Goal: Task Accomplishment & Management: Manage account settings

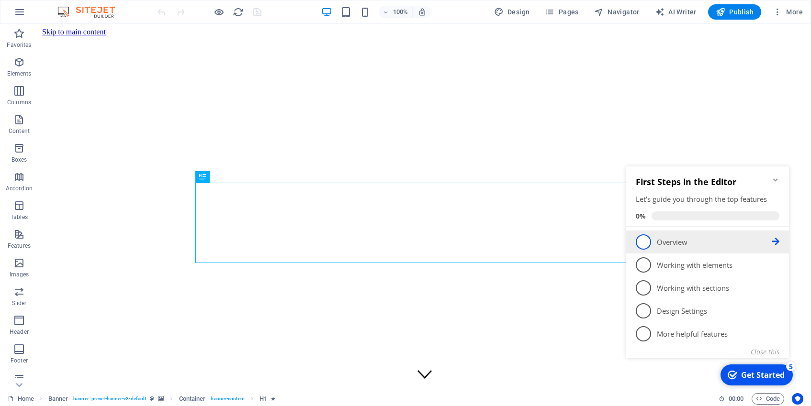
click at [642, 245] on span "1" at bounding box center [643, 242] width 15 height 15
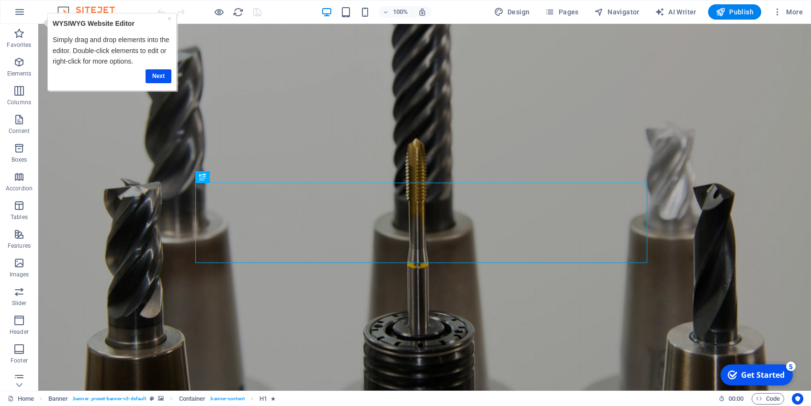
click at [765, 379] on div "Get Started" at bounding box center [763, 375] width 44 height 11
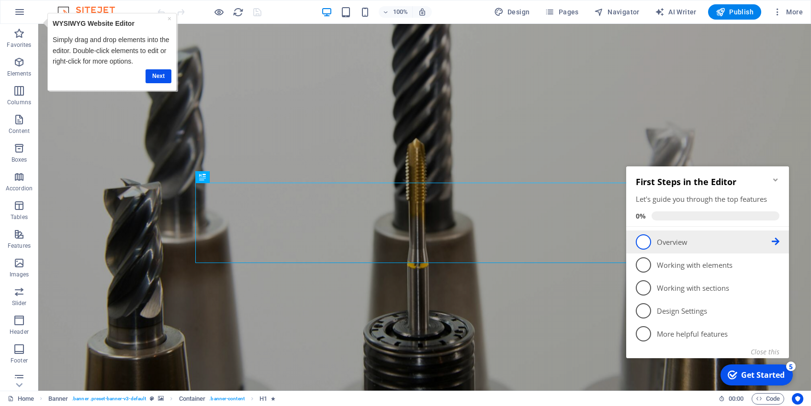
click at [774, 241] on icon at bounding box center [776, 242] width 8 height 8
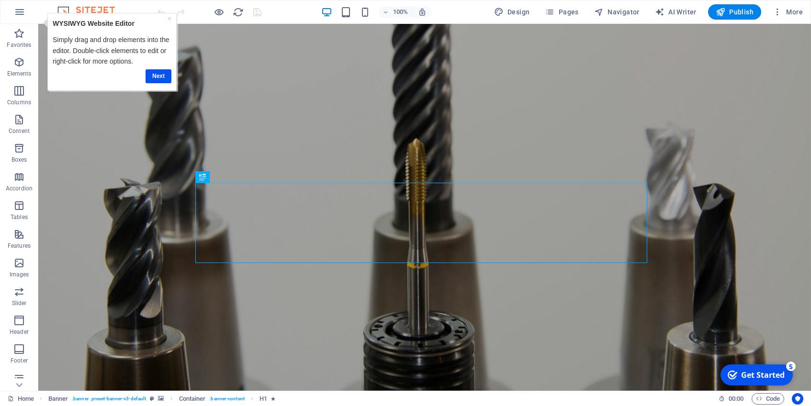
click at [791, 369] on div "5" at bounding box center [791, 367] width 10 height 10
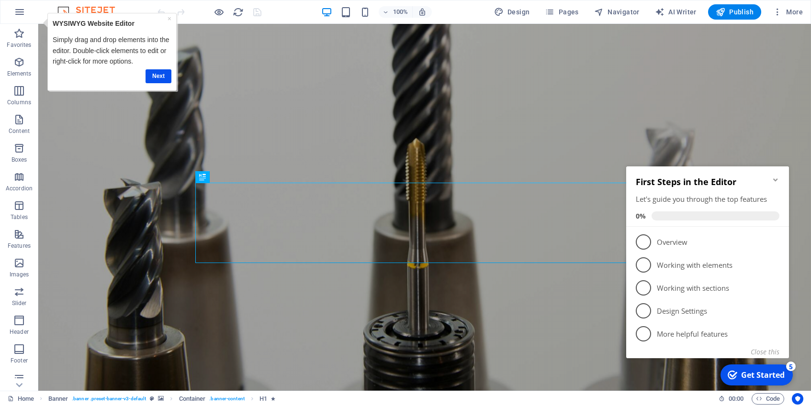
click at [776, 179] on icon "Minimize checklist" at bounding box center [775, 180] width 4 height 3
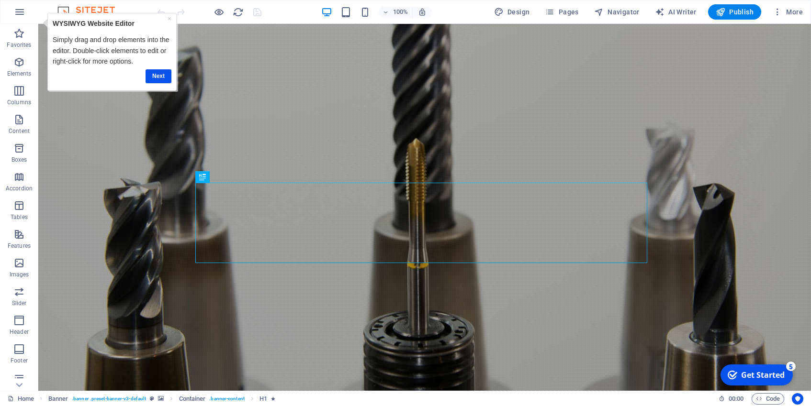
click at [779, 370] on div "Get Started" at bounding box center [763, 375] width 44 height 11
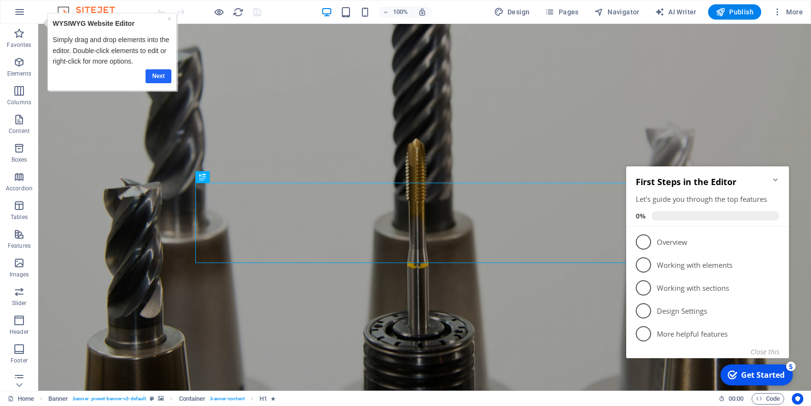
click at [159, 74] on link "Next" at bounding box center [159, 76] width 26 height 14
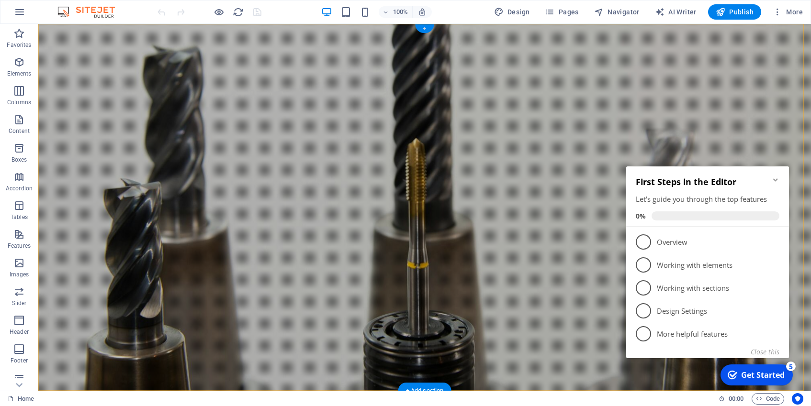
click at [427, 28] on div "+" at bounding box center [424, 28] width 19 height 9
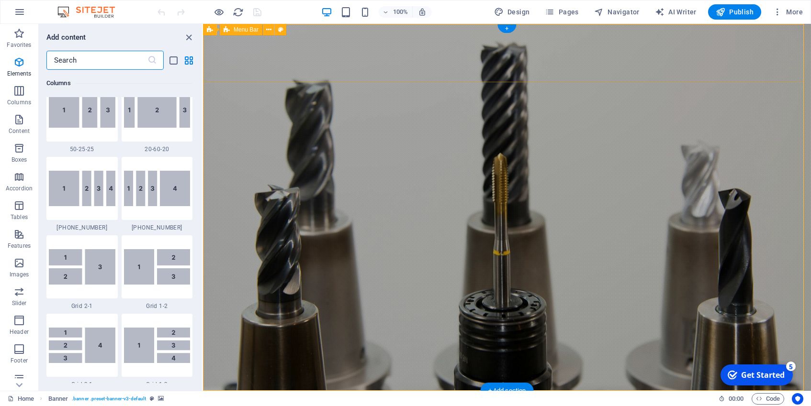
scroll to position [1675, 0]
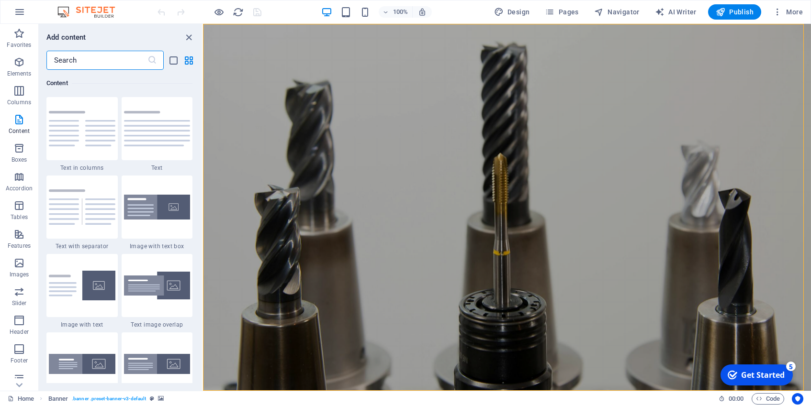
click at [774, 372] on div "Get Started" at bounding box center [763, 375] width 44 height 11
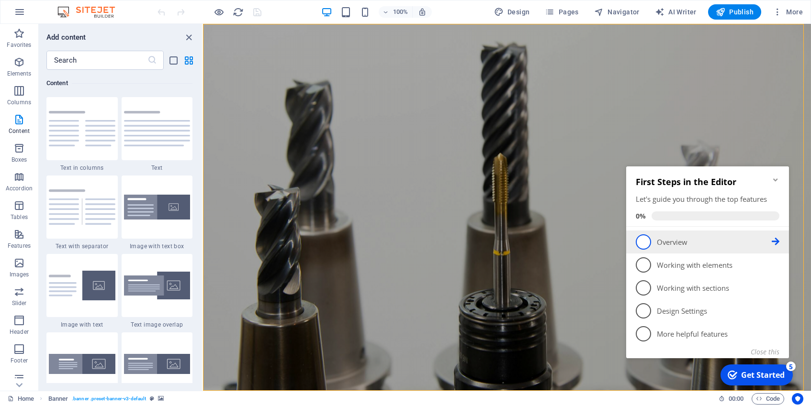
click at [644, 242] on span "1" at bounding box center [643, 242] width 15 height 15
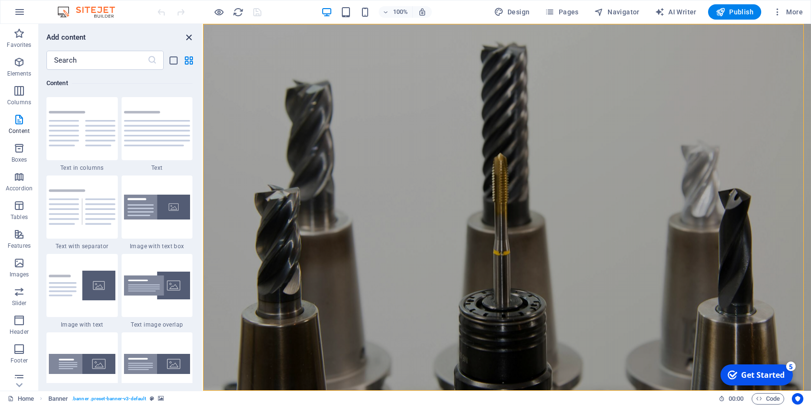
click at [191, 37] on icon "close panel" at bounding box center [188, 37] width 11 height 11
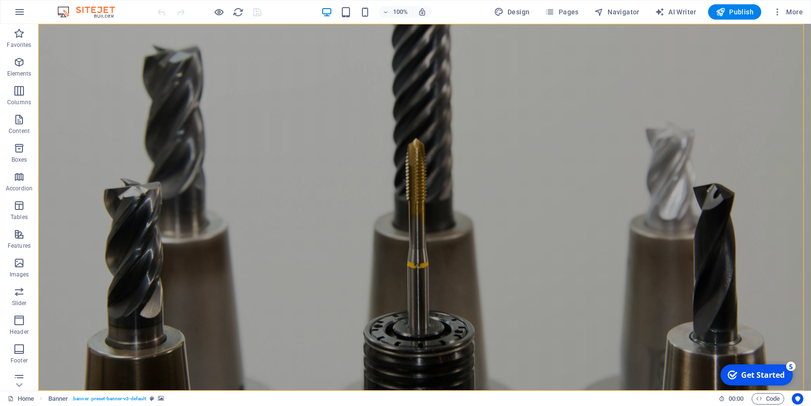
click at [790, 366] on div "5" at bounding box center [791, 367] width 10 height 10
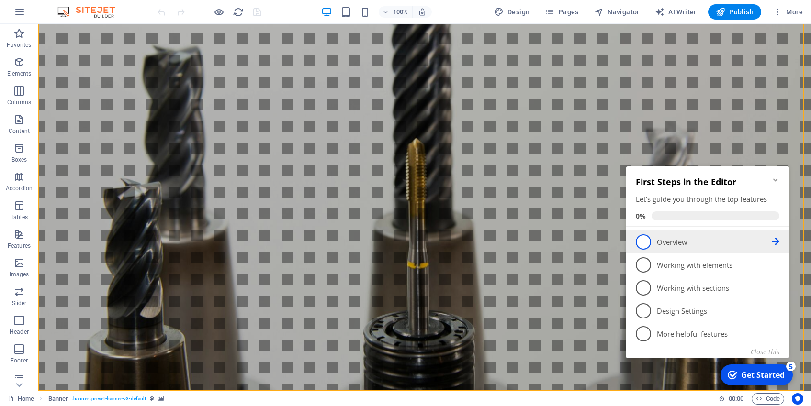
click at [666, 242] on p "Overview - incomplete" at bounding box center [714, 242] width 115 height 10
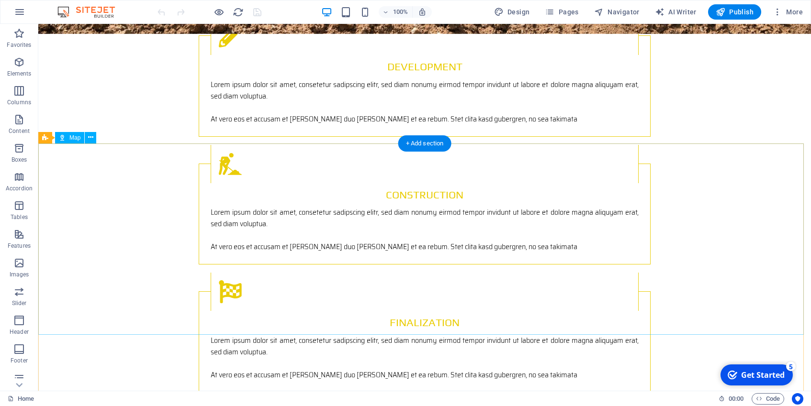
scroll to position [0, 0]
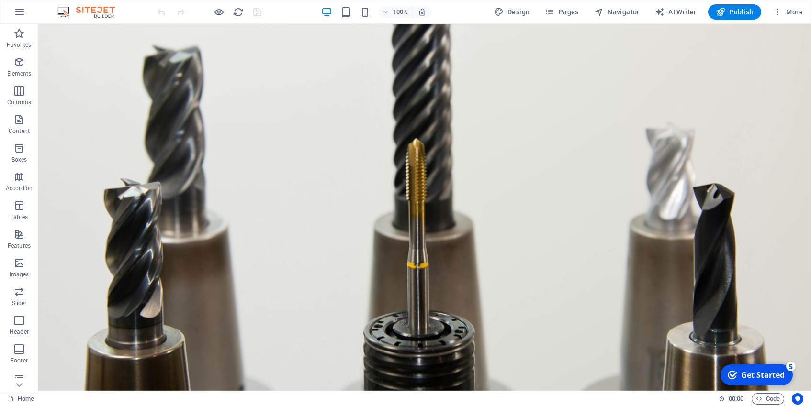
click at [753, 372] on div "Get Started" at bounding box center [763, 375] width 44 height 11
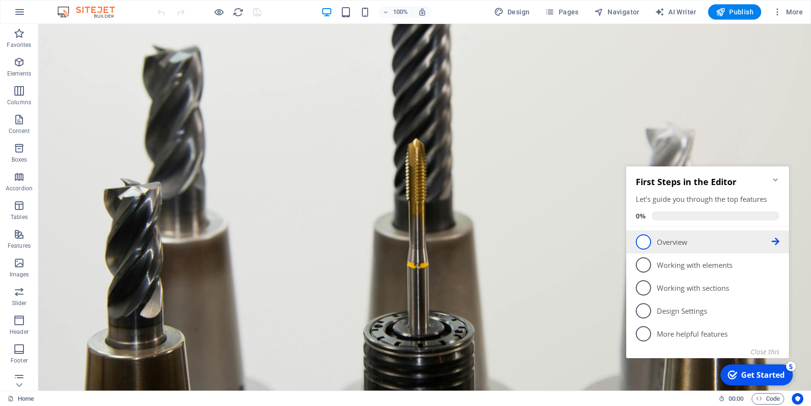
click at [685, 244] on p "Overview - incomplete" at bounding box center [714, 242] width 115 height 10
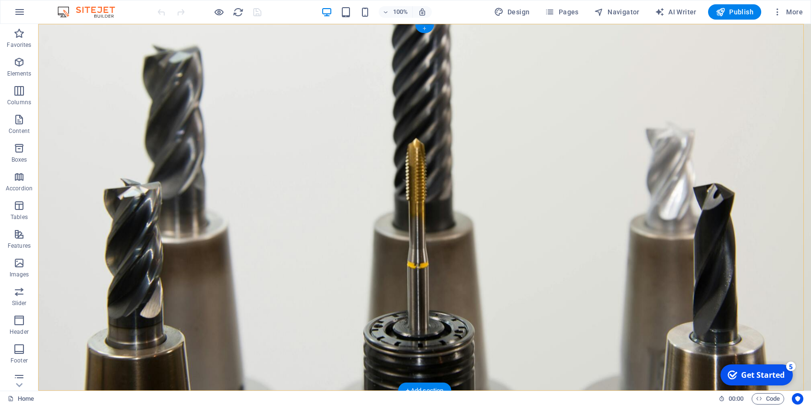
click at [425, 28] on div "+" at bounding box center [424, 28] width 19 height 9
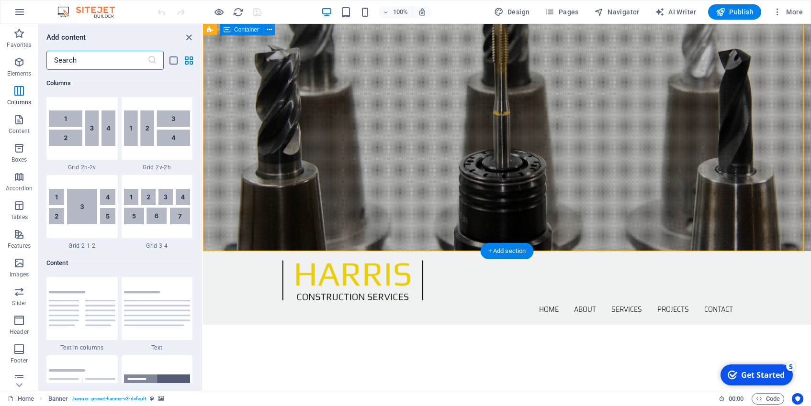
scroll to position [354, 0]
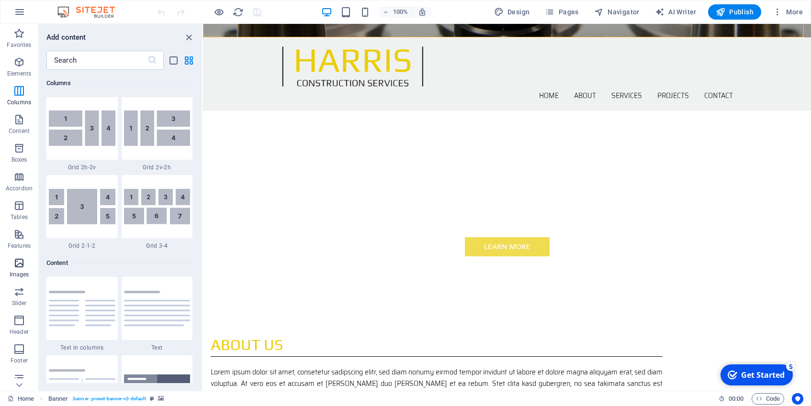
click at [22, 261] on icon "button" at bounding box center [18, 263] width 11 height 11
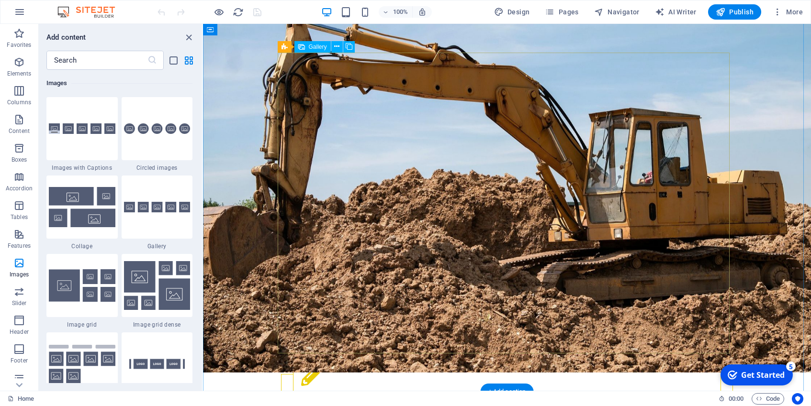
scroll to position [1174, 0]
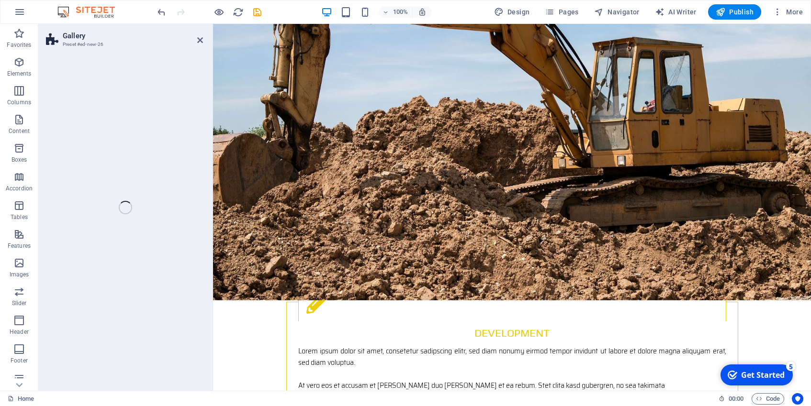
select select "rem"
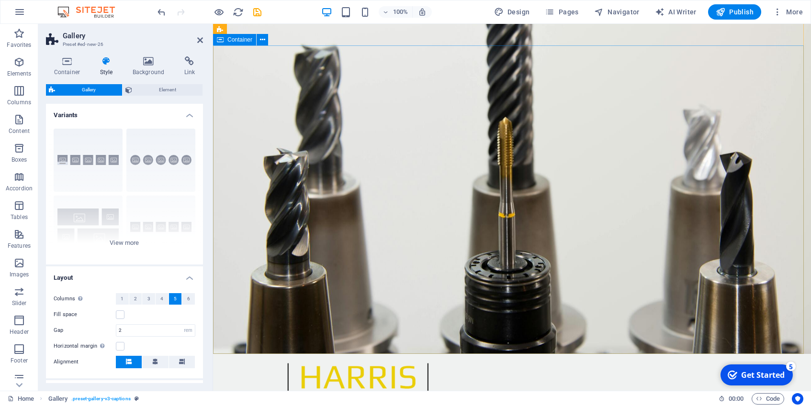
scroll to position [0, 0]
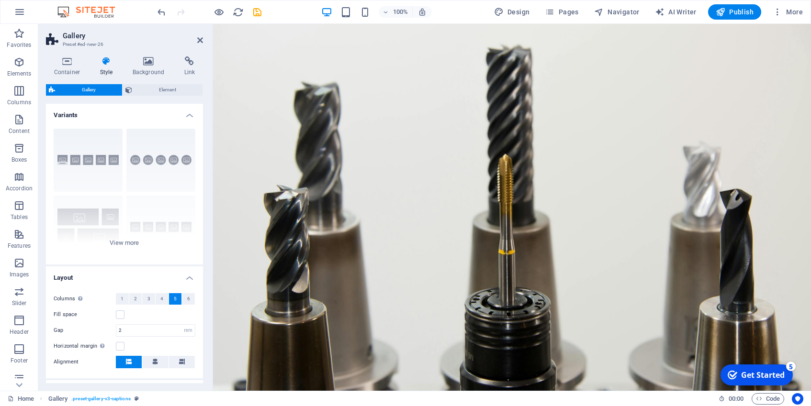
click at [762, 376] on div "Get Started" at bounding box center [763, 375] width 44 height 11
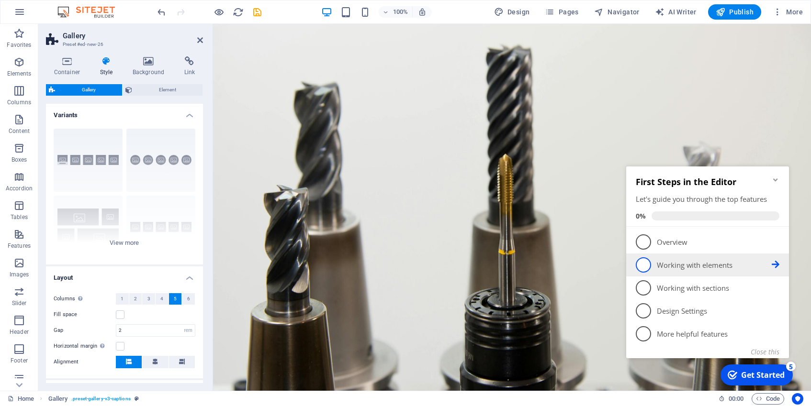
click at [691, 262] on p "Working with elements - incomplete" at bounding box center [714, 265] width 115 height 10
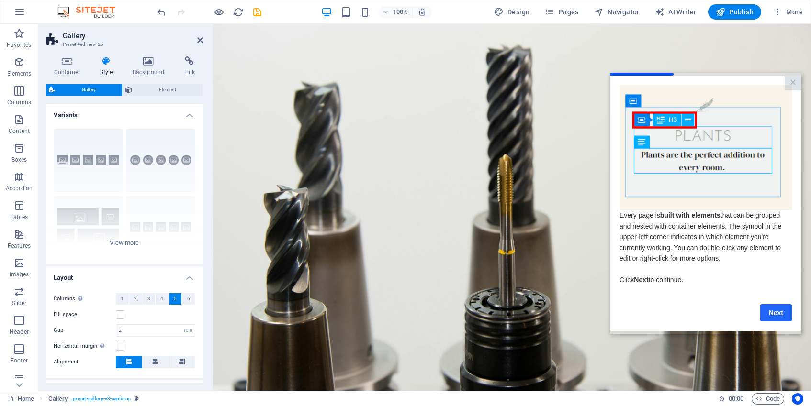
click at [770, 317] on link "Next" at bounding box center [776, 312] width 32 height 17
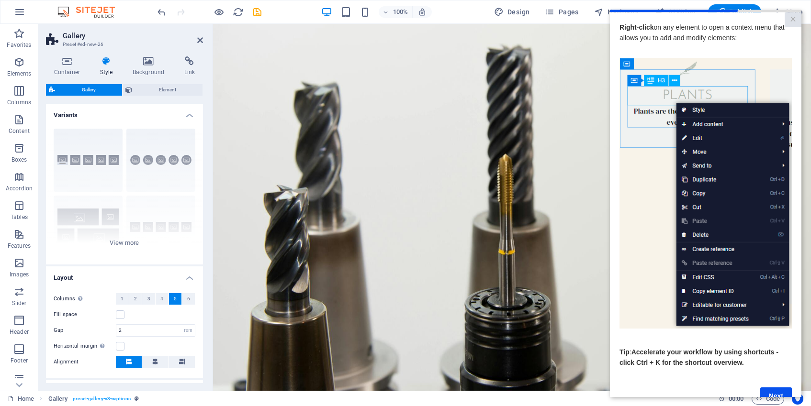
scroll to position [27, 0]
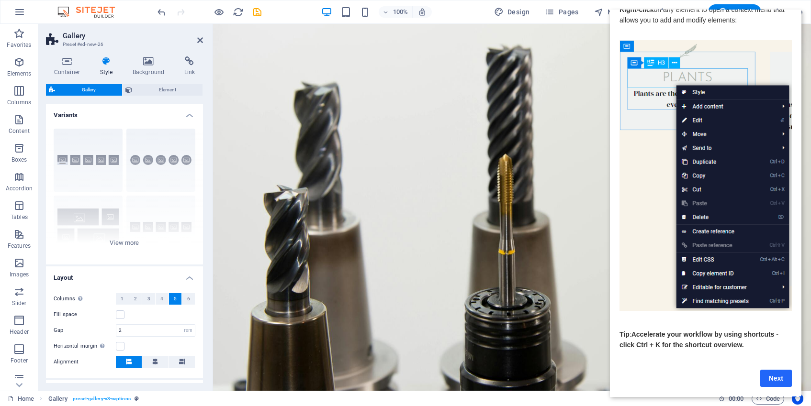
click at [775, 370] on link "Next" at bounding box center [776, 378] width 32 height 17
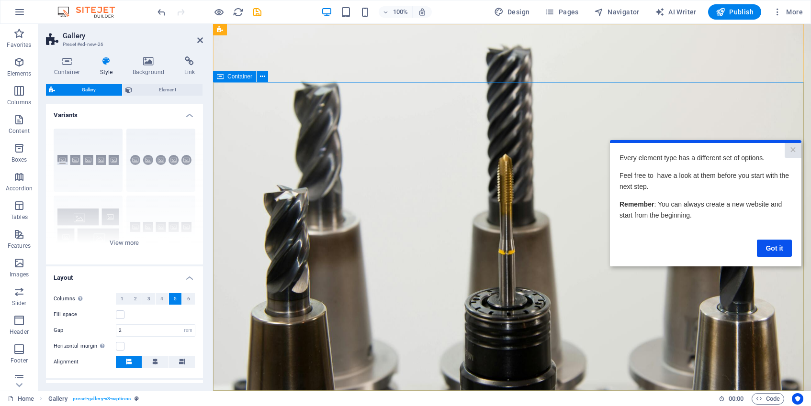
scroll to position [0, 0]
click at [775, 254] on link "Got it" at bounding box center [774, 247] width 35 height 17
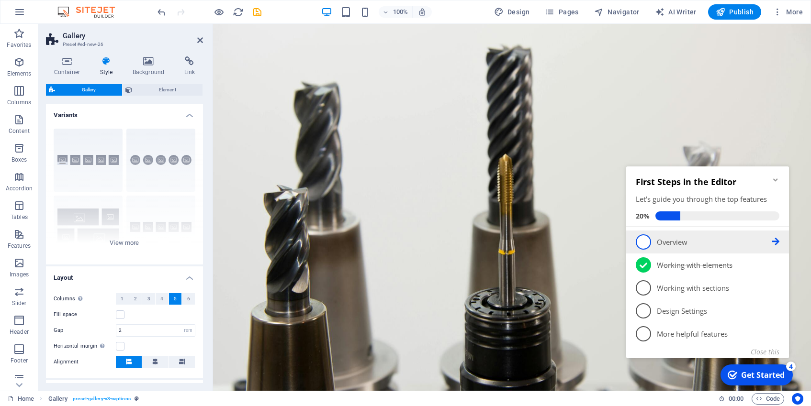
click at [666, 240] on p "Overview - incomplete" at bounding box center [714, 242] width 115 height 10
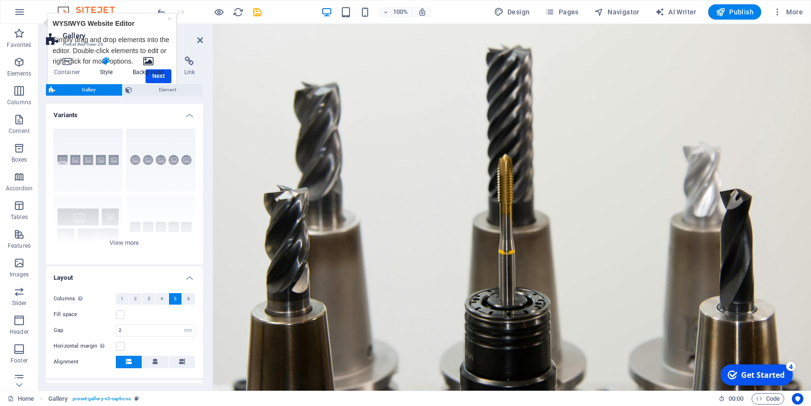
click at [156, 76] on h4 "Background" at bounding box center [150, 66] width 52 height 20
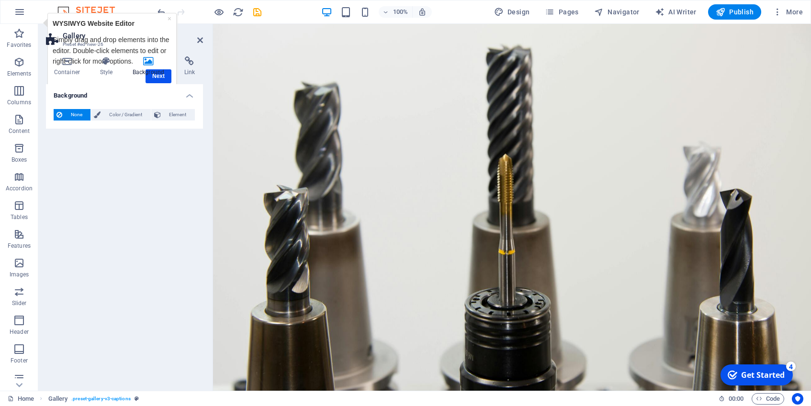
click at [162, 76] on h4 "Background" at bounding box center [150, 66] width 52 height 20
click at [169, 79] on div "Container Style Background Link Size Height Default px rem % vh vw Min. height …" at bounding box center [124, 219] width 157 height 327
click at [158, 75] on h4 "Background" at bounding box center [150, 66] width 52 height 20
click at [150, 69] on h4 "Background" at bounding box center [150, 66] width 52 height 20
drag, startPoint x: 169, startPoint y: 20, endPoint x: 209, endPoint y: 33, distance: 42.7
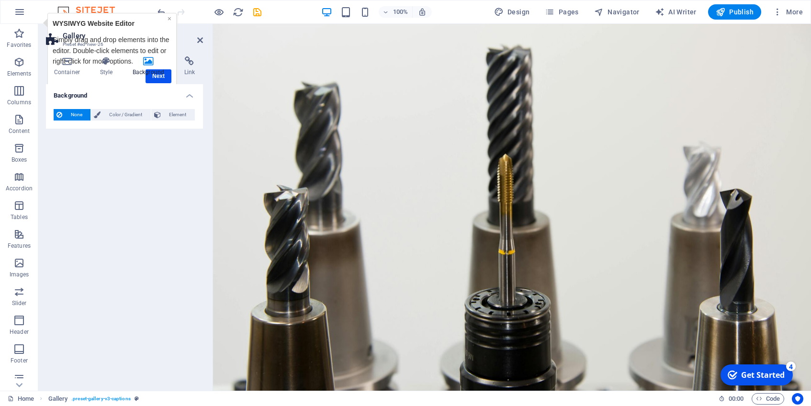
click at [169, 20] on link "×" at bounding box center [170, 19] width 4 height 8
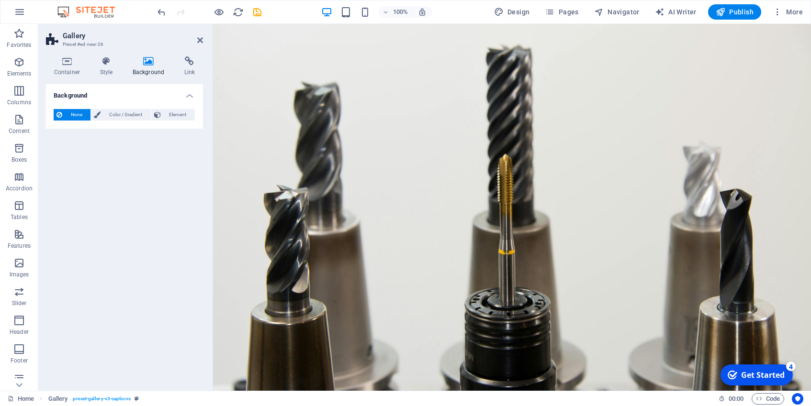
click at [756, 378] on div "Get Started" at bounding box center [763, 375] width 44 height 11
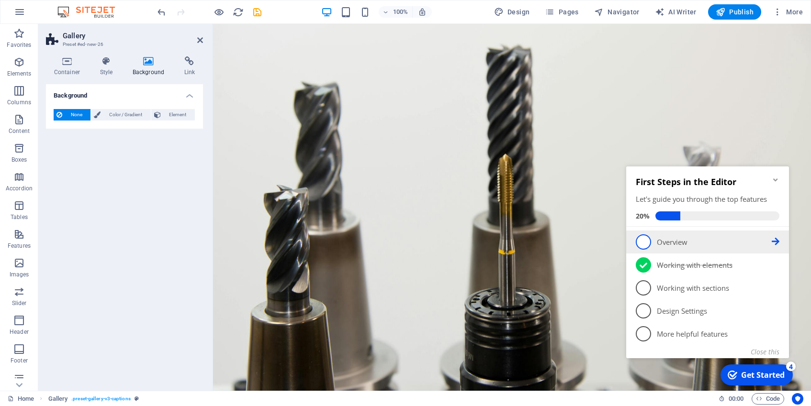
click at [670, 244] on p "Overview - incomplete" at bounding box center [714, 242] width 115 height 10
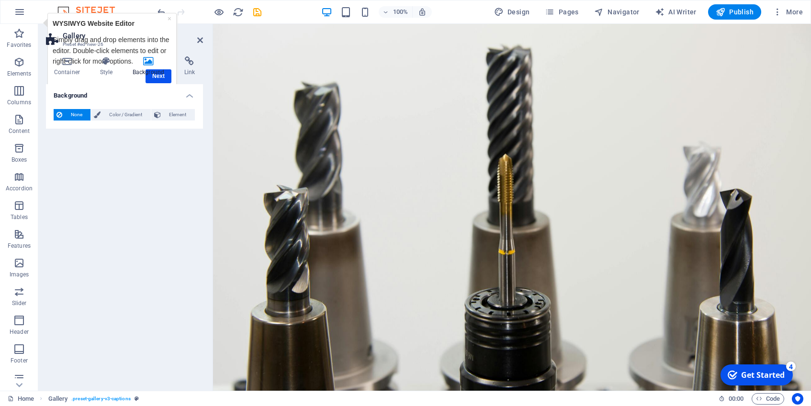
click at [156, 77] on div "Container Style Background Link Size Height Default px rem % vh vw Min. height …" at bounding box center [124, 219] width 157 height 327
click at [159, 78] on div "Container Style Background Link Size Height Default px rem % vh vw Min. height …" at bounding box center [124, 219] width 157 height 327
click at [201, 38] on icon at bounding box center [200, 40] width 6 height 8
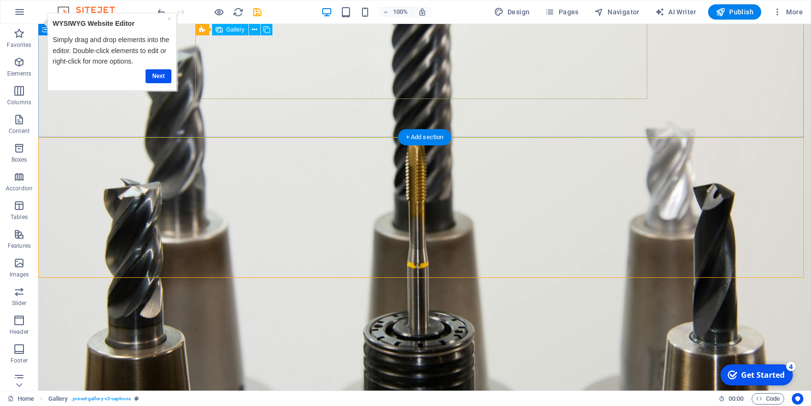
scroll to position [1357, 0]
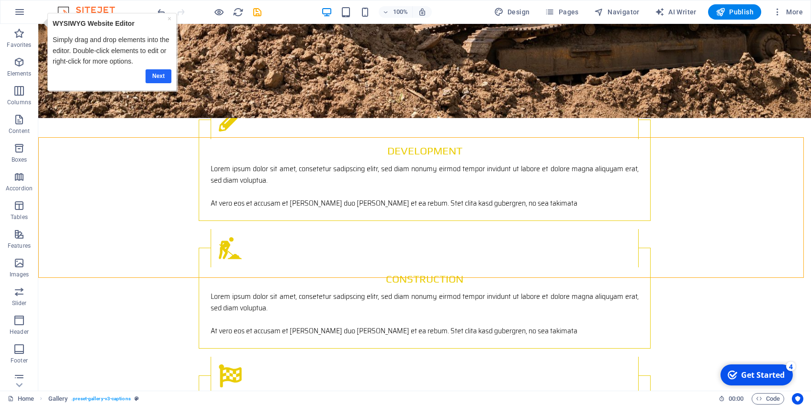
click at [164, 75] on link "Next" at bounding box center [159, 76] width 26 height 14
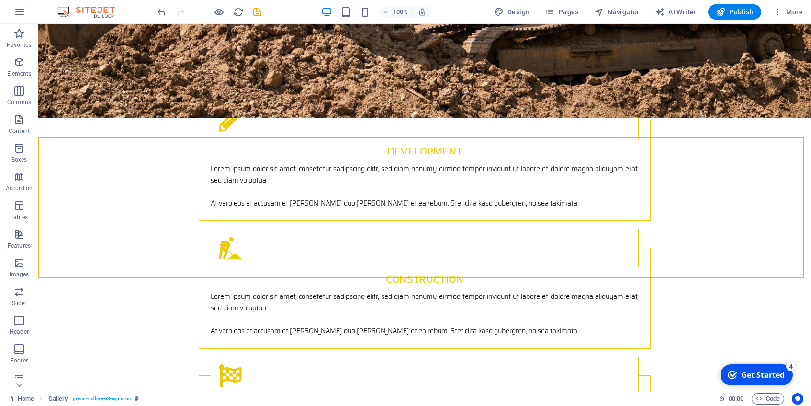
click at [751, 371] on div "Get Started" at bounding box center [763, 375] width 44 height 11
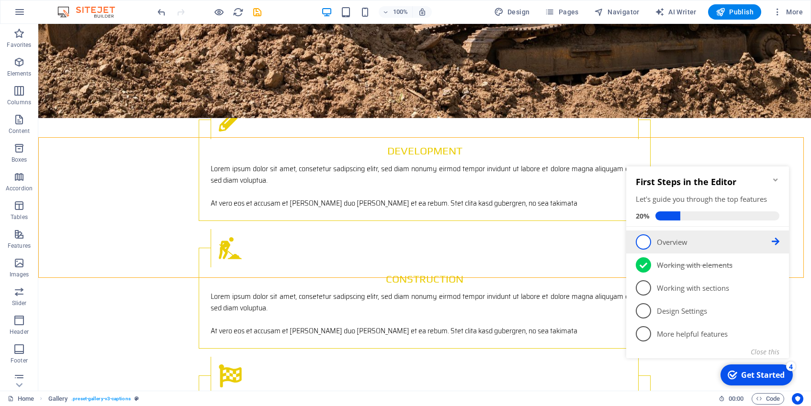
click at [773, 243] on icon at bounding box center [776, 242] width 8 height 8
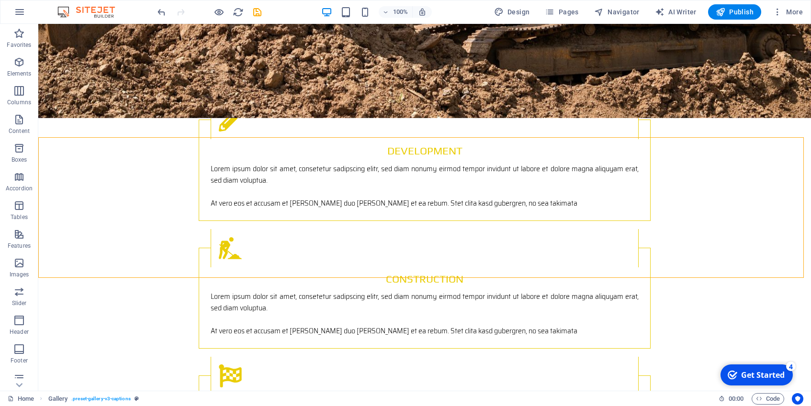
click at [751, 377] on div "Get Started" at bounding box center [763, 375] width 44 height 11
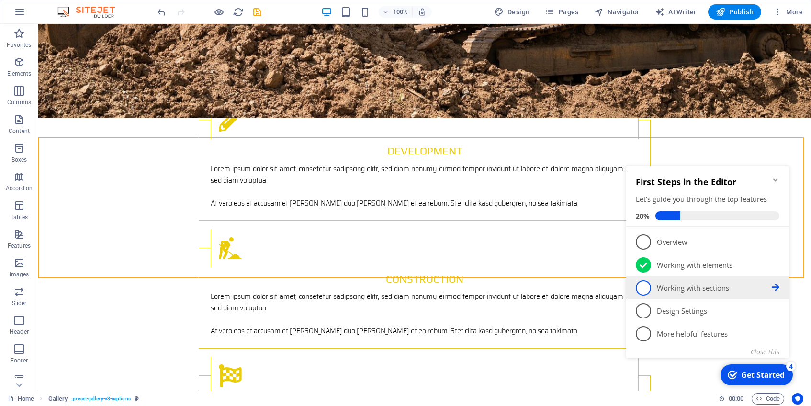
click at [686, 284] on p "Working with sections - incomplete" at bounding box center [714, 288] width 115 height 10
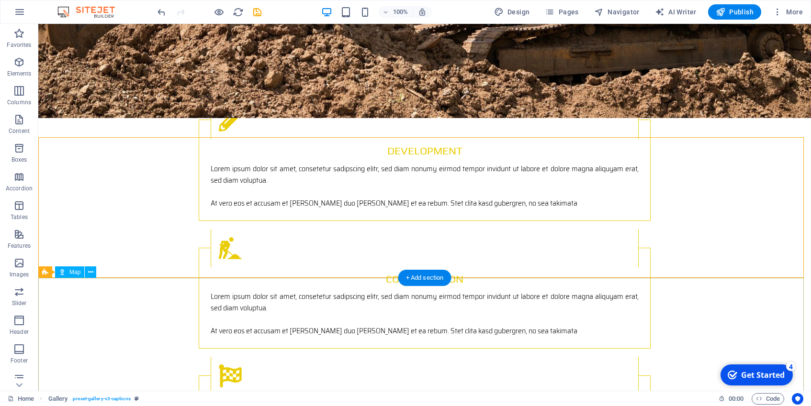
scroll to position [0, 0]
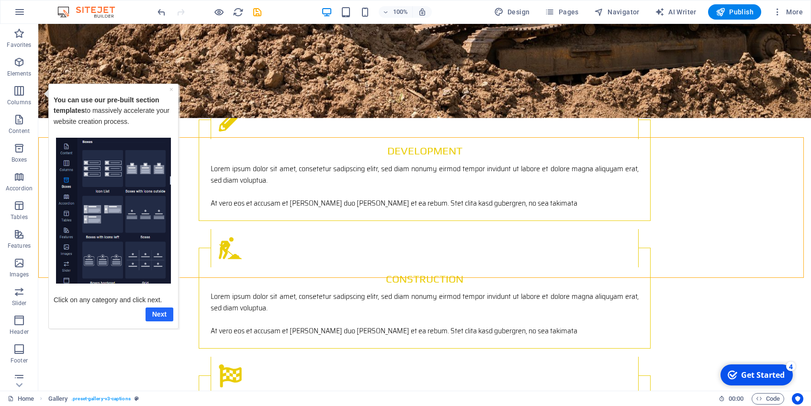
click at [158, 316] on link "Next" at bounding box center [160, 314] width 28 height 14
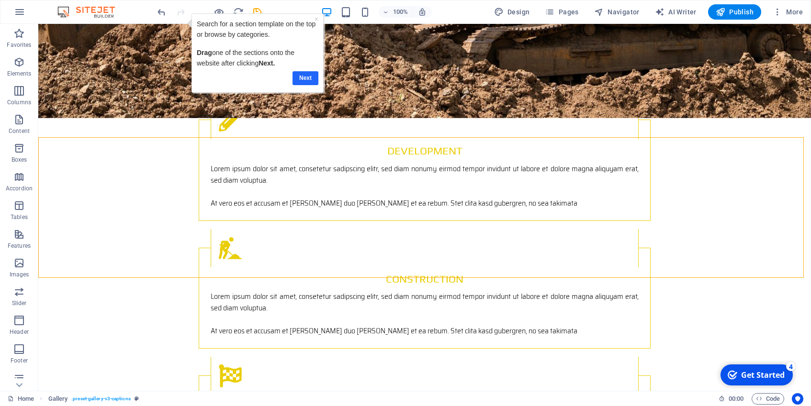
click at [310, 74] on link "Next" at bounding box center [305, 78] width 26 height 14
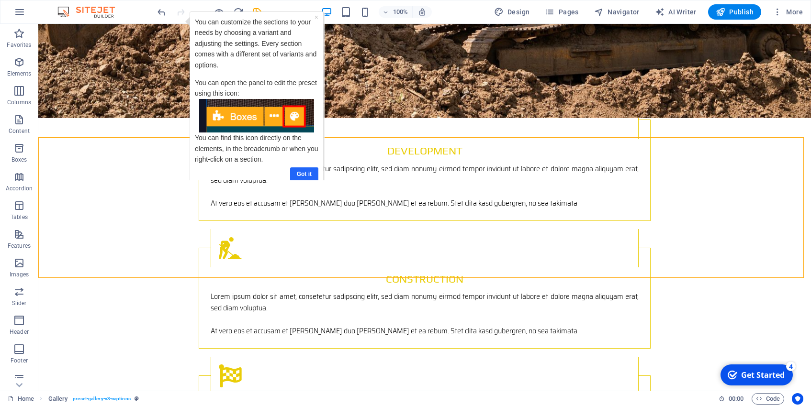
click at [305, 168] on link "Got it" at bounding box center [304, 175] width 28 height 14
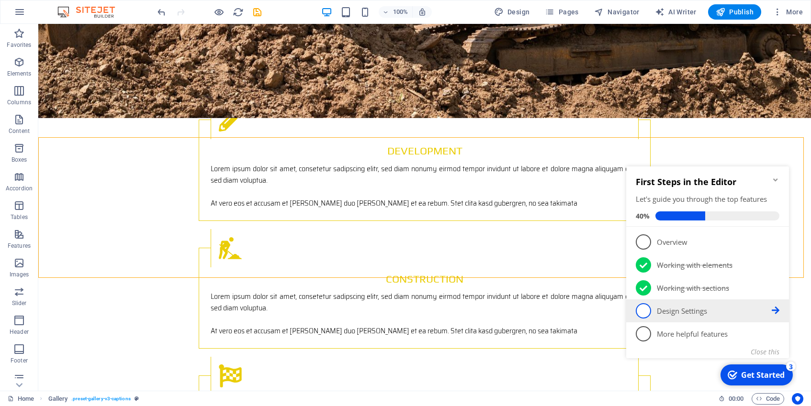
click at [682, 314] on p "Design Settings - incomplete" at bounding box center [714, 311] width 115 height 10
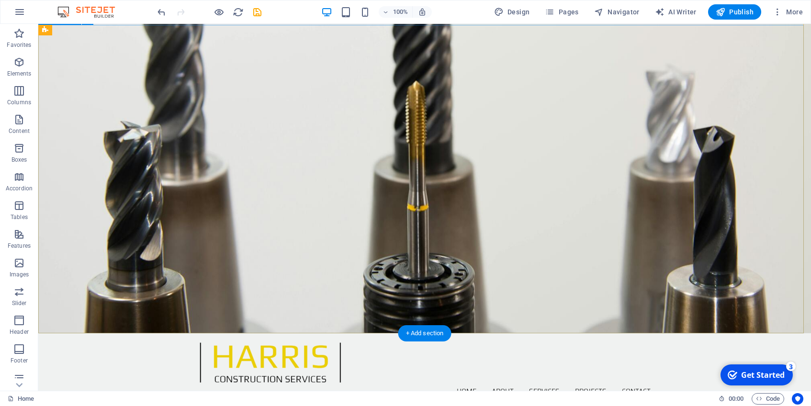
scroll to position [267, 0]
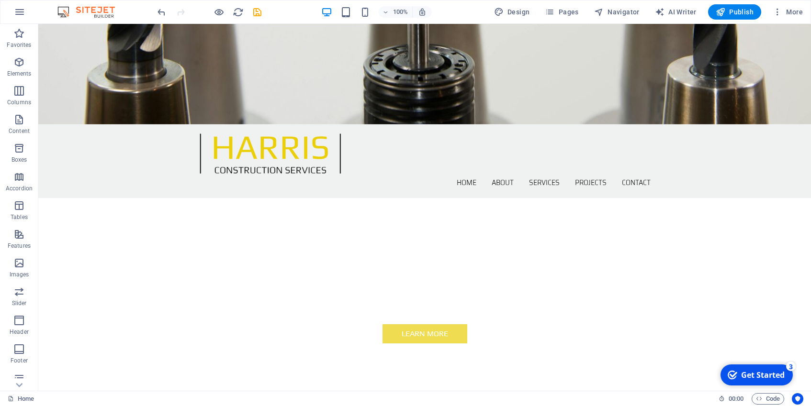
click at [743, 374] on div "Get Started" at bounding box center [763, 375] width 44 height 11
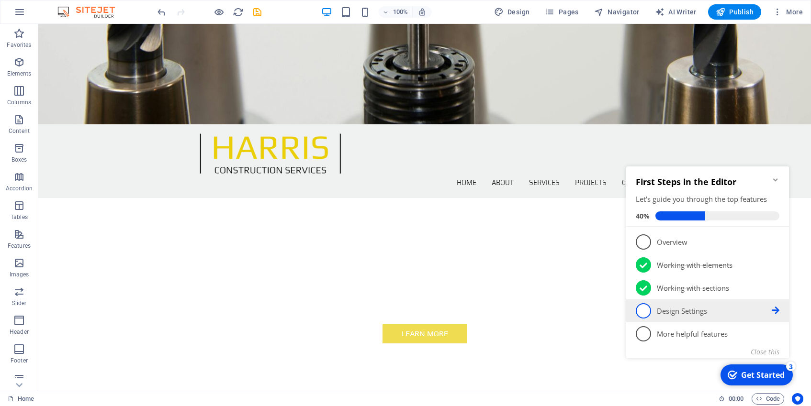
click at [665, 313] on p "Design Settings - incomplete" at bounding box center [714, 311] width 115 height 10
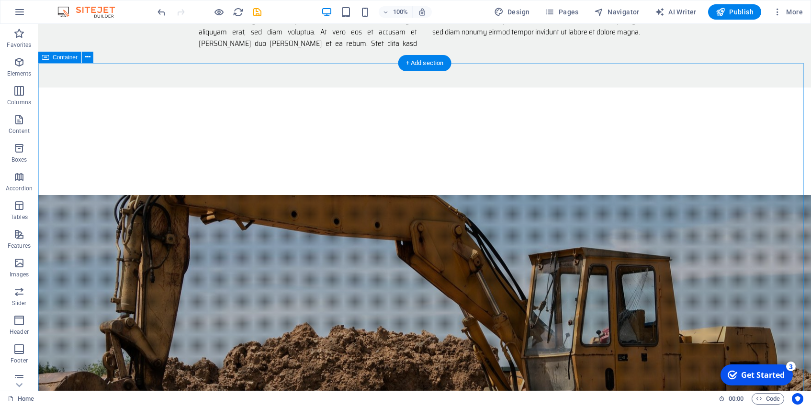
scroll to position [1582, 0]
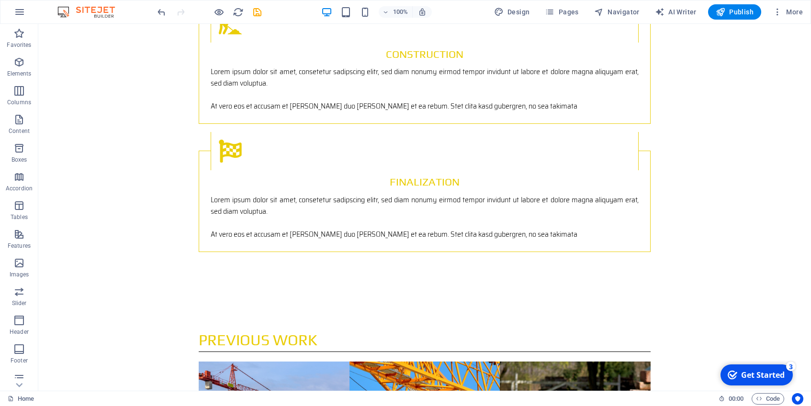
click at [749, 376] on div "Get Started" at bounding box center [763, 375] width 44 height 11
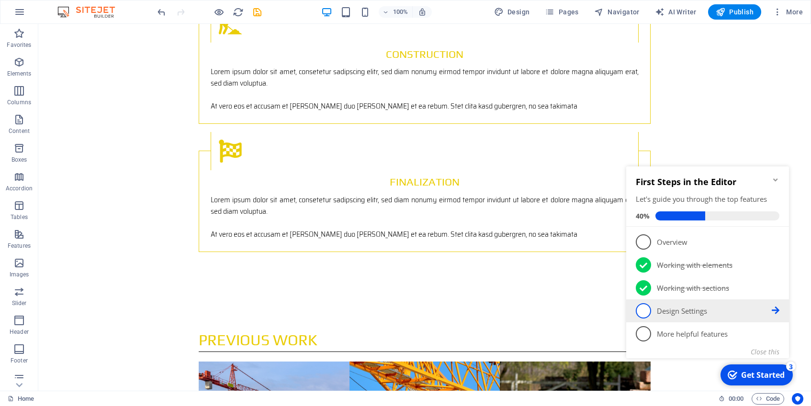
click at [777, 310] on icon at bounding box center [776, 311] width 8 height 8
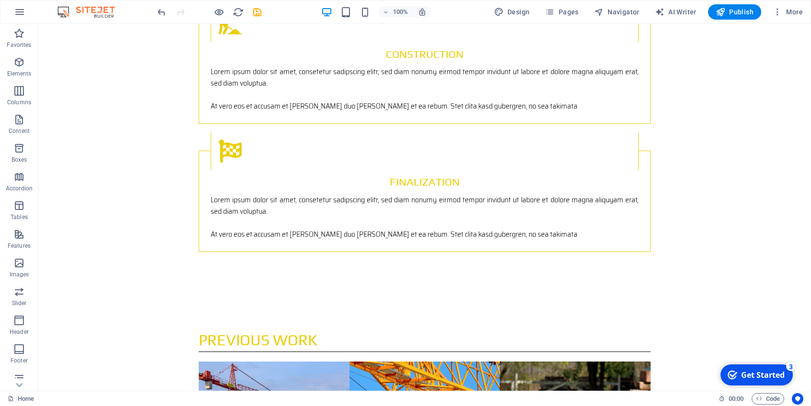
click at [757, 369] on div "checkmark Get Started 3" at bounding box center [756, 375] width 72 height 21
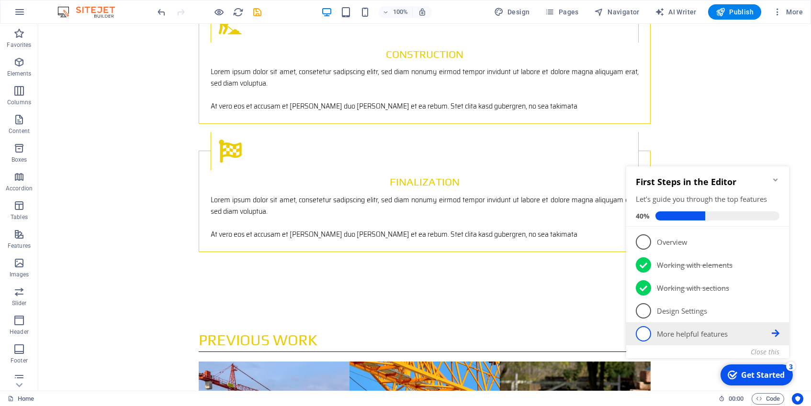
click at [675, 337] on p "More helpful features - incomplete" at bounding box center [714, 334] width 115 height 10
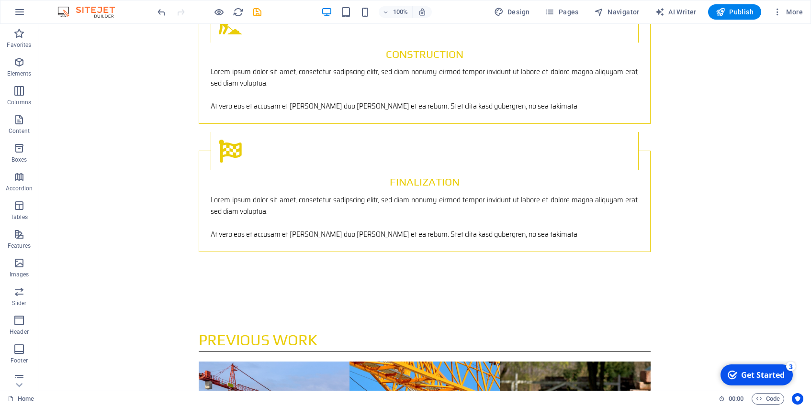
click at [752, 374] on div "Get Started" at bounding box center [763, 375] width 44 height 11
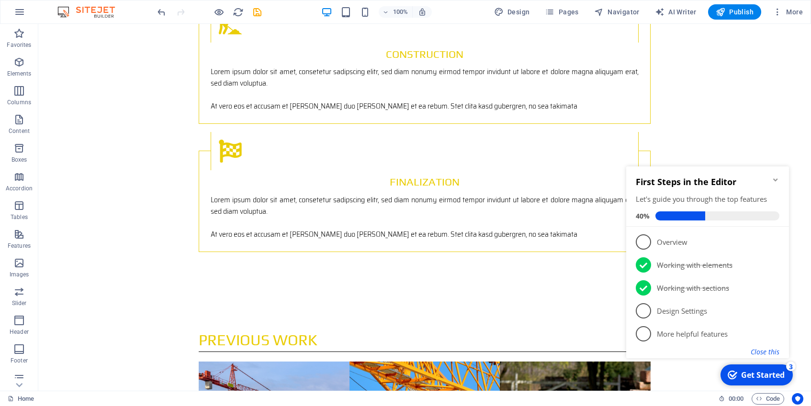
click at [763, 354] on button "Close this" at bounding box center [765, 352] width 29 height 9
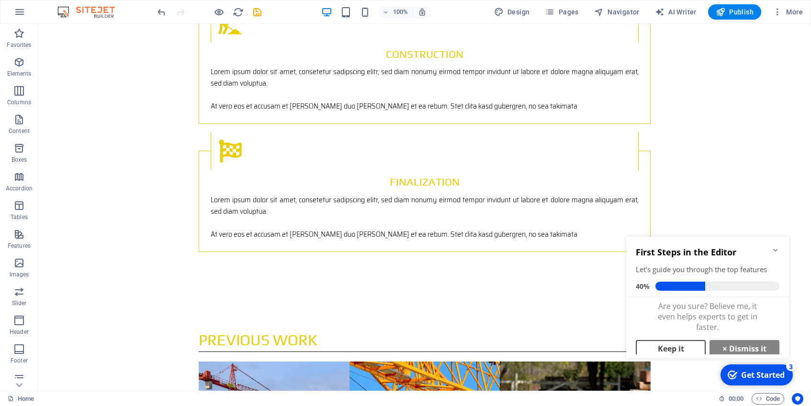
click at [677, 350] on link "Keep it" at bounding box center [671, 348] width 70 height 17
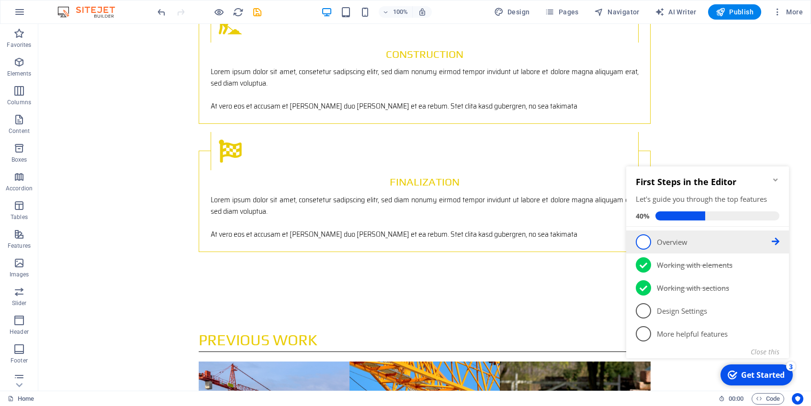
click at [660, 241] on p "Overview - incomplete" at bounding box center [714, 242] width 115 height 10
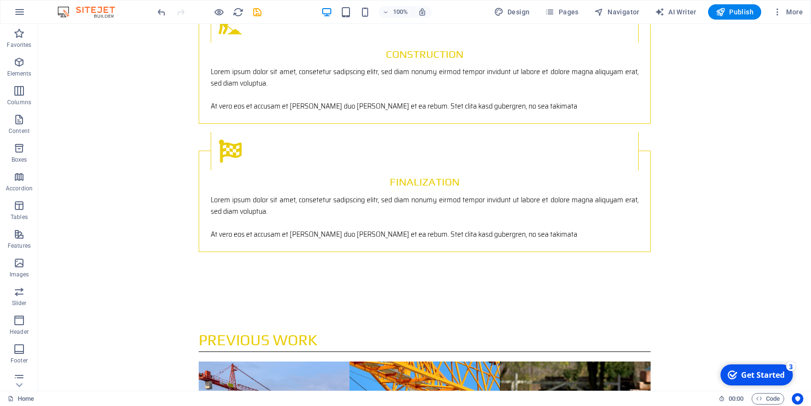
scroll to position [0, 0]
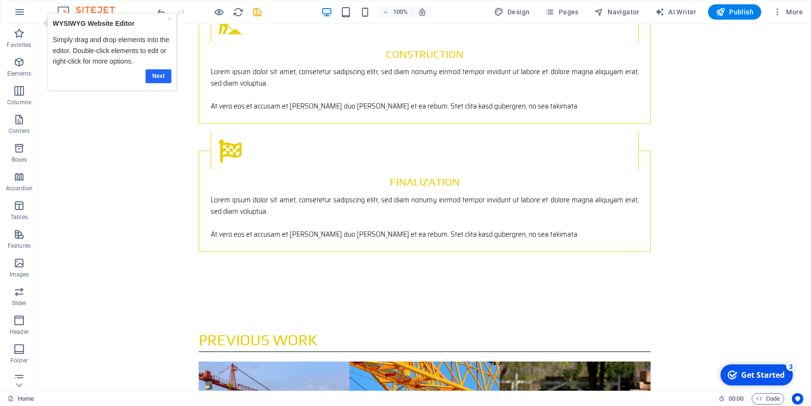
click at [158, 75] on link "Next" at bounding box center [159, 76] width 26 height 14
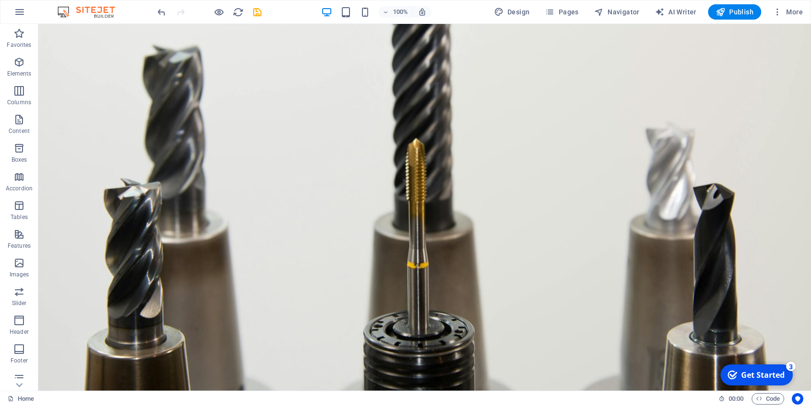
click at [773, 368] on div "checkmark Get Started 3" at bounding box center [756, 375] width 72 height 21
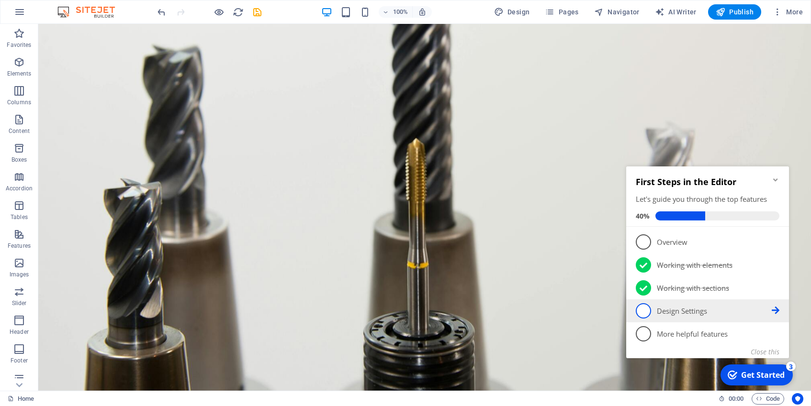
click at [678, 308] on p "Design Settings - incomplete" at bounding box center [714, 311] width 115 height 10
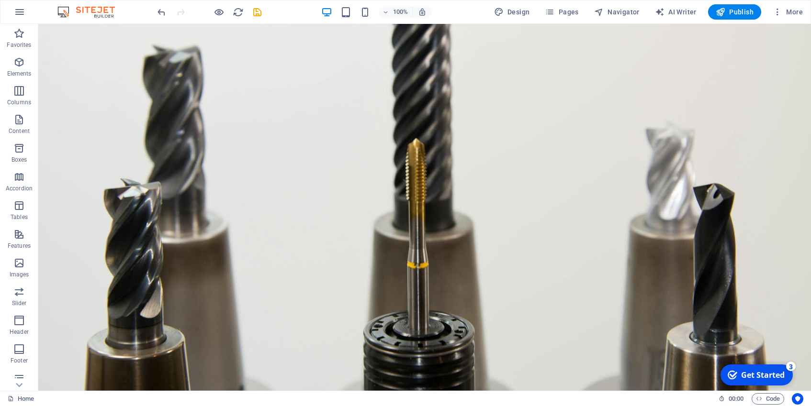
click at [761, 378] on div "Get Started" at bounding box center [763, 375] width 44 height 11
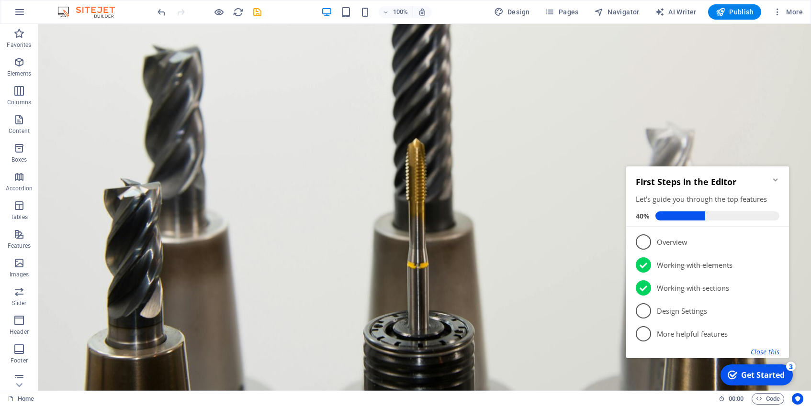
click at [771, 352] on button "Close this" at bounding box center [765, 352] width 29 height 9
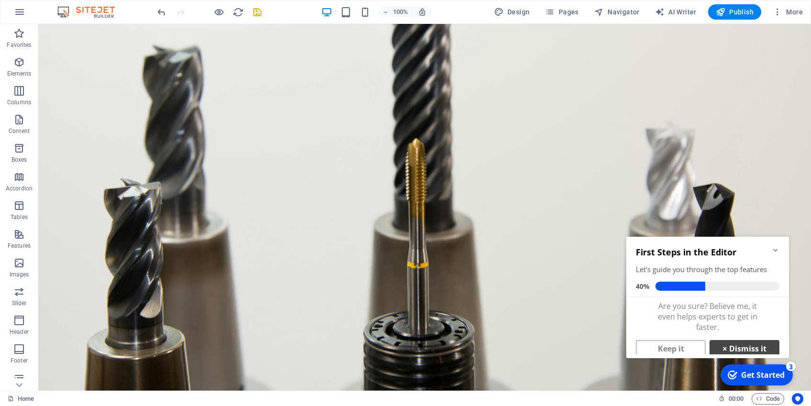
click at [737, 349] on link "× Dismiss it" at bounding box center [744, 348] width 70 height 17
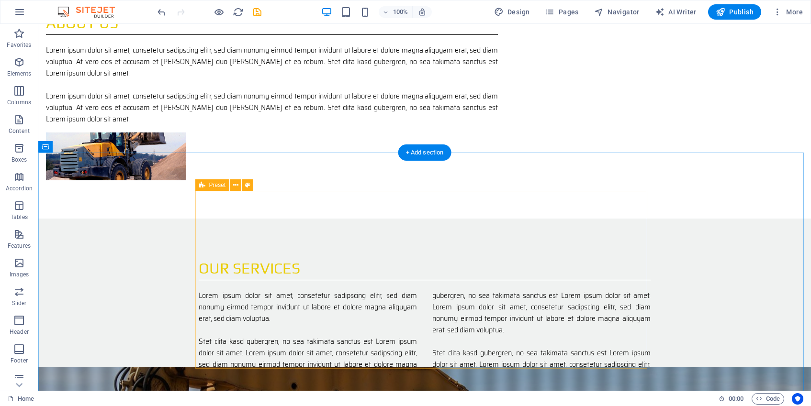
scroll to position [1582, 0]
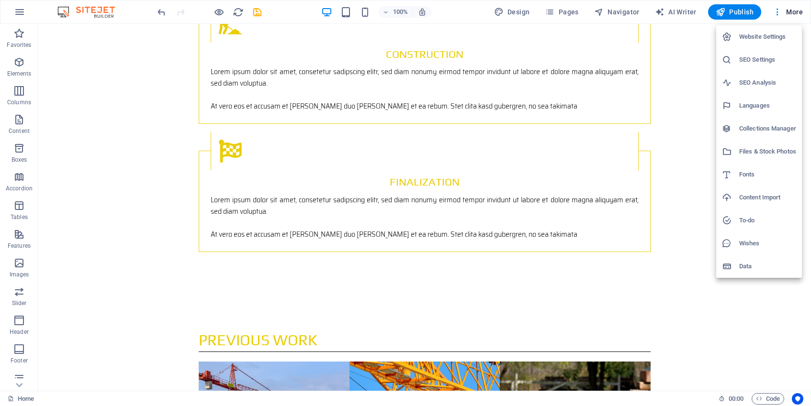
click at [772, 35] on h6 "Website Settings" at bounding box center [767, 36] width 57 height 11
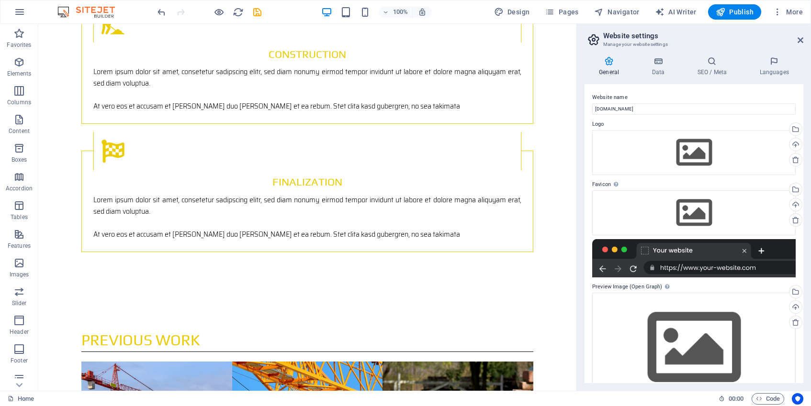
scroll to position [1535, 0]
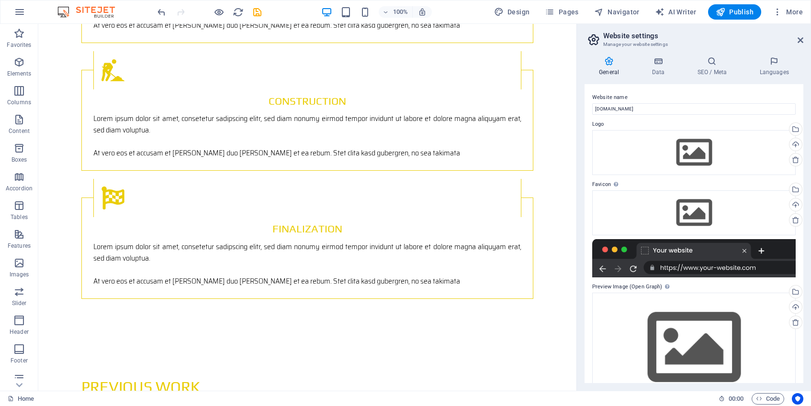
click at [703, 271] on div at bounding box center [693, 258] width 203 height 38
click at [692, 250] on div at bounding box center [693, 258] width 203 height 38
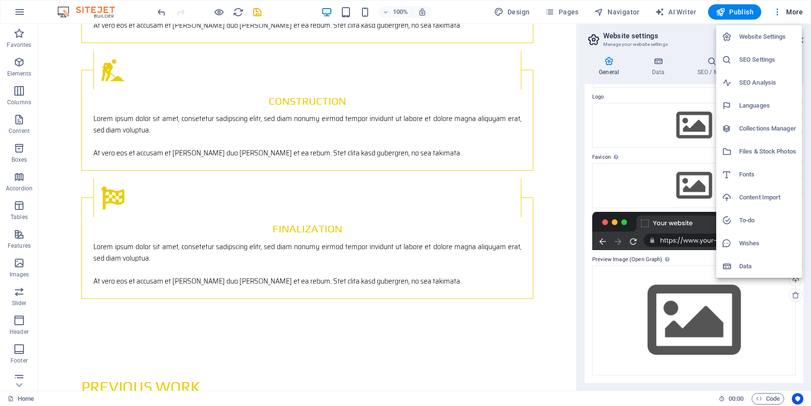
click at [690, 46] on div at bounding box center [405, 203] width 811 height 406
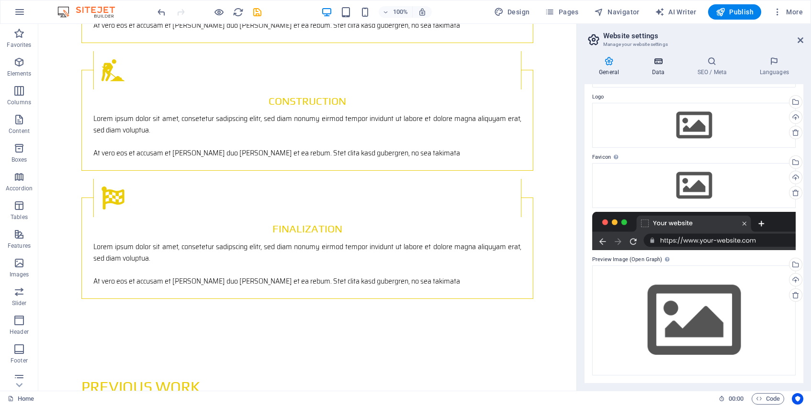
click at [659, 60] on icon at bounding box center [658, 61] width 42 height 10
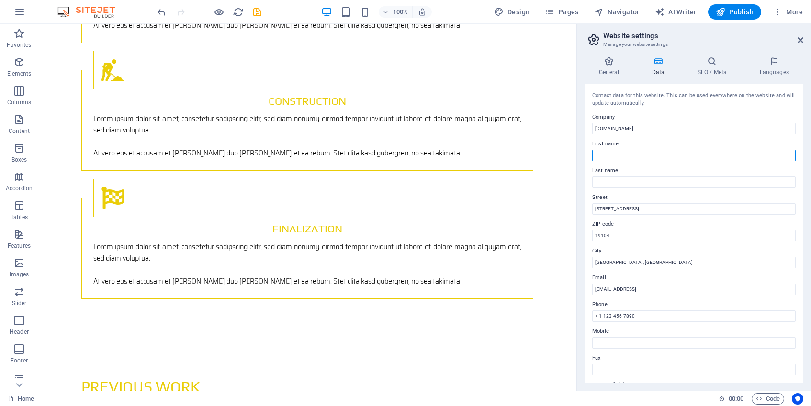
click at [619, 156] on input "First name" at bounding box center [693, 155] width 203 height 11
type input "Custom"
type input "Machine"
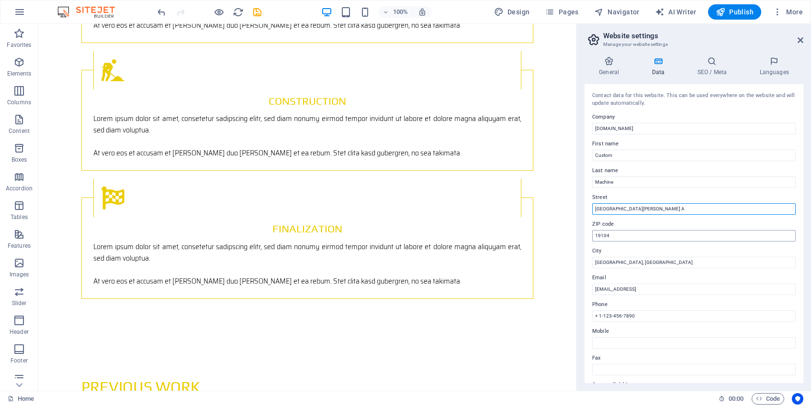
type input "[GEOGRAPHIC_DATA][PERSON_NAME] A"
drag, startPoint x: 627, startPoint y: 234, endPoint x: 594, endPoint y: 228, distance: 33.1
click at [594, 230] on input "19104" at bounding box center [693, 235] width 203 height 11
type input "93401"
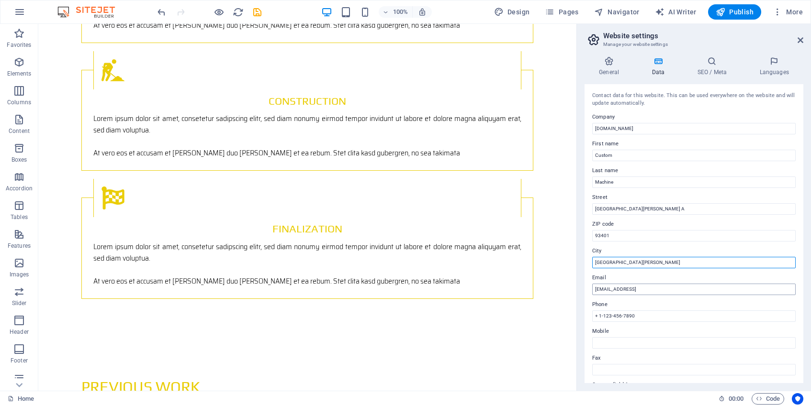
type input "[GEOGRAPHIC_DATA][PERSON_NAME]"
click at [715, 290] on input "[EMAIL_ADDRESS]" at bounding box center [693, 289] width 203 height 11
drag, startPoint x: 701, startPoint y: 289, endPoint x: 623, endPoint y: 285, distance: 78.6
click at [623, 285] on input "[EMAIL_ADDRESS]" at bounding box center [693, 289] width 203 height 11
type input "[EMAIL_ADDRESS][DOMAIN_NAME]"
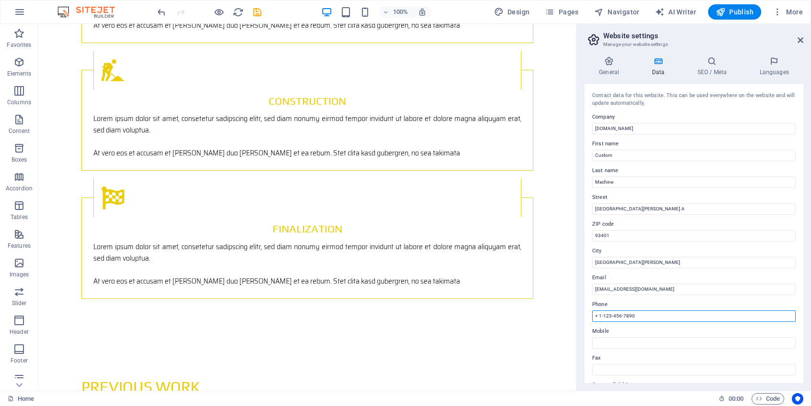
drag, startPoint x: 657, startPoint y: 315, endPoint x: 592, endPoint y: 310, distance: 65.8
click at [592, 311] on input "+ 1-123-456-7890" at bounding box center [693, 316] width 203 height 11
drag, startPoint x: 638, startPoint y: 317, endPoint x: 588, endPoint y: 315, distance: 49.8
click at [592, 315] on input "+ 1-123-456-7890" at bounding box center [693, 316] width 203 height 11
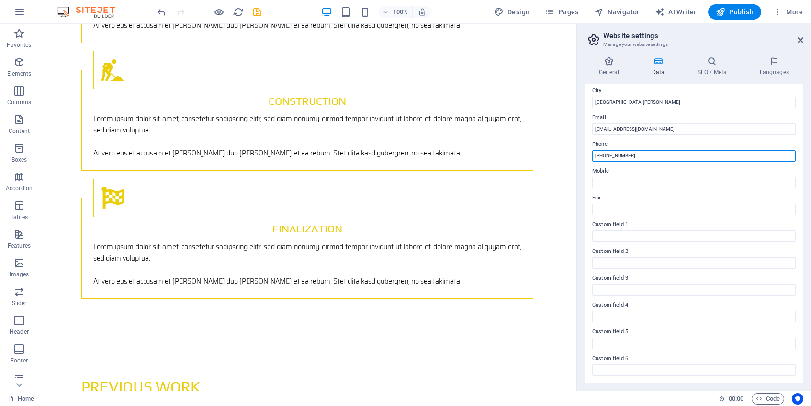
scroll to position [0, 0]
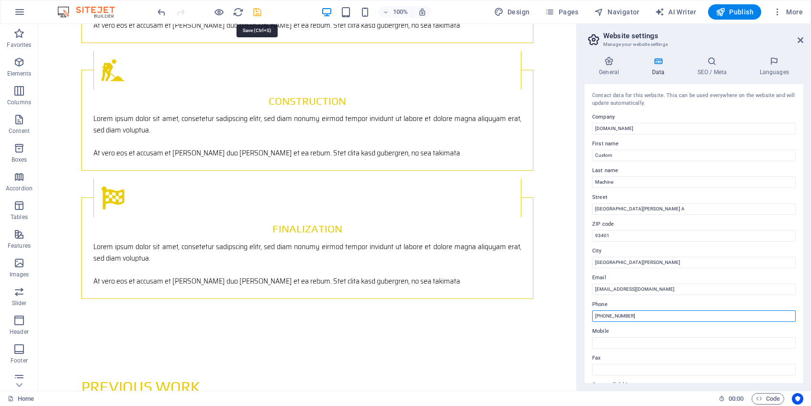
type input "[PHONE_NUMBER]"
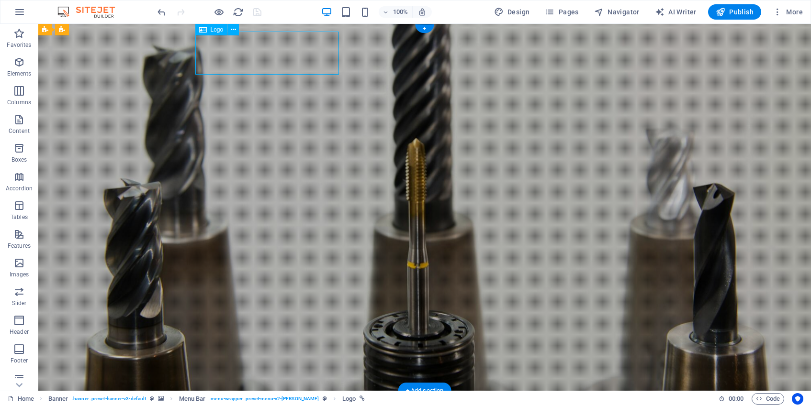
select select "px"
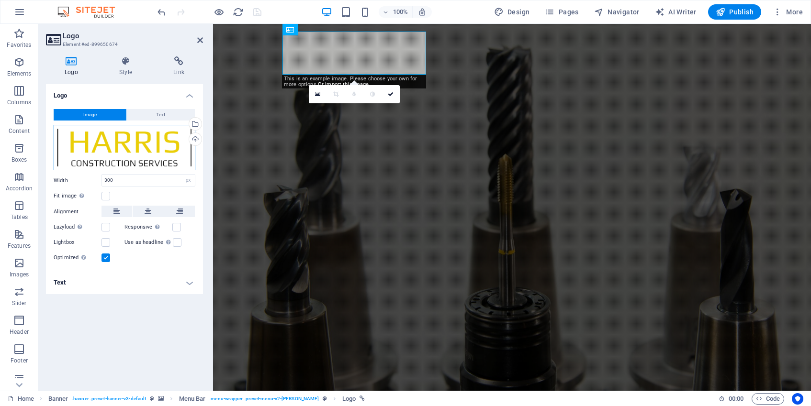
click at [171, 145] on div "Drag files here, click to choose files or select files from Files or our free s…" at bounding box center [125, 148] width 142 height 46
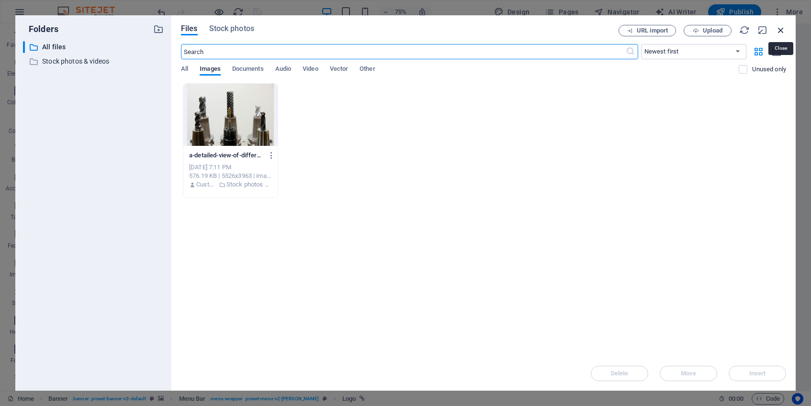
click at [780, 29] on icon "button" at bounding box center [781, 30] width 11 height 11
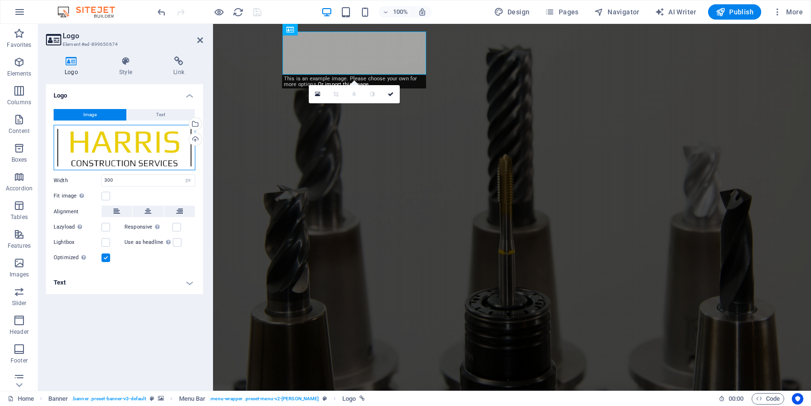
click at [171, 140] on div "Drag files here, click to choose files or select files from Files or our free s…" at bounding box center [125, 148] width 142 height 46
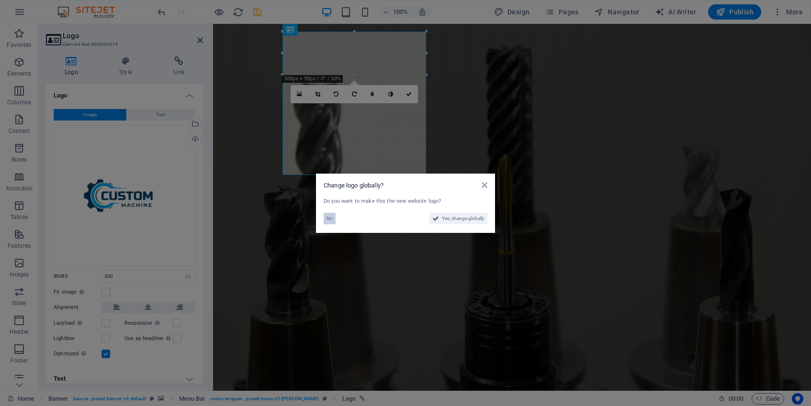
click at [331, 219] on span "No" at bounding box center [329, 218] width 6 height 11
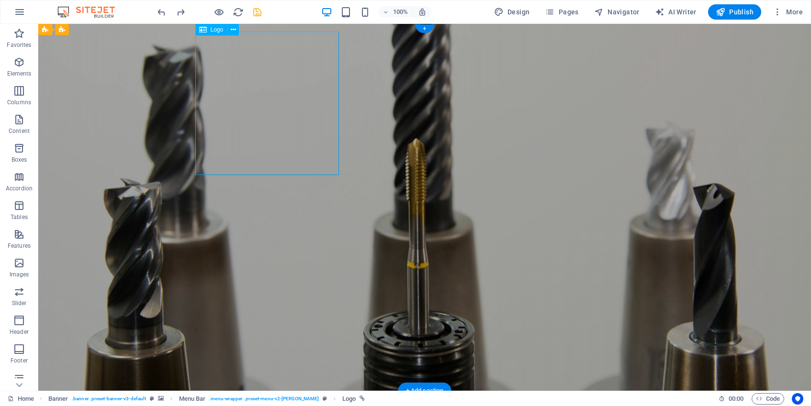
select select "px"
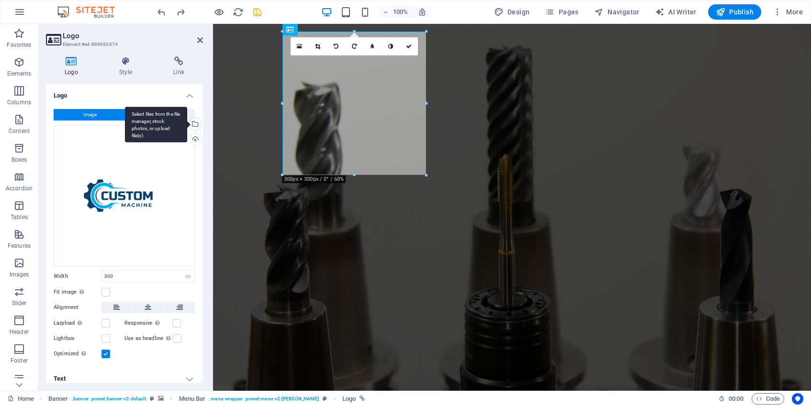
click at [189, 124] on div "Select files from the file manager, stock photos, or upload file(s)" at bounding box center [194, 125] width 14 height 14
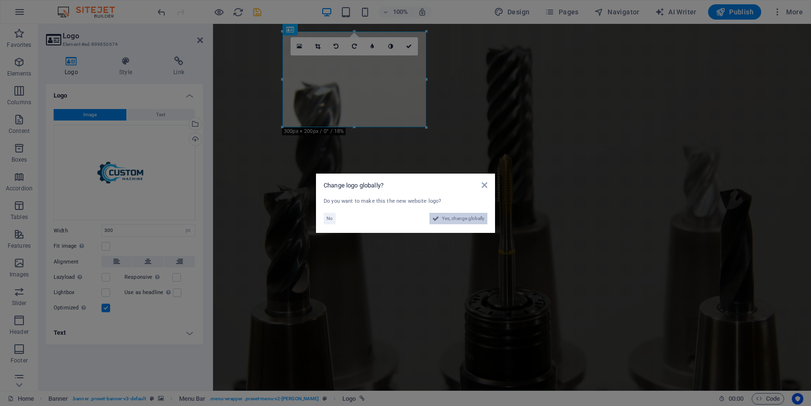
click at [456, 218] on span "Yes, change globally" at bounding box center [463, 218] width 43 height 11
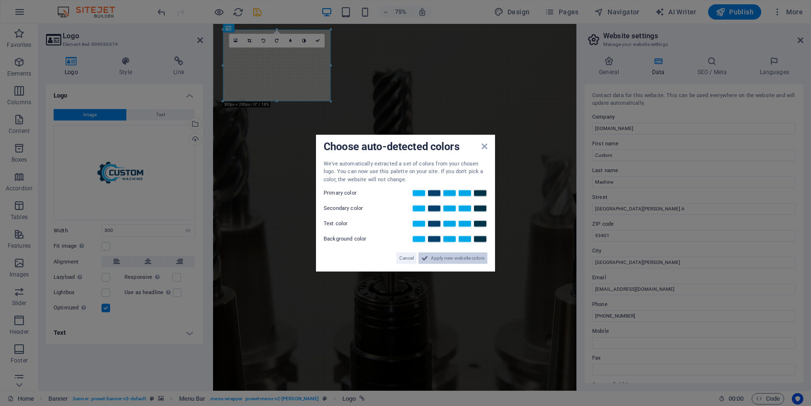
click at [453, 261] on span "Apply new website colors" at bounding box center [458, 258] width 54 height 11
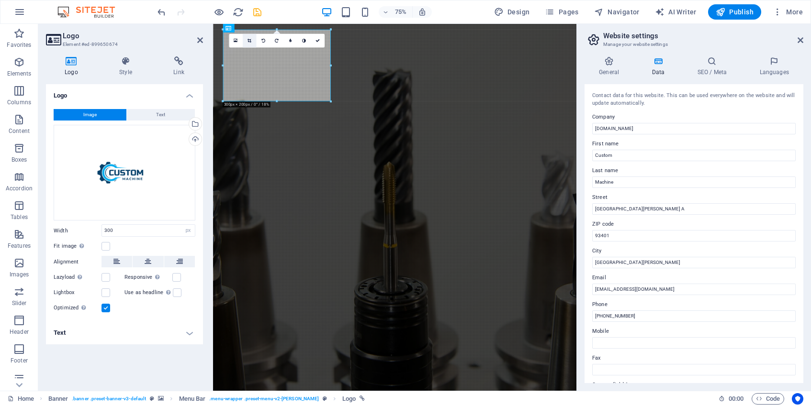
click at [250, 41] on icon at bounding box center [249, 41] width 4 height 4
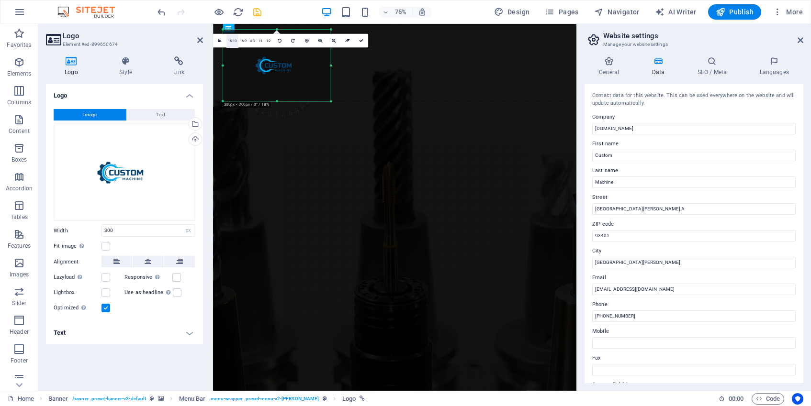
click at [233, 42] on link "16:10" at bounding box center [232, 41] width 12 height 14
click at [283, 41] on link "16:9" at bounding box center [281, 41] width 10 height 14
click at [291, 41] on link "4:3" at bounding box center [290, 41] width 8 height 14
click at [281, 41] on link "16:9" at bounding box center [281, 41] width 10 height 14
click at [398, 39] on icon at bounding box center [398, 41] width 4 height 4
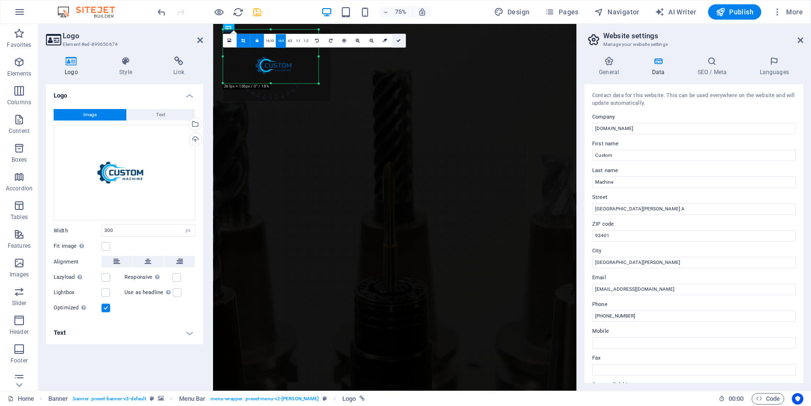
type input "266"
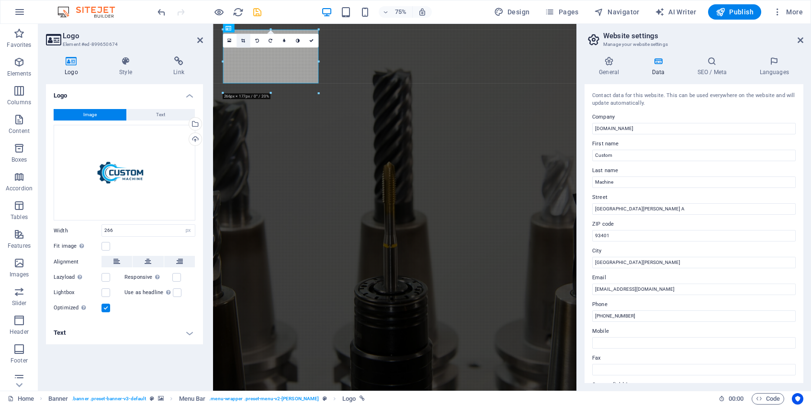
click at [244, 42] on icon at bounding box center [243, 41] width 4 height 4
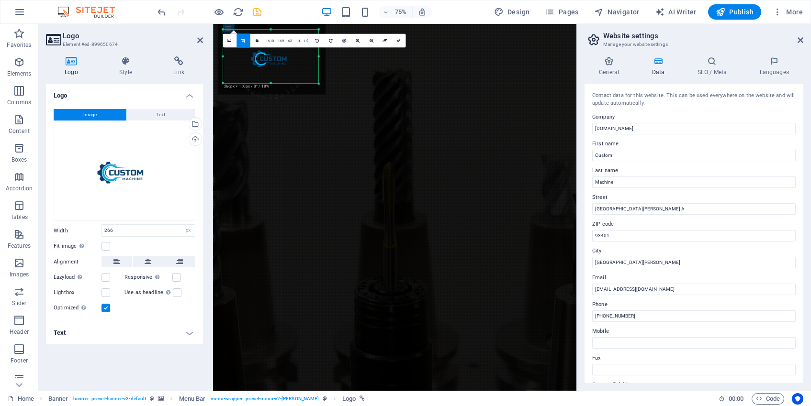
drag, startPoint x: 316, startPoint y: 82, endPoint x: 310, endPoint y: 72, distance: 12.5
click at [311, 73] on div at bounding box center [271, 58] width 107 height 71
click at [283, 60] on div at bounding box center [271, 58] width 107 height 71
click at [356, 40] on icon at bounding box center [358, 41] width 4 height 4
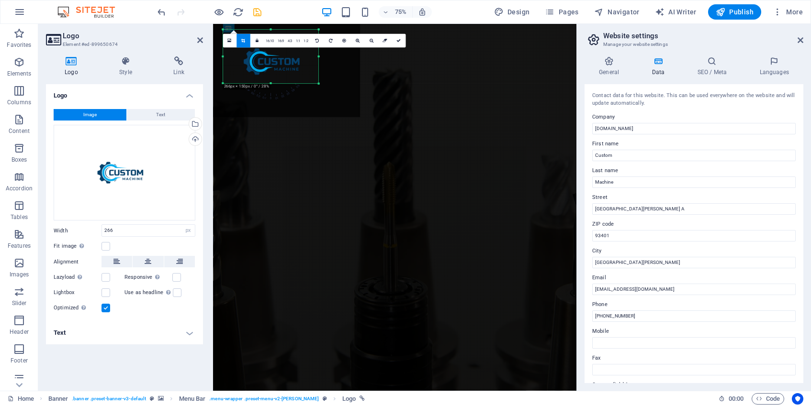
drag, startPoint x: 293, startPoint y: 61, endPoint x: 288, endPoint y: 56, distance: 7.4
click at [288, 56] on div at bounding box center [276, 62] width 167 height 112
click at [358, 39] on icon at bounding box center [358, 41] width 4 height 4
click at [398, 39] on icon at bounding box center [398, 41] width 4 height 4
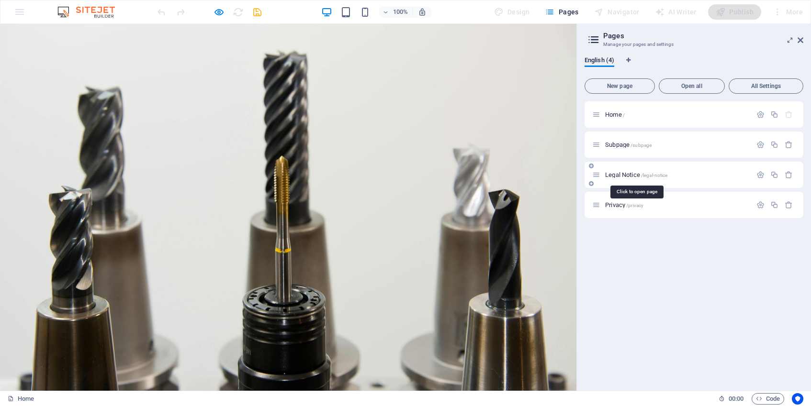
click at [627, 175] on span "Legal Notice /legal-notice" at bounding box center [636, 174] width 62 height 7
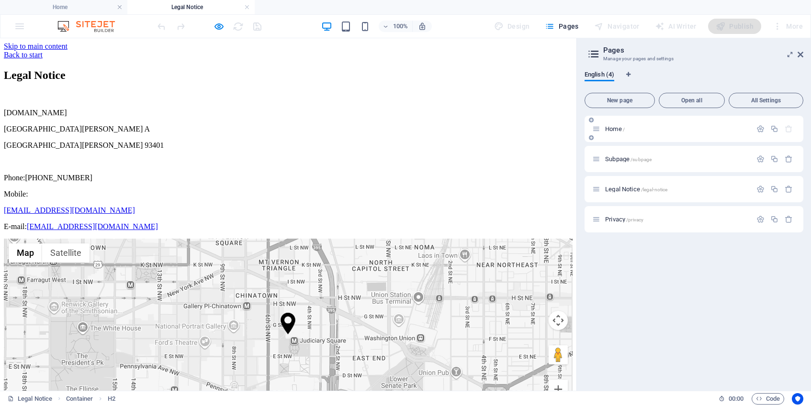
click at [611, 128] on span "Home /" at bounding box center [615, 128] width 20 height 7
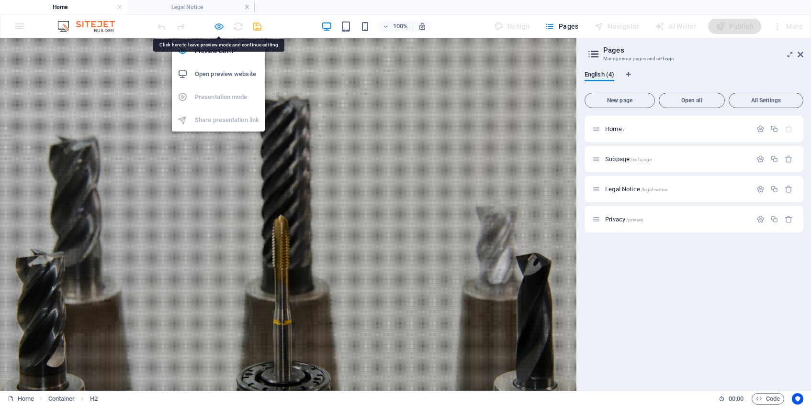
select select "px"
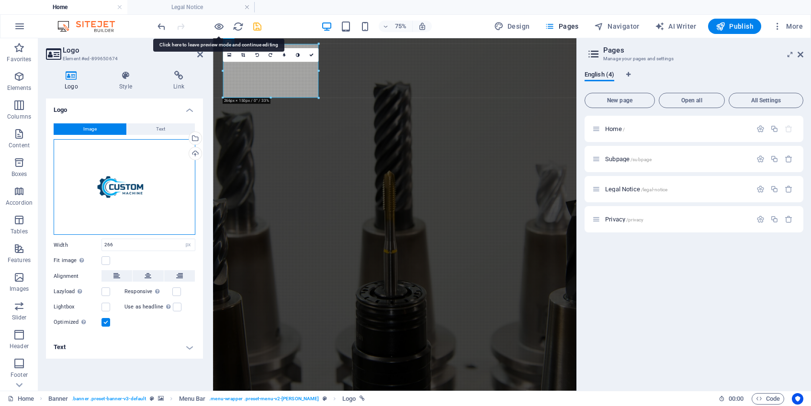
click at [161, 189] on div "Drag files here, click to choose files or select files from Files or our free s…" at bounding box center [125, 187] width 142 height 96
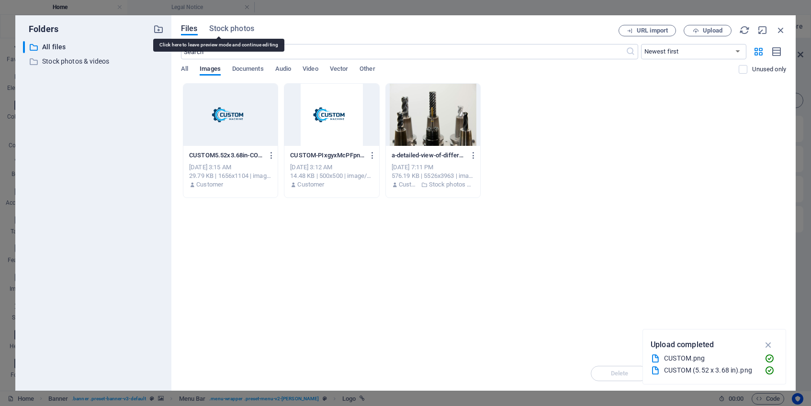
click at [161, 189] on div "​ All files All files ​ Stock photos & videos Stock photos & videos" at bounding box center [93, 212] width 141 height 342
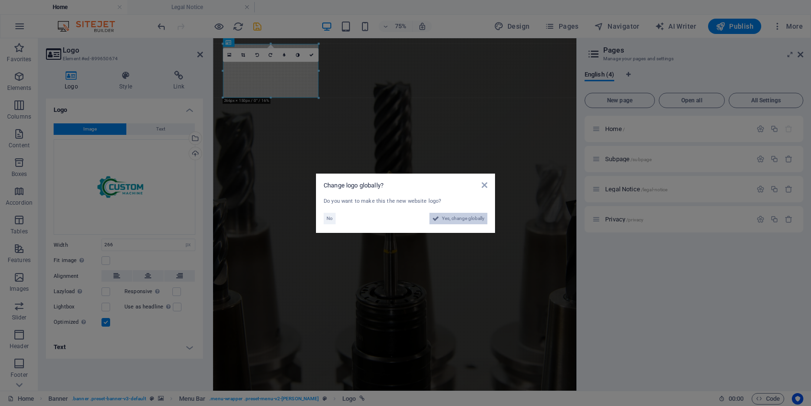
click at [467, 216] on span "Yes, change globally" at bounding box center [463, 218] width 43 height 11
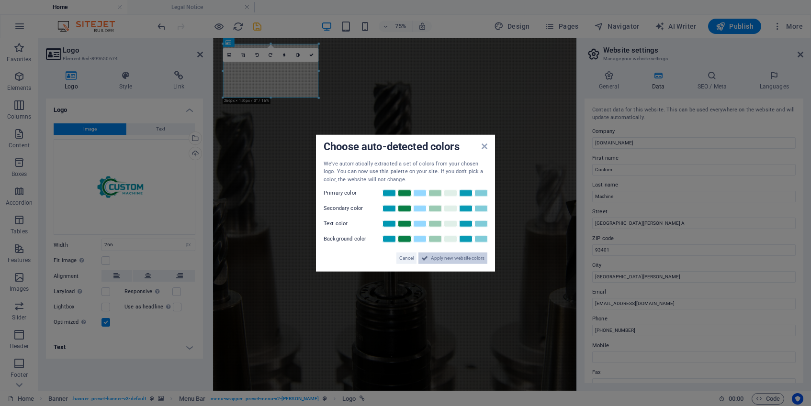
click at [468, 258] on span "Apply new website colors" at bounding box center [458, 258] width 54 height 11
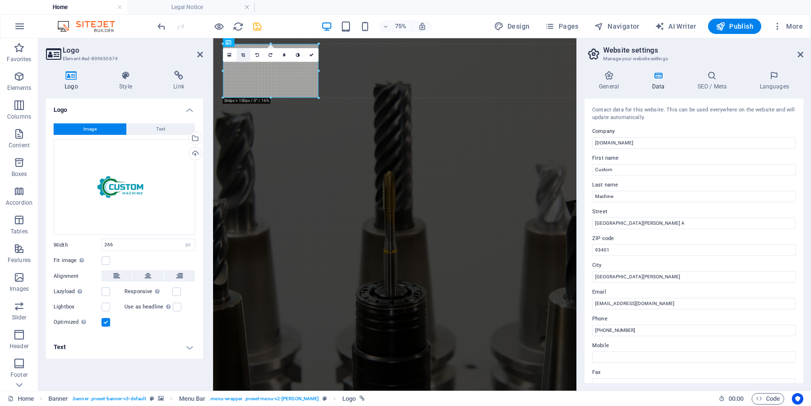
click at [244, 56] on icon at bounding box center [243, 55] width 4 height 4
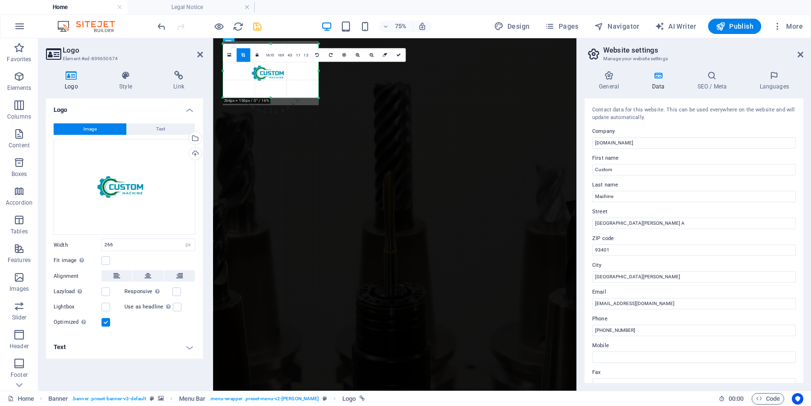
click at [279, 84] on div at bounding box center [271, 74] width 96 height 64
click at [306, 54] on link "1:2" at bounding box center [306, 56] width 8 height 14
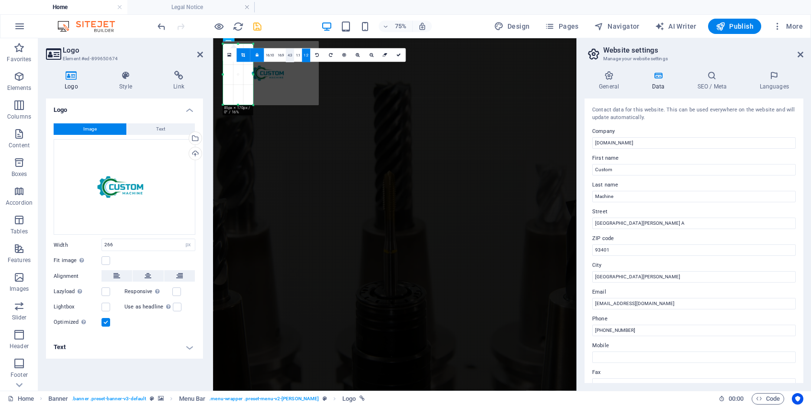
click at [289, 56] on link "4:3" at bounding box center [290, 56] width 8 height 14
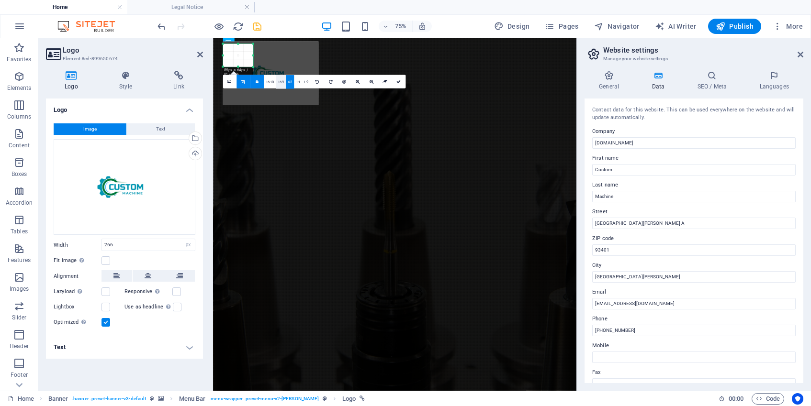
click at [281, 83] on link "16:9" at bounding box center [281, 82] width 10 height 14
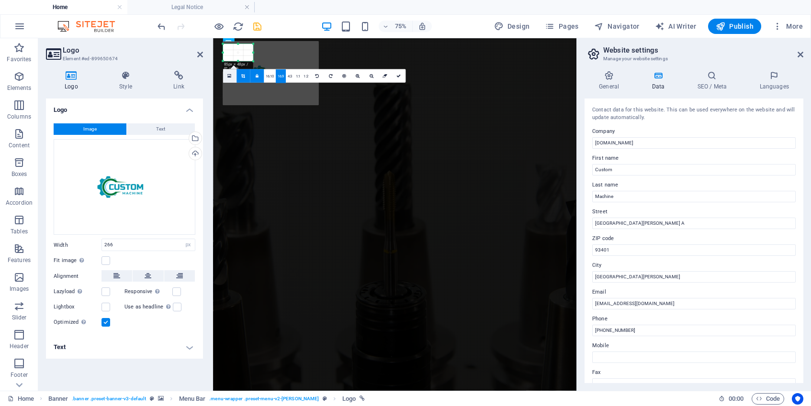
click at [232, 75] on link at bounding box center [230, 76] width 14 height 14
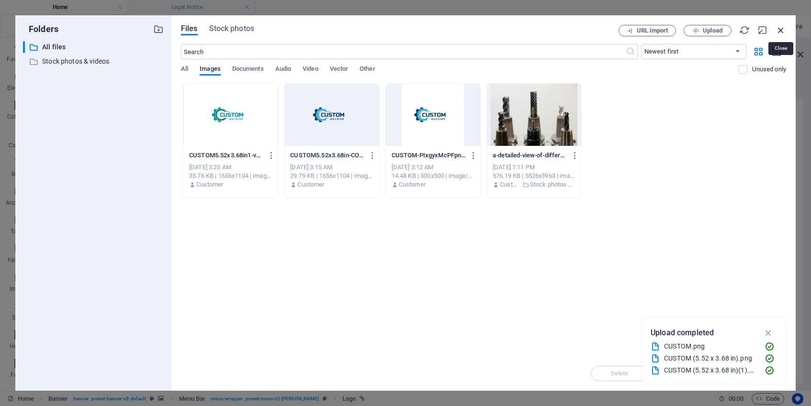
click at [785, 31] on icon "button" at bounding box center [781, 30] width 11 height 11
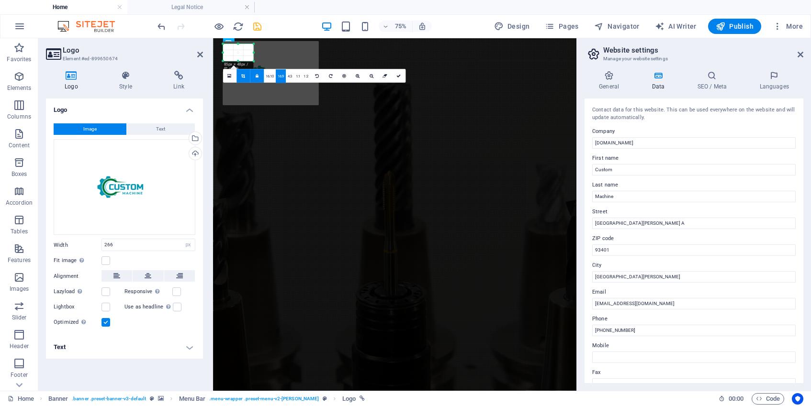
click at [245, 77] on icon at bounding box center [243, 76] width 4 height 4
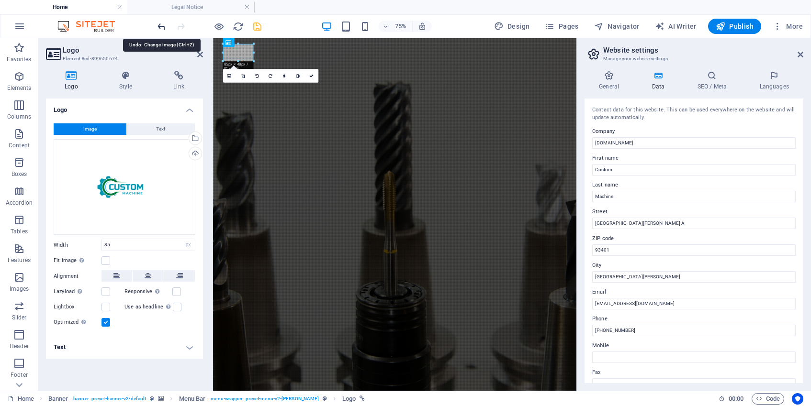
type input "266"
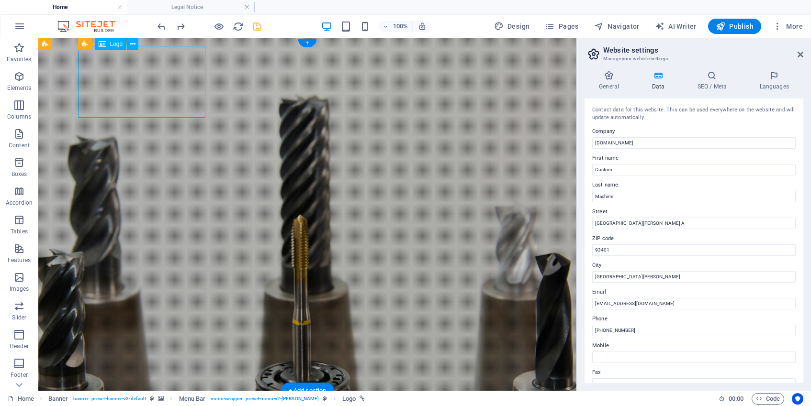
select select "px"
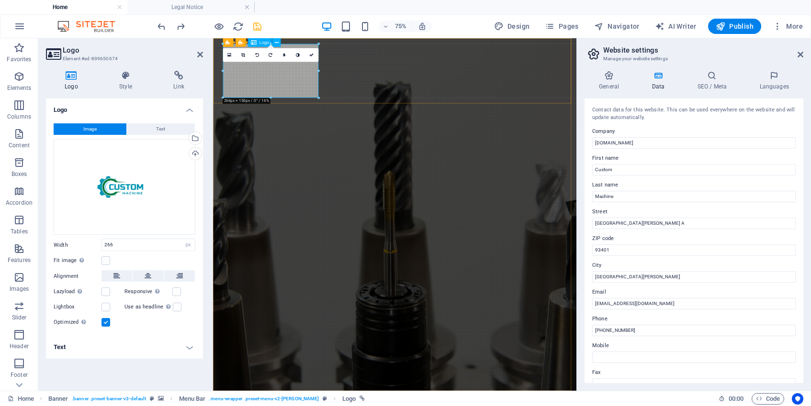
click at [245, 56] on icon at bounding box center [243, 55] width 4 height 4
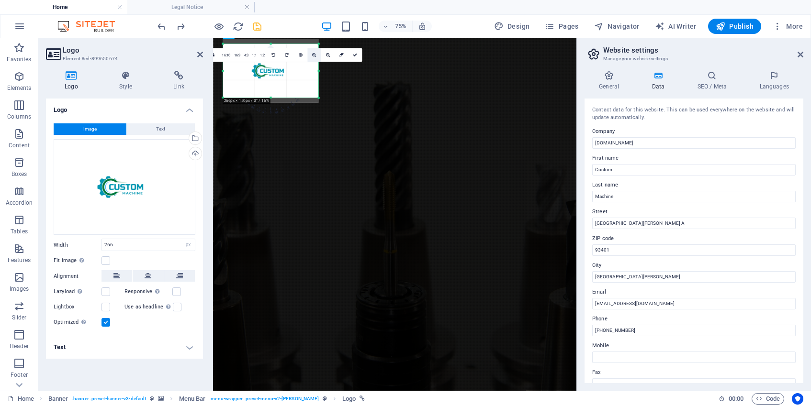
click at [315, 56] on icon at bounding box center [314, 55] width 4 height 4
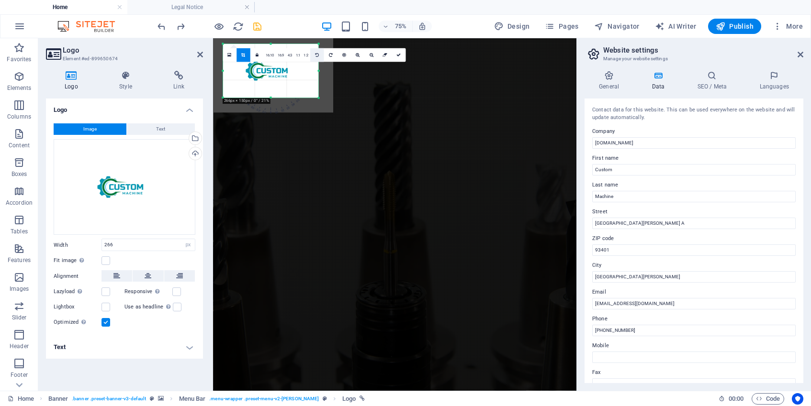
click at [315, 56] on icon at bounding box center [317, 55] width 4 height 4
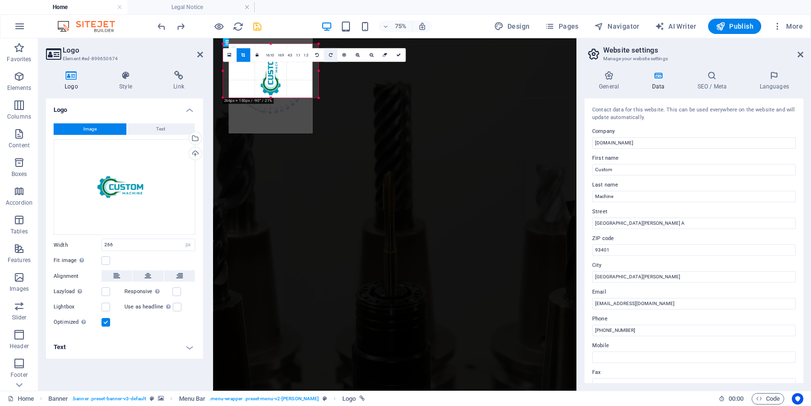
click at [328, 56] on icon at bounding box center [330, 55] width 4 height 4
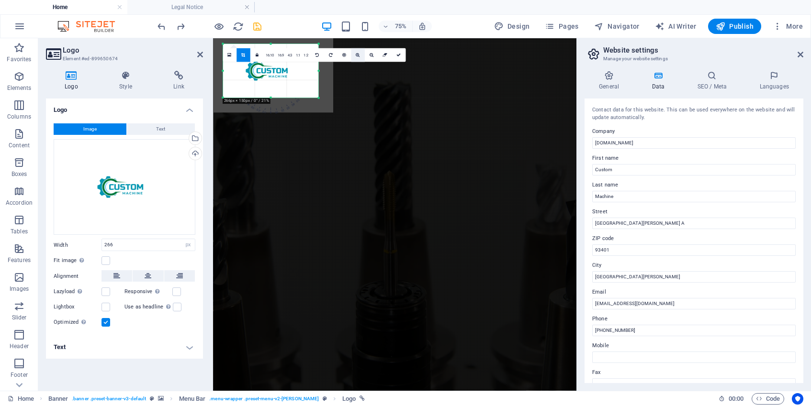
click at [360, 56] on link at bounding box center [358, 55] width 14 height 14
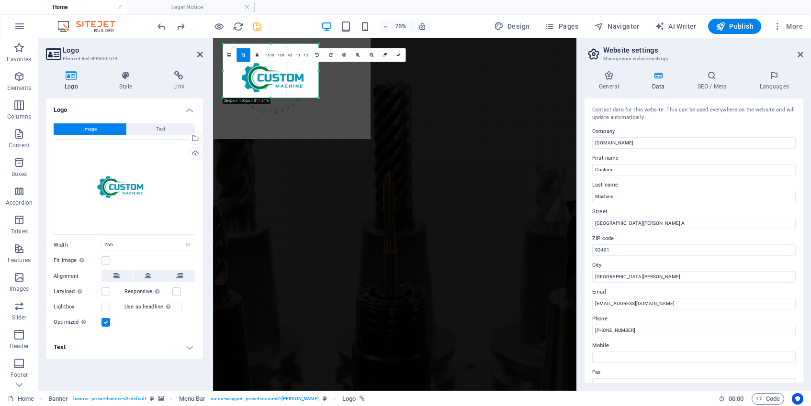
drag, startPoint x: 302, startPoint y: 78, endPoint x: 297, endPoint y: 75, distance: 5.4
click at [297, 75] on div at bounding box center [278, 77] width 185 height 123
click at [358, 55] on icon at bounding box center [358, 55] width 4 height 4
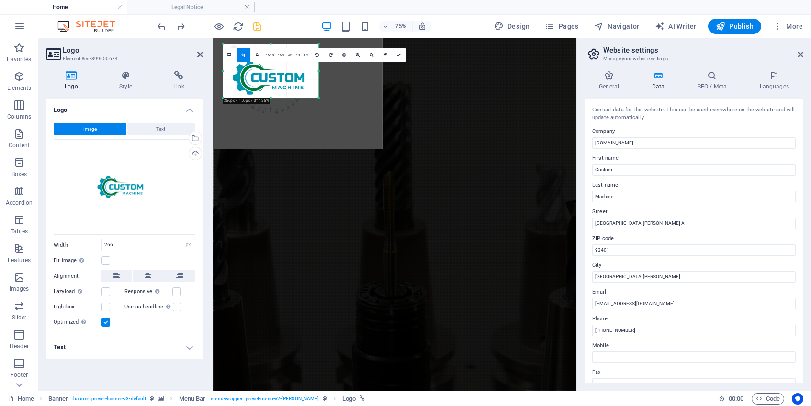
drag, startPoint x: 294, startPoint y: 85, endPoint x: 276, endPoint y: 73, distance: 21.8
click at [274, 73] on div at bounding box center [275, 78] width 214 height 143
click at [399, 56] on icon at bounding box center [398, 55] width 4 height 4
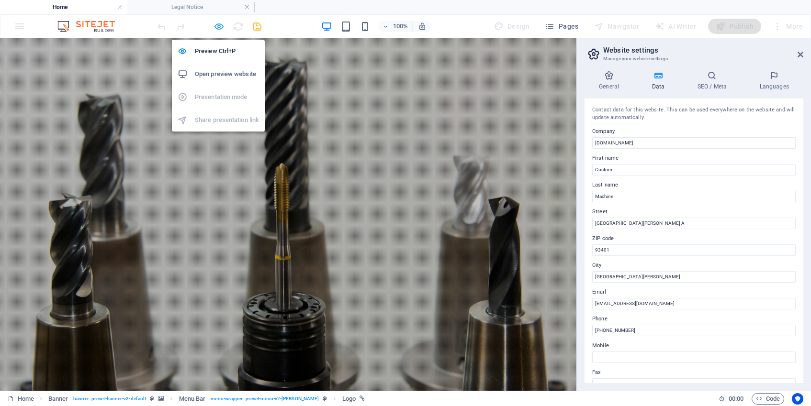
select select "px"
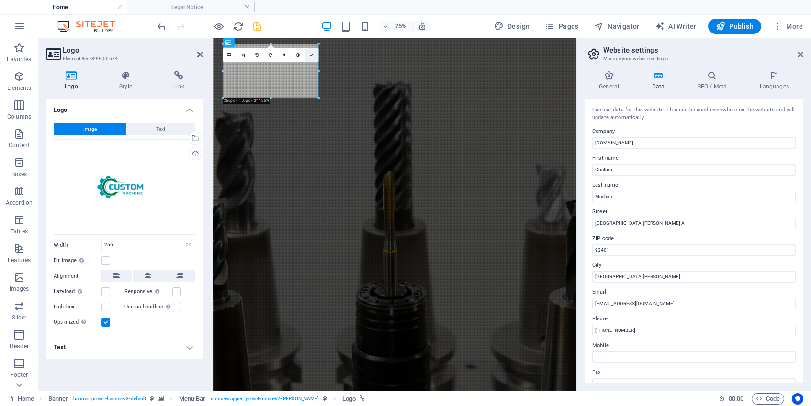
click at [313, 55] on icon at bounding box center [311, 55] width 4 height 4
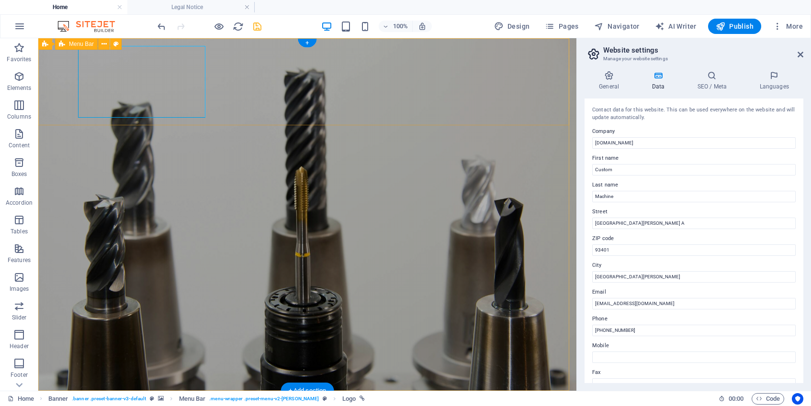
click at [0, 0] on icon at bounding box center [0, 0] width 0 height 0
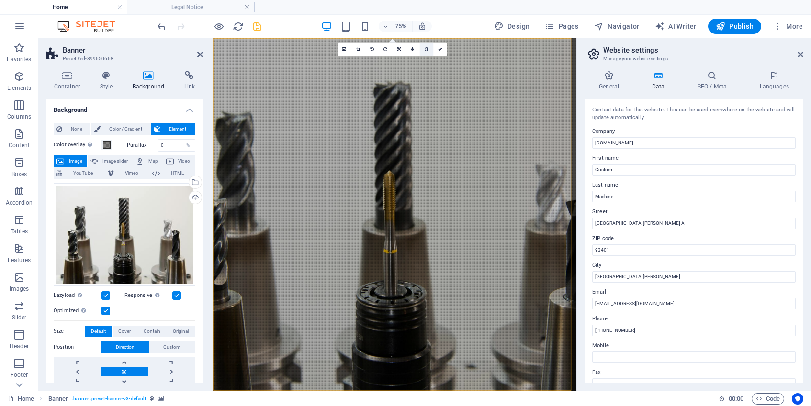
click at [427, 50] on icon at bounding box center [426, 49] width 4 height 4
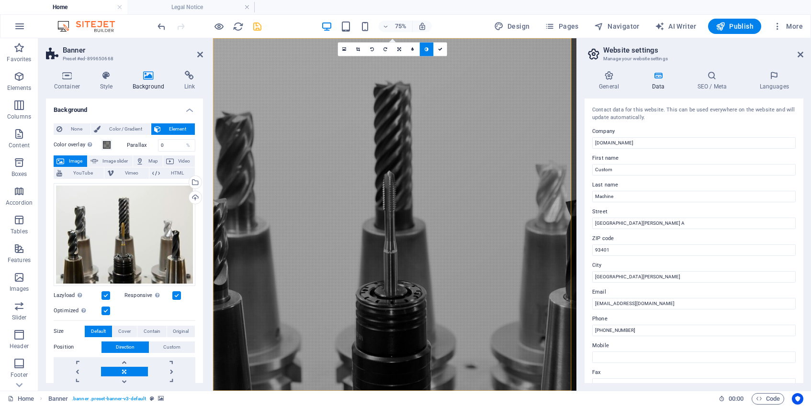
click at [427, 50] on icon at bounding box center [426, 49] width 4 height 4
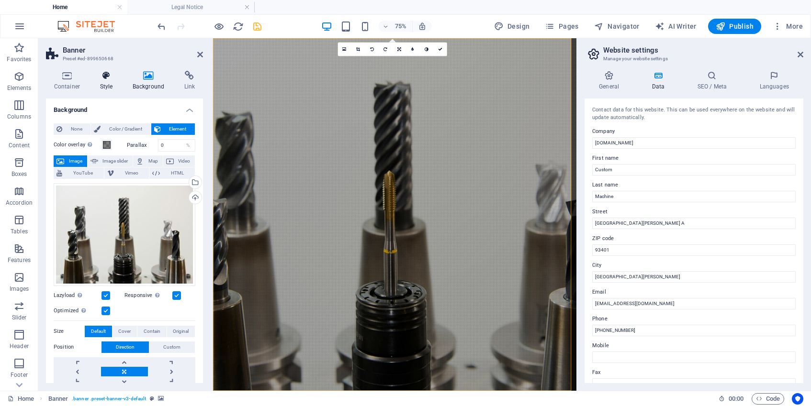
click at [106, 77] on icon at bounding box center [106, 76] width 29 height 10
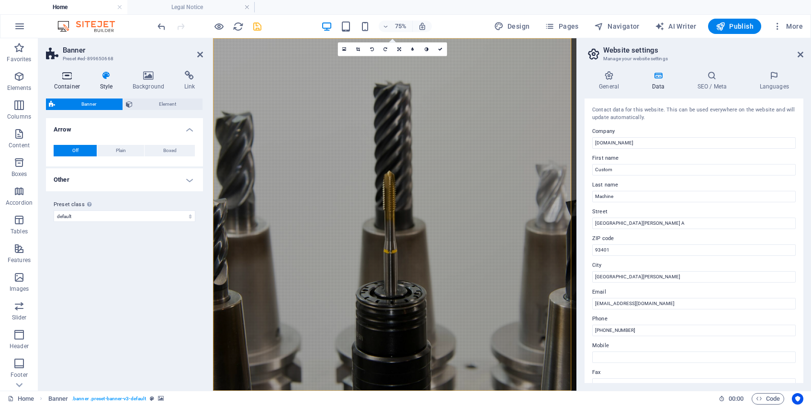
click at [66, 77] on icon at bounding box center [67, 76] width 42 height 10
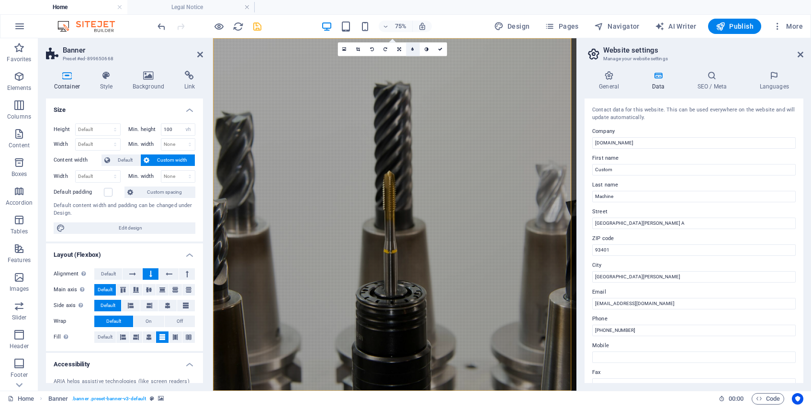
click at [415, 49] on link at bounding box center [412, 50] width 14 height 14
click at [415, 49] on input "5" at bounding box center [419, 49] width 11 height 13
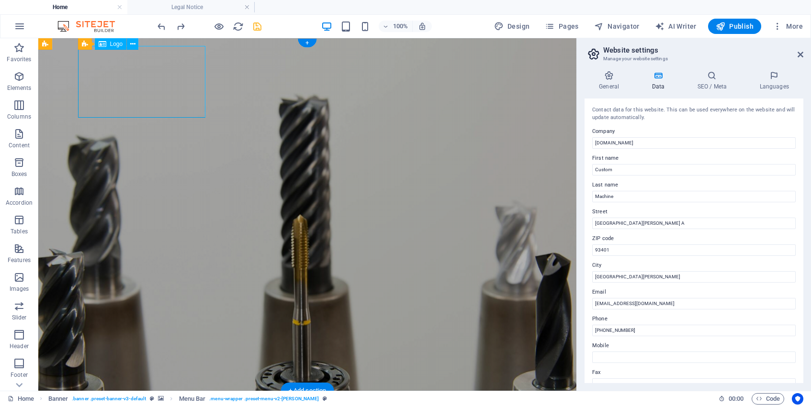
select select "px"
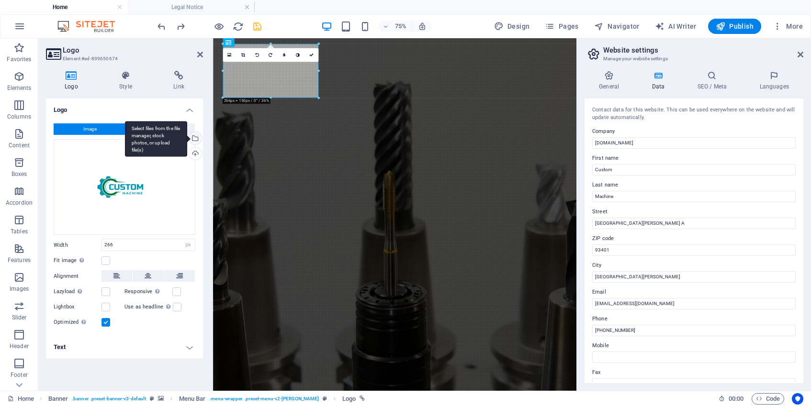
click at [199, 140] on div "Select files from the file manager, stock photos, or upload file(s)" at bounding box center [194, 139] width 14 height 14
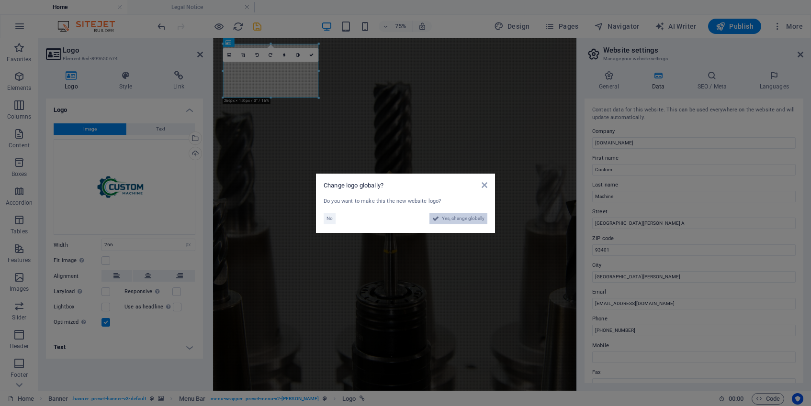
click at [467, 219] on span "Yes, change globally" at bounding box center [463, 218] width 43 height 11
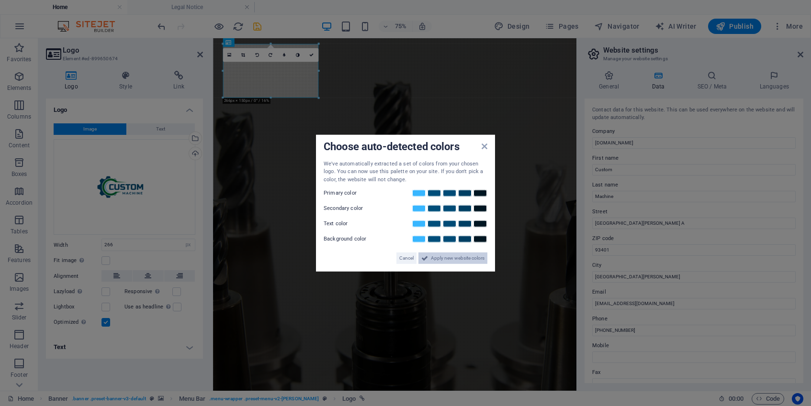
click at [467, 260] on span "Apply new website colors" at bounding box center [458, 258] width 54 height 11
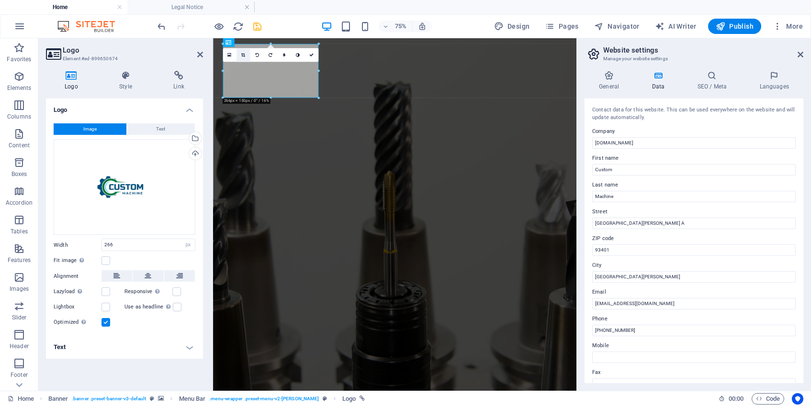
click at [243, 55] on icon at bounding box center [243, 55] width 4 height 4
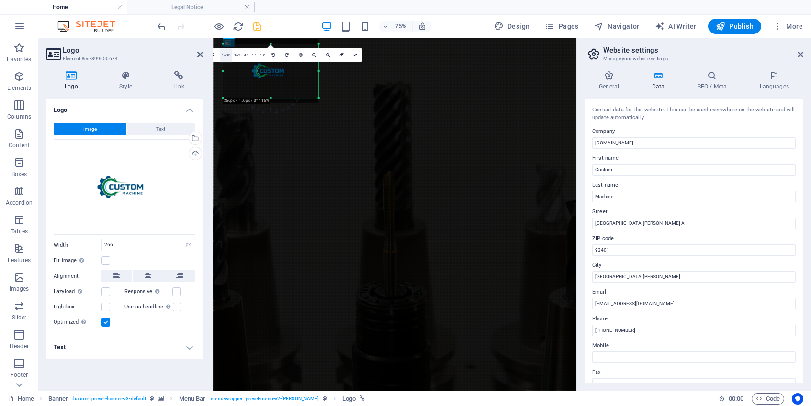
click at [227, 56] on link "16:10" at bounding box center [226, 56] width 12 height 14
click at [280, 55] on link "16:9" at bounding box center [281, 56] width 10 height 14
click at [289, 55] on link "4:3" at bounding box center [290, 56] width 8 height 14
click at [280, 55] on link "16:9" at bounding box center [281, 56] width 10 height 14
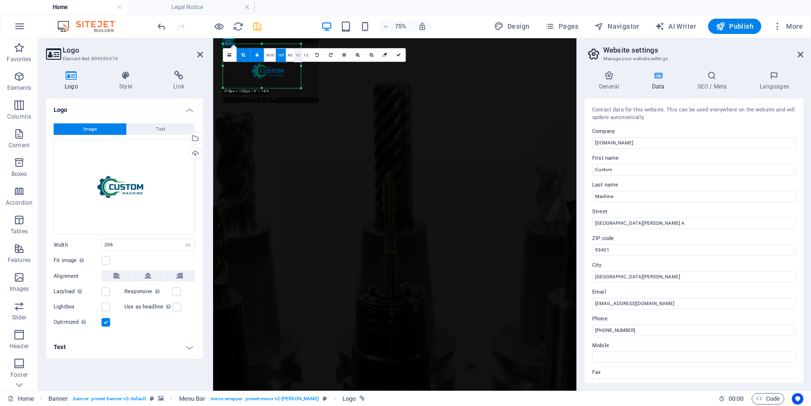
click at [299, 55] on link "1:1" at bounding box center [297, 56] width 8 height 14
click at [289, 55] on link "4:3" at bounding box center [290, 56] width 8 height 14
click at [281, 55] on link "16:9" at bounding box center [281, 56] width 10 height 14
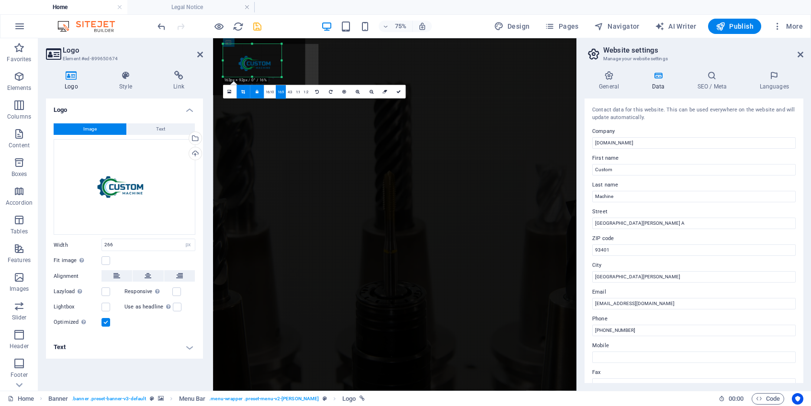
drag, startPoint x: 276, startPoint y: 57, endPoint x: 259, endPoint y: 45, distance: 20.2
click at [258, 45] on div "180 170 160 150 140 130 120 110 100 90 80 70 60 50 40 30 20 10 0 -10 -20 -30 -4…" at bounding box center [252, 60] width 59 height 33
click at [291, 93] on link "4:3" at bounding box center [290, 92] width 8 height 14
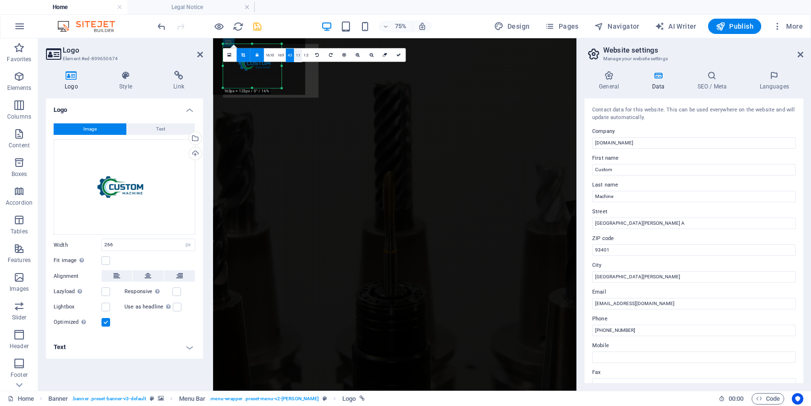
click at [299, 56] on link "1:1" at bounding box center [297, 56] width 8 height 14
click at [281, 56] on link "16:9" at bounding box center [281, 56] width 10 height 14
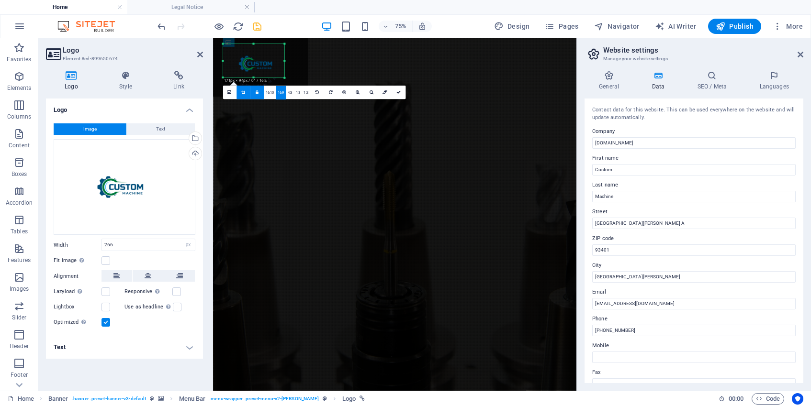
drag, startPoint x: 273, startPoint y: 72, endPoint x: 287, endPoint y: 77, distance: 14.7
click at [284, 77] on div "180 170 160 150 140 130 120 110 100 90 80 70 60 50 40 30 20 10 0 -10 -20 -30 -4…" at bounding box center [253, 61] width 61 height 34
click at [245, 92] on icon at bounding box center [243, 92] width 4 height 4
type input "171"
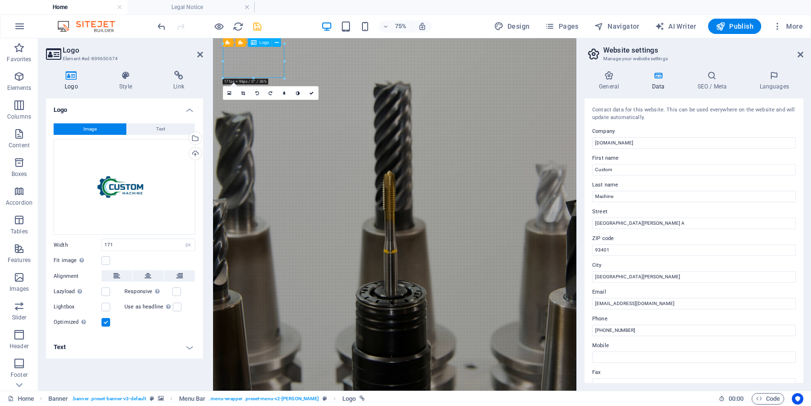
drag, startPoint x: 278, startPoint y: 80, endPoint x: 299, endPoint y: 70, distance: 22.7
drag, startPoint x: 284, startPoint y: 71, endPoint x: 278, endPoint y: 65, distance: 9.1
drag, startPoint x: 263, startPoint y: 70, endPoint x: 255, endPoint y: 63, distance: 10.9
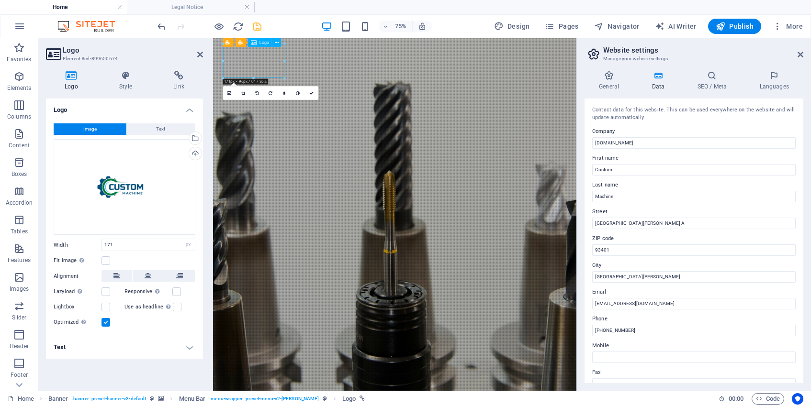
click at [242, 92] on icon at bounding box center [243, 93] width 4 height 4
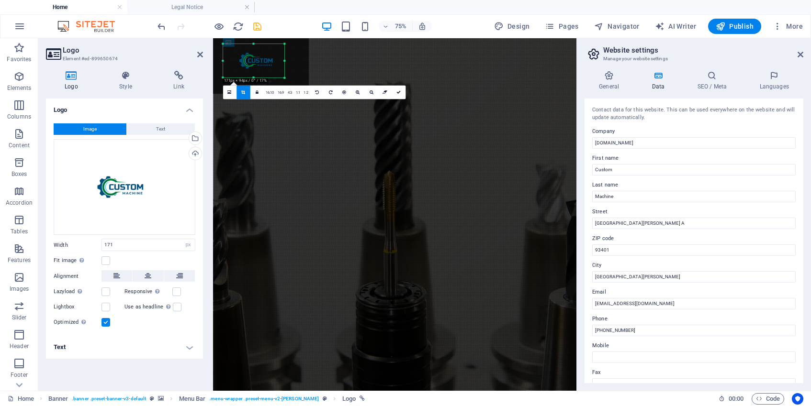
drag, startPoint x: 254, startPoint y: 66, endPoint x: 252, endPoint y: 56, distance: 9.8
click at [250, 56] on div at bounding box center [259, 61] width 100 height 66
click at [356, 92] on icon at bounding box center [358, 92] width 4 height 4
click at [357, 92] on icon at bounding box center [358, 92] width 4 height 4
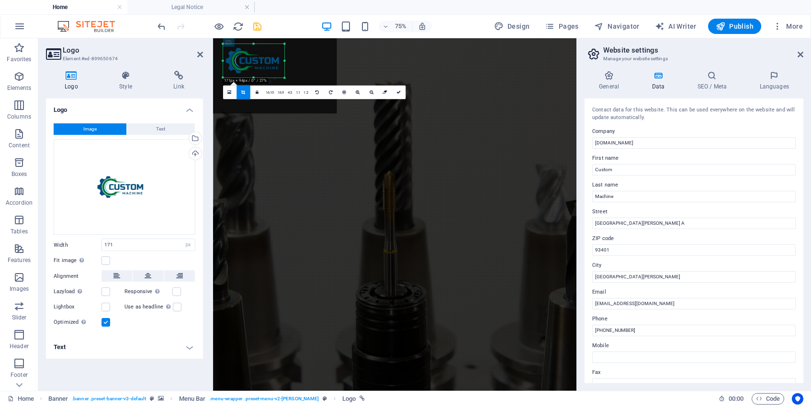
drag, startPoint x: 279, startPoint y: 59, endPoint x: 268, endPoint y: 50, distance: 15.0
click at [262, 47] on div at bounding box center [256, 61] width 159 height 106
click at [357, 92] on icon at bounding box center [358, 92] width 4 height 4
click at [398, 92] on icon at bounding box center [398, 92] width 4 height 4
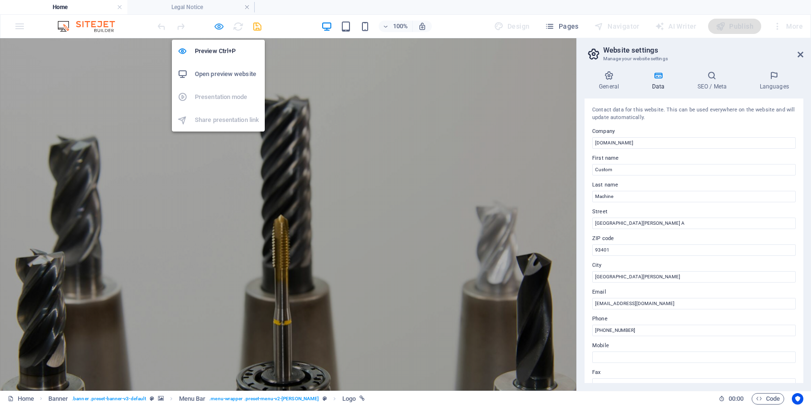
select select "px"
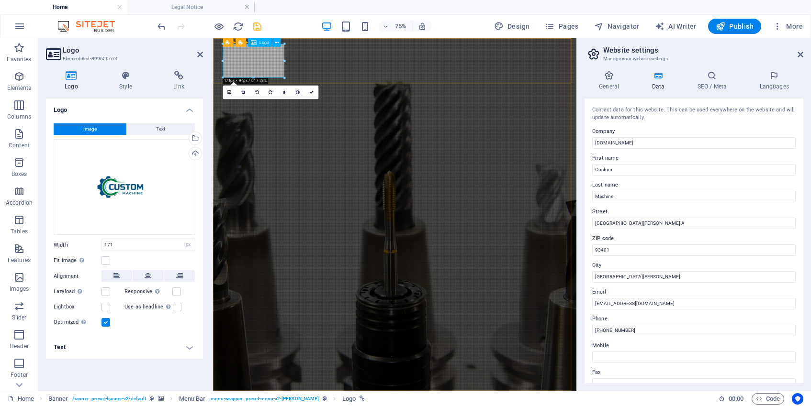
click at [0, 0] on icon at bounding box center [0, 0] width 0 height 0
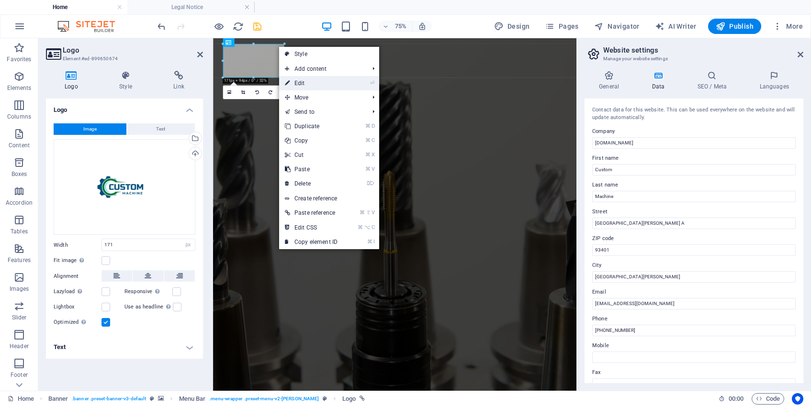
click at [304, 83] on link "⏎ Edit" at bounding box center [311, 83] width 64 height 14
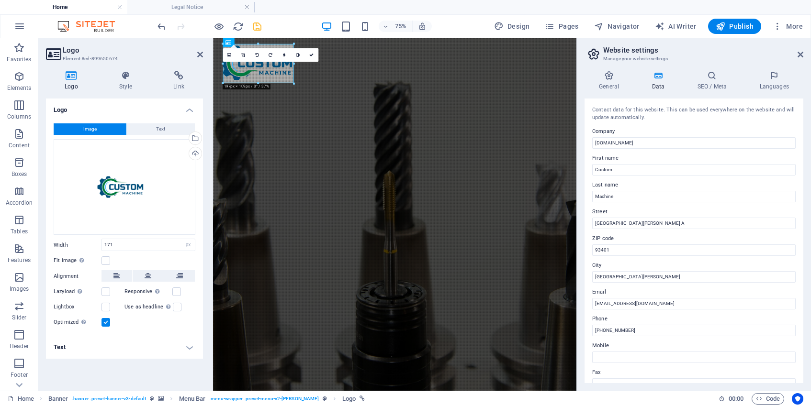
drag, startPoint x: 283, startPoint y: 76, endPoint x: 296, endPoint y: 80, distance: 13.6
type input "198"
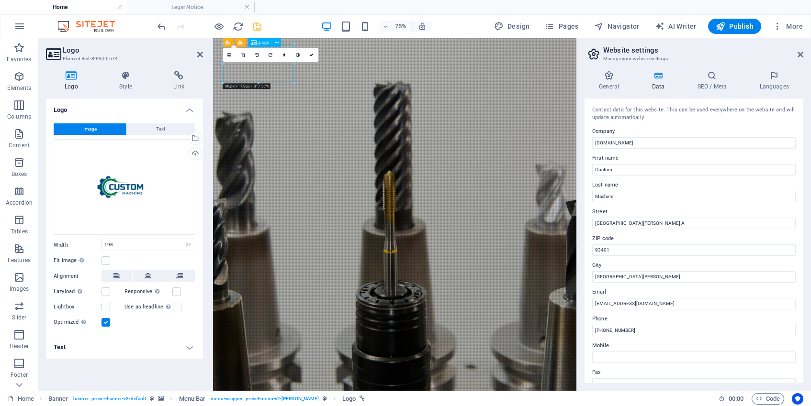
click at [245, 56] on icon at bounding box center [243, 55] width 4 height 4
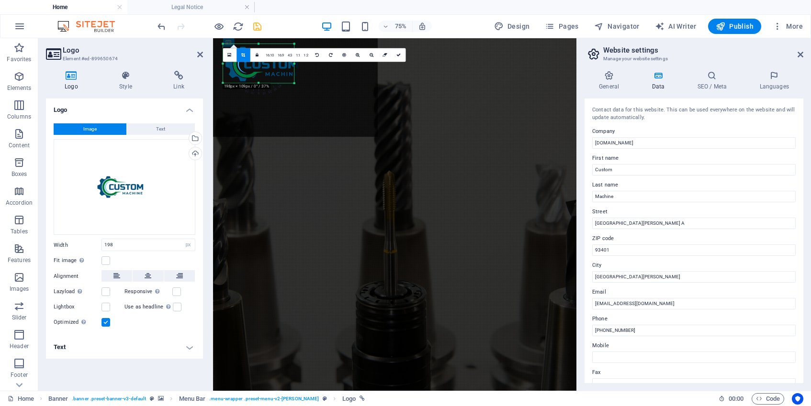
drag, startPoint x: 255, startPoint y: 72, endPoint x: 240, endPoint y: 56, distance: 22.4
click at [240, 56] on div "180 170 160 150 140 130 120 110 100 90 80 70 60 50 40 30 20 10 0 -10 -20 -30 -4…" at bounding box center [258, 63] width 71 height 39
click at [368, 56] on link at bounding box center [371, 55] width 14 height 14
drag, startPoint x: 280, startPoint y: 74, endPoint x: 257, endPoint y: 60, distance: 27.0
click at [257, 60] on div "180 170 160 150 140 130 120 110 100 90 80 70 60 50 40 30 20 10 0 -10 -20 -30 -4…" at bounding box center [258, 63] width 71 height 39
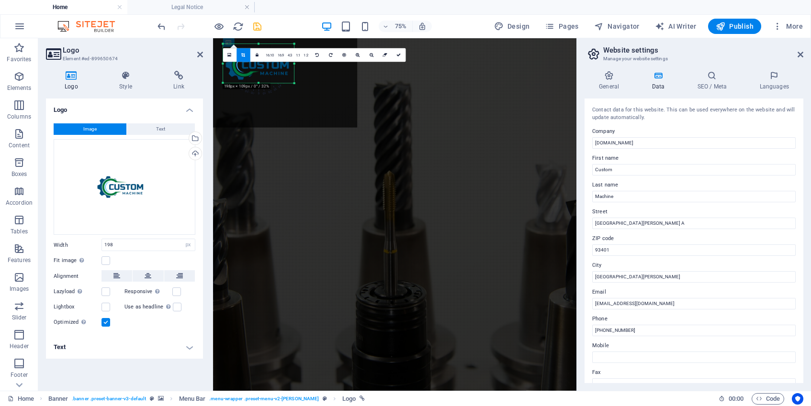
click at [327, 79] on div at bounding box center [263, 65] width 189 height 126
click at [397, 54] on icon at bounding box center [398, 55] width 4 height 4
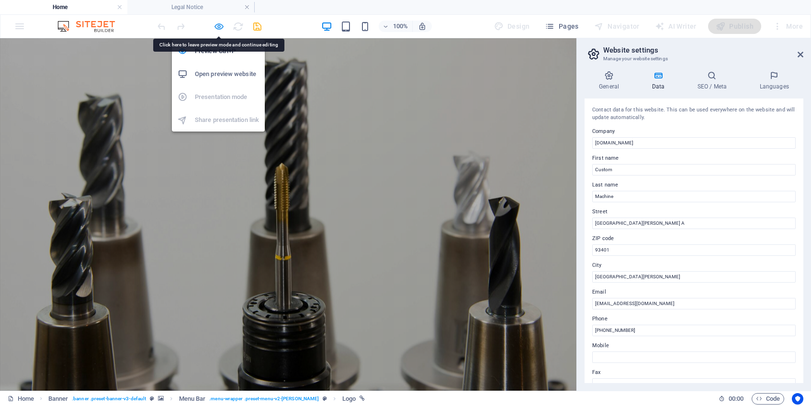
select select "px"
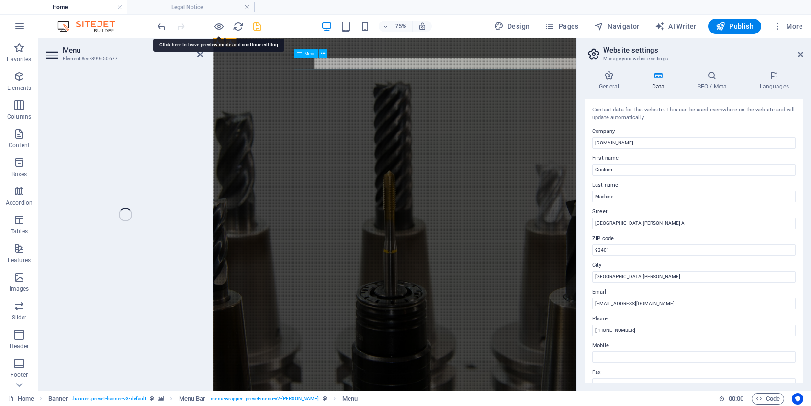
select select
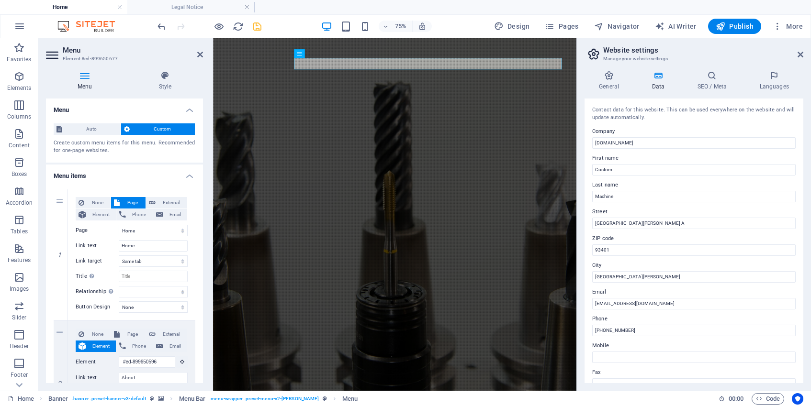
click at [85, 76] on icon at bounding box center [85, 76] width 78 height 10
click at [167, 78] on icon at bounding box center [165, 76] width 76 height 10
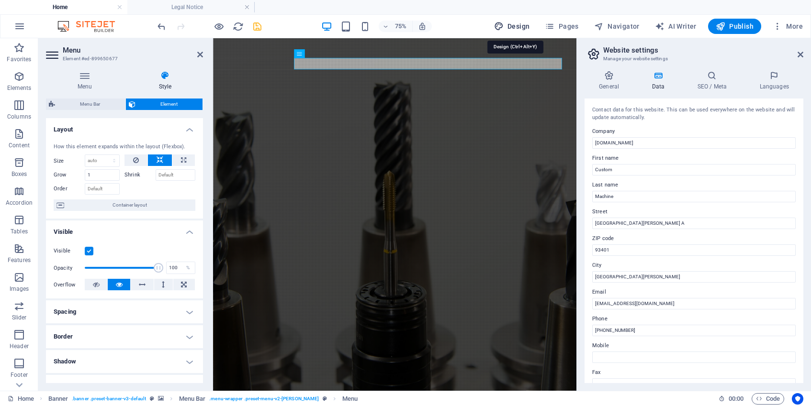
click at [520, 24] on span "Design" at bounding box center [512, 27] width 36 height 10
select select "px"
select select "300"
select select "px"
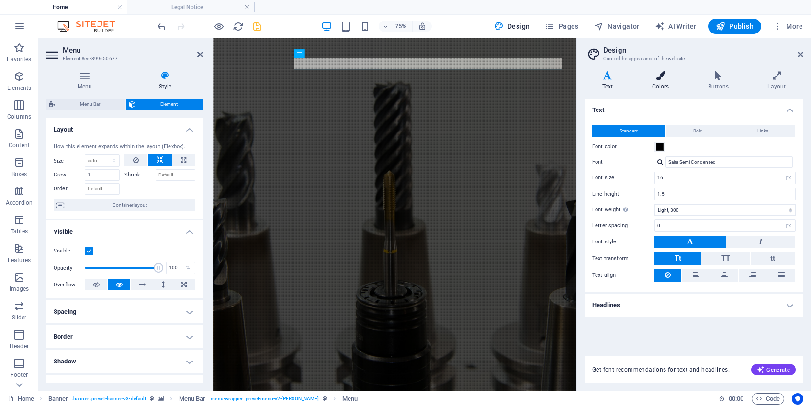
click at [664, 78] on icon at bounding box center [660, 76] width 52 height 10
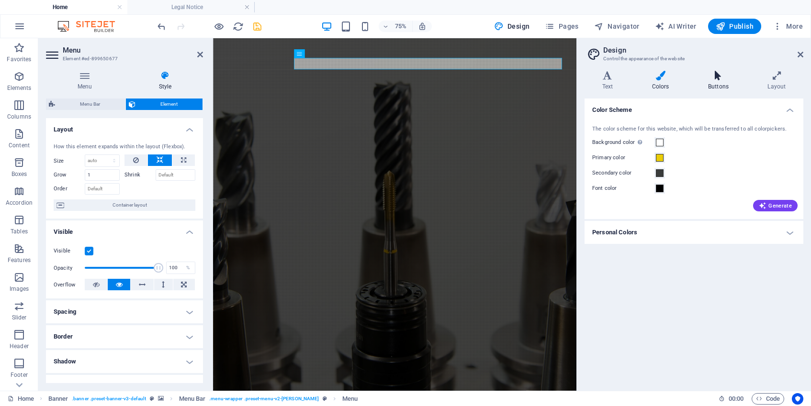
click at [719, 77] on icon at bounding box center [718, 76] width 56 height 10
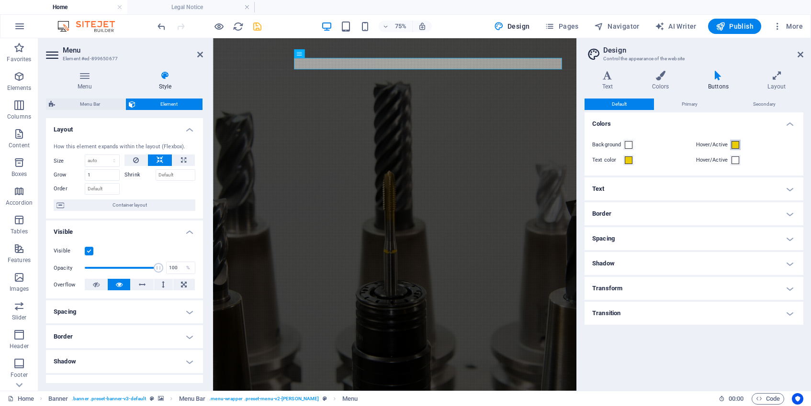
click at [734, 144] on span at bounding box center [736, 145] width 8 height 8
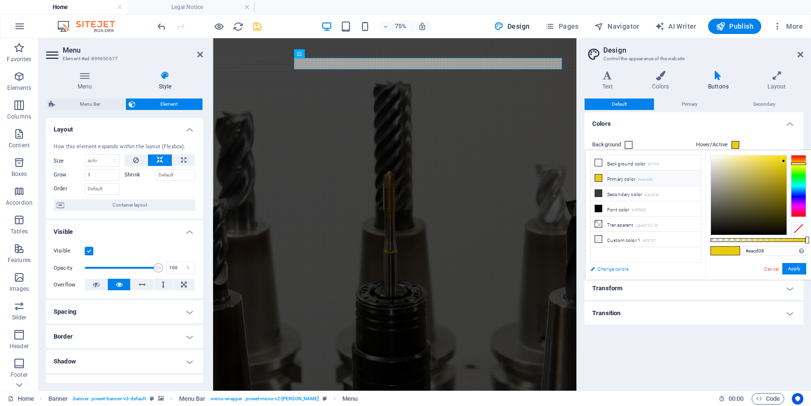
click at [611, 269] on link "Change colors" at bounding box center [640, 269] width 111 height 12
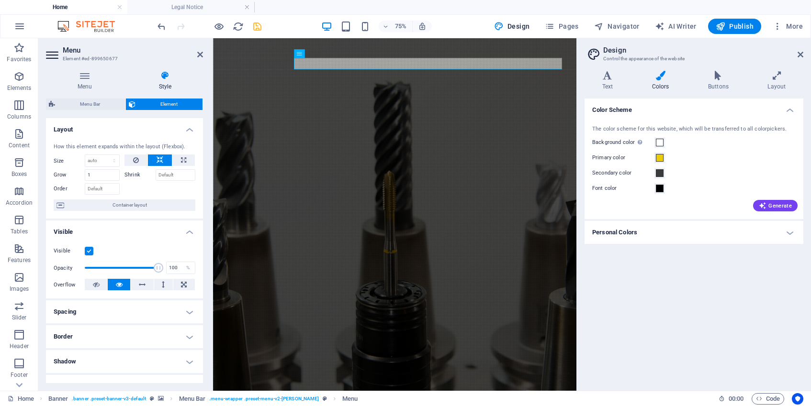
click at [787, 233] on h4 "Personal Colors" at bounding box center [694, 232] width 219 height 23
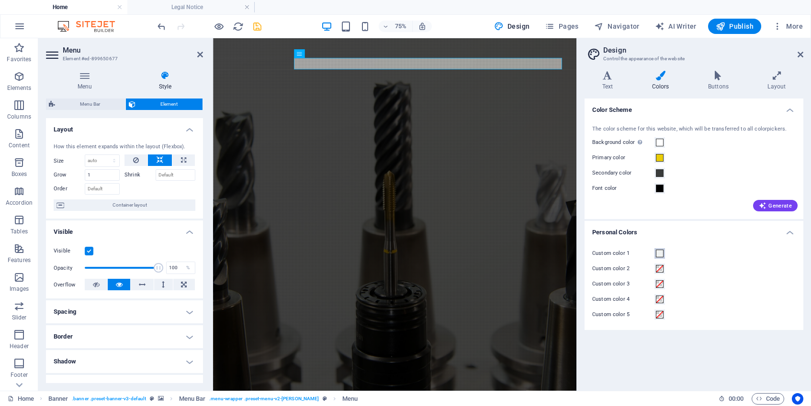
click at [660, 254] on span at bounding box center [660, 254] width 8 height 8
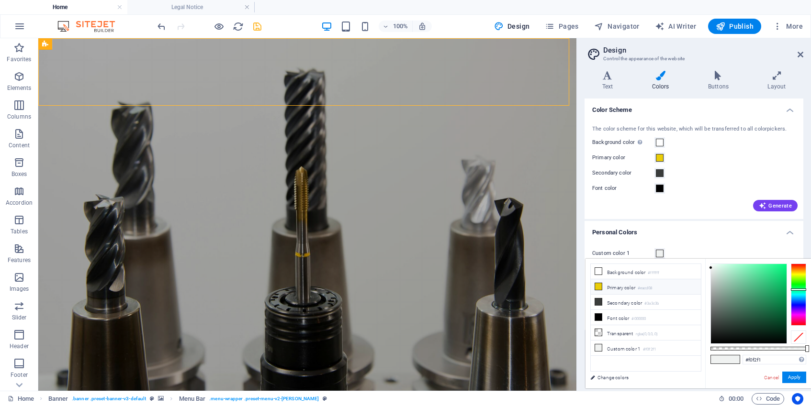
click at [599, 286] on icon at bounding box center [598, 286] width 7 height 7
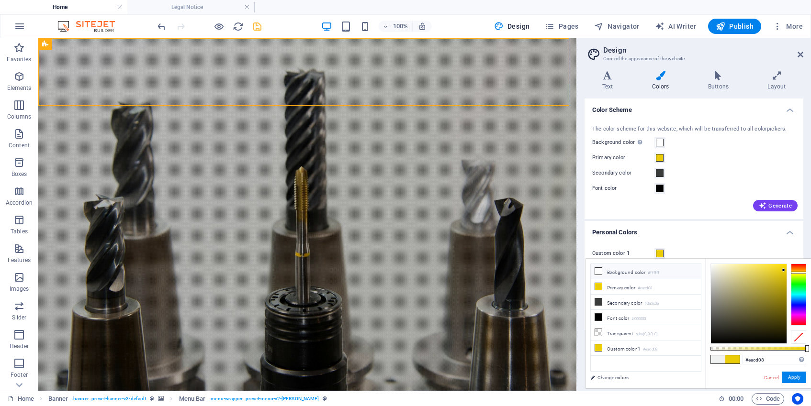
click at [597, 273] on icon at bounding box center [598, 271] width 7 height 7
type input "#ffffff"
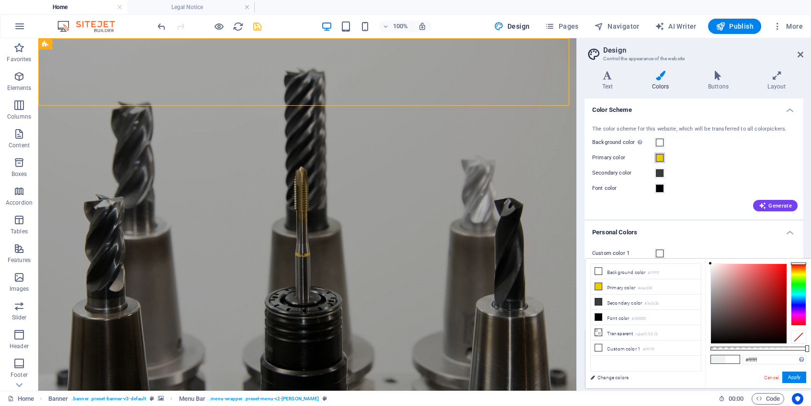
click at [662, 159] on span at bounding box center [660, 158] width 8 height 8
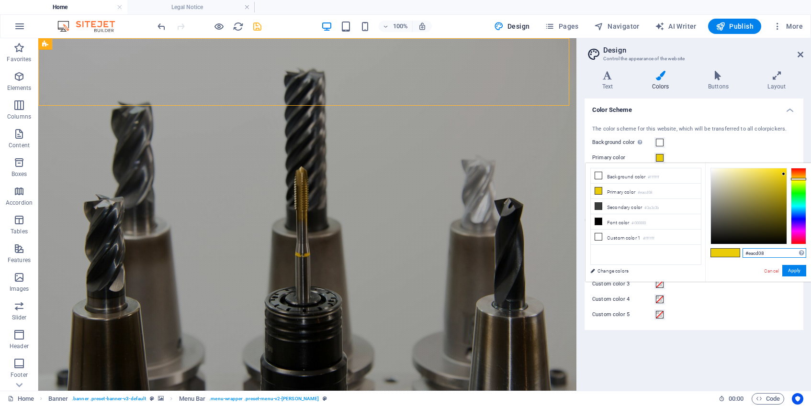
drag, startPoint x: 804, startPoint y: 234, endPoint x: 749, endPoint y: 254, distance: 58.2
click at [749, 254] on input "#eacd08" at bounding box center [775, 253] width 64 height 10
type input "#004e7a"
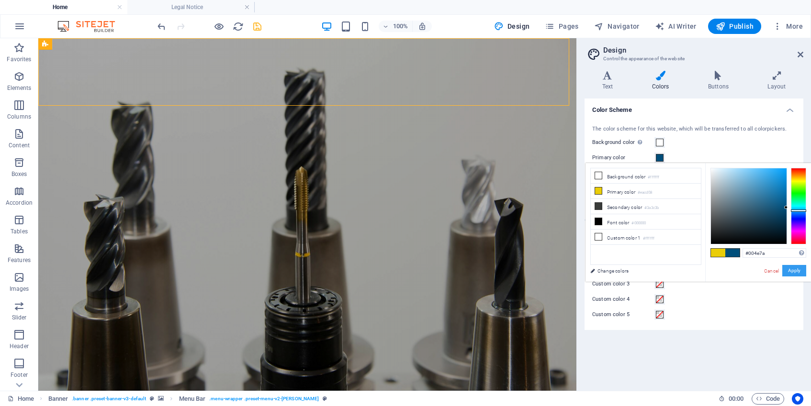
click at [795, 272] on button "Apply" at bounding box center [794, 270] width 24 height 11
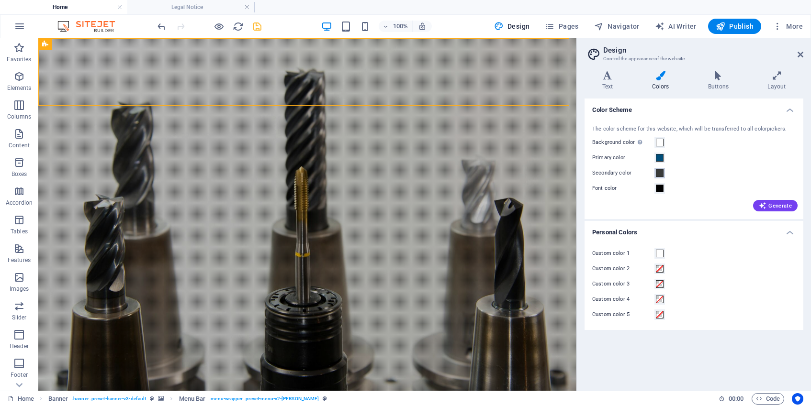
click at [657, 175] on span at bounding box center [660, 173] width 8 height 8
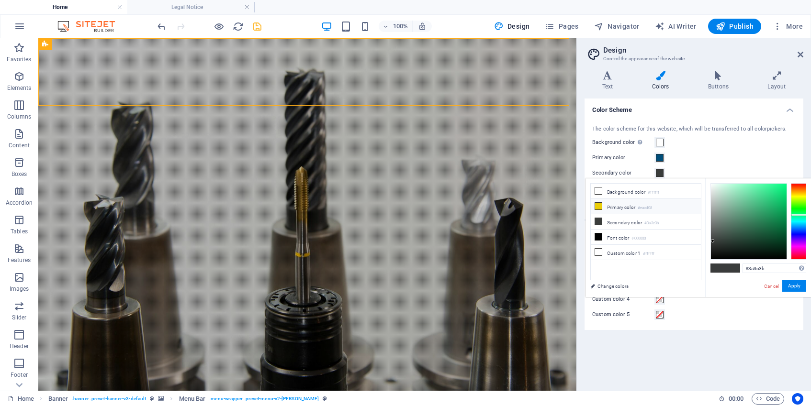
click at [601, 207] on icon at bounding box center [598, 206] width 7 height 7
type input "#eacd08"
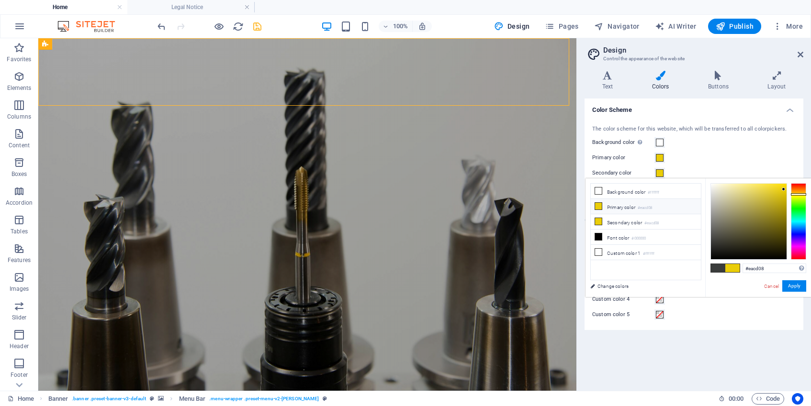
click at [600, 207] on icon at bounding box center [598, 206] width 7 height 7
click at [659, 159] on span at bounding box center [660, 158] width 8 height 8
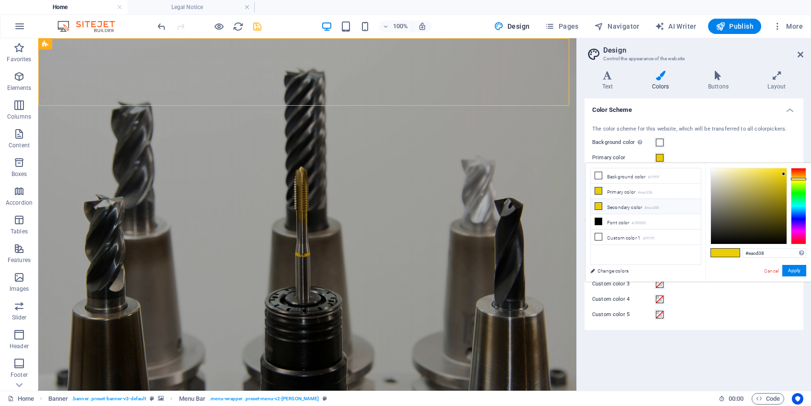
click at [670, 209] on li "Secondary color #eacd08" at bounding box center [646, 206] width 110 height 15
click at [622, 192] on li "Primary color #eacd08" at bounding box center [646, 191] width 110 height 15
drag, startPoint x: 771, startPoint y: 253, endPoint x: 739, endPoint y: 251, distance: 31.7
click at [743, 251] on input "#eacd08" at bounding box center [775, 253] width 64 height 10
type input "#004e7a"
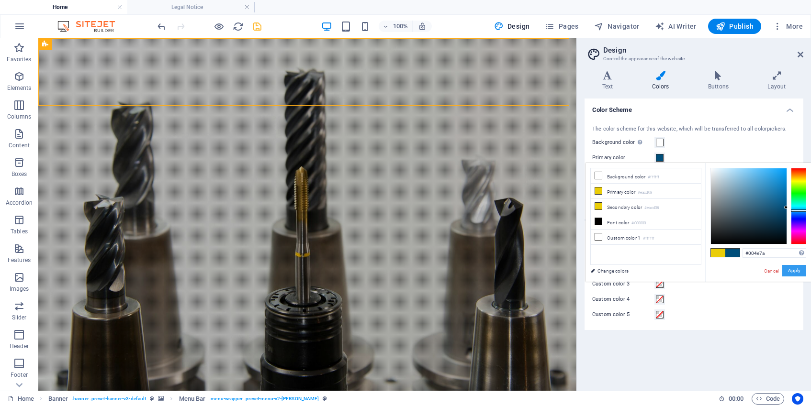
click at [798, 267] on button "Apply" at bounding box center [794, 270] width 24 height 11
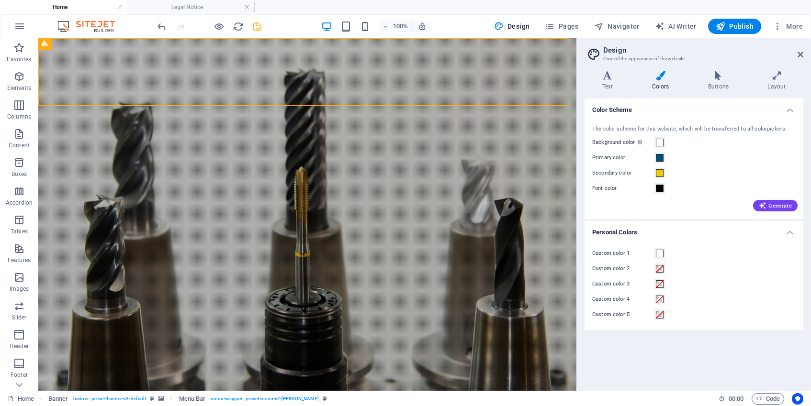
select select "px"
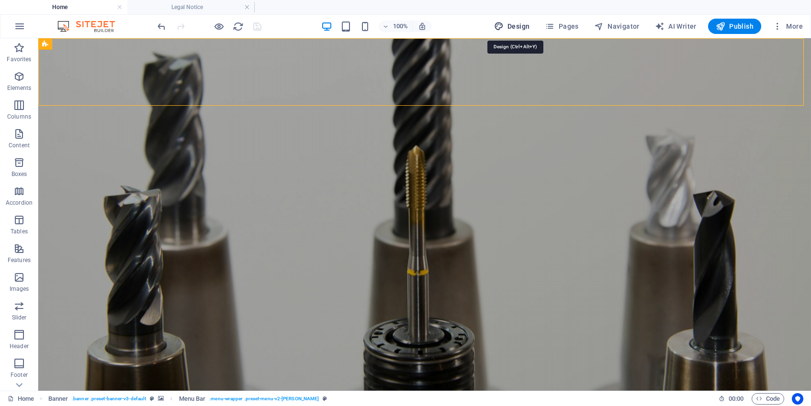
click at [516, 26] on span "Design" at bounding box center [512, 27] width 36 height 10
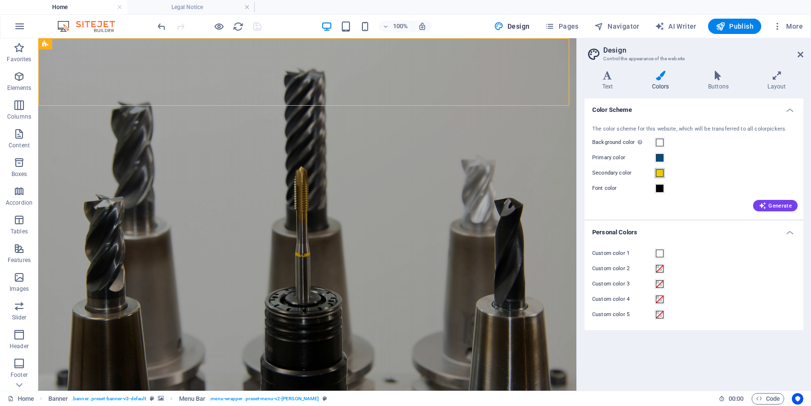
click at [658, 174] on span at bounding box center [660, 173] width 8 height 8
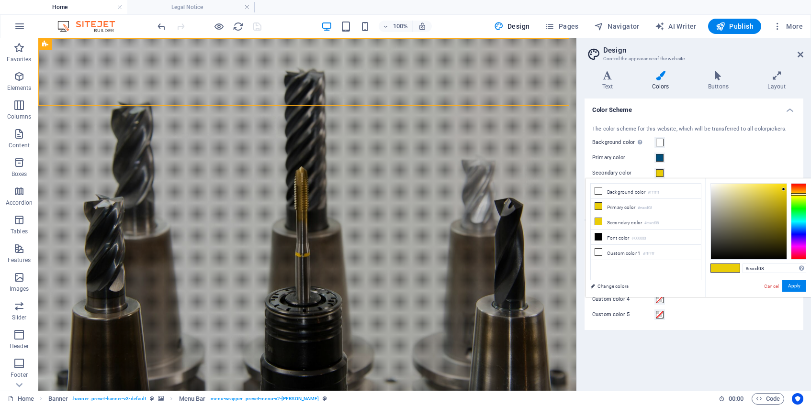
click at [658, 174] on span at bounding box center [660, 173] width 8 height 8
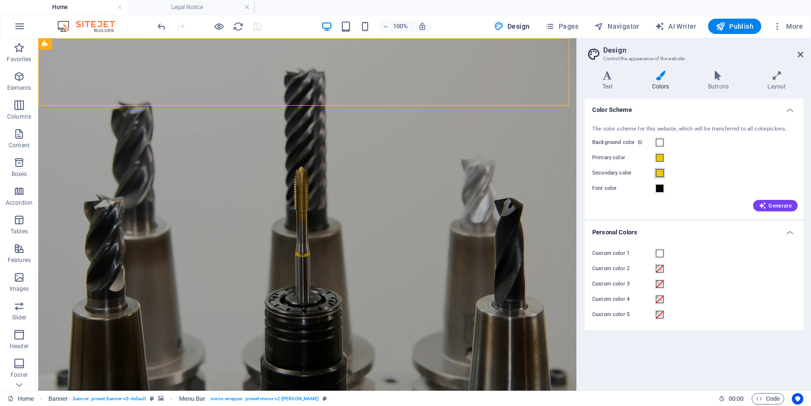
click at [658, 174] on span at bounding box center [660, 173] width 8 height 8
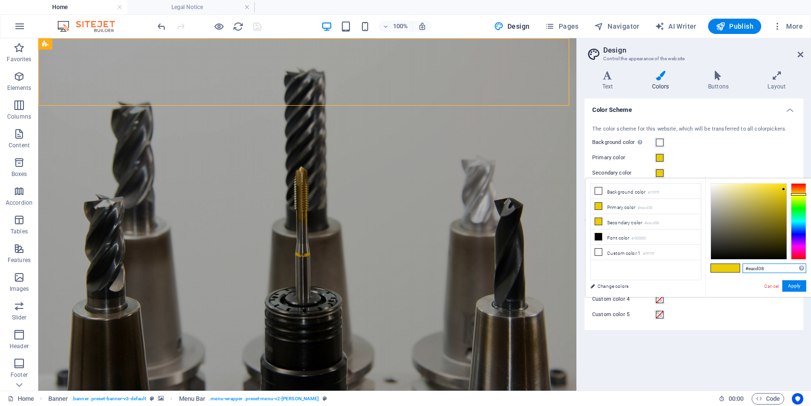
drag, startPoint x: 773, startPoint y: 268, endPoint x: 736, endPoint y: 266, distance: 36.9
click at [743, 266] on input "#eacd08" at bounding box center [775, 269] width 64 height 10
type input "#007a3f"
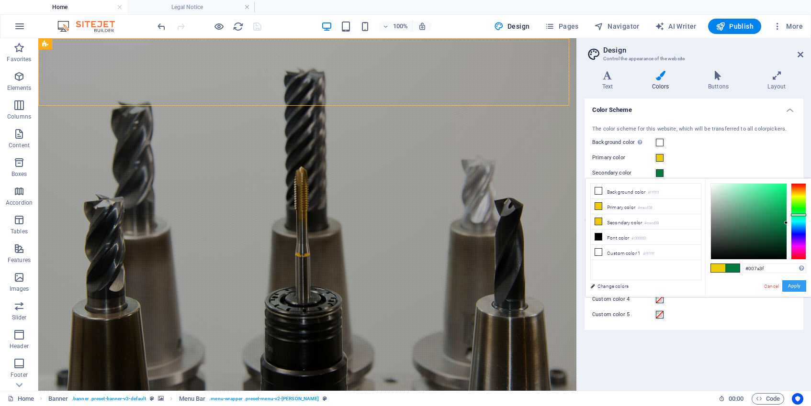
click at [797, 286] on button "Apply" at bounding box center [794, 286] width 24 height 11
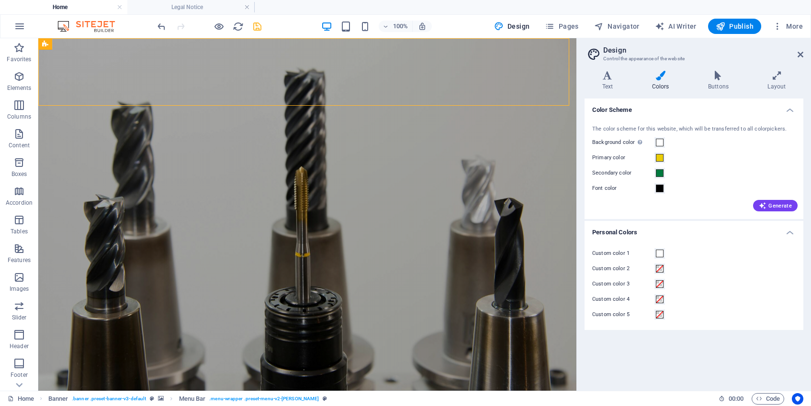
select select "px"
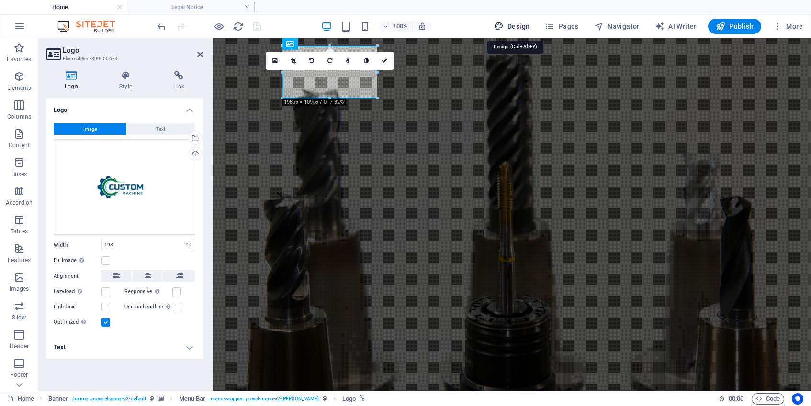
click at [518, 25] on span "Design" at bounding box center [512, 27] width 36 height 10
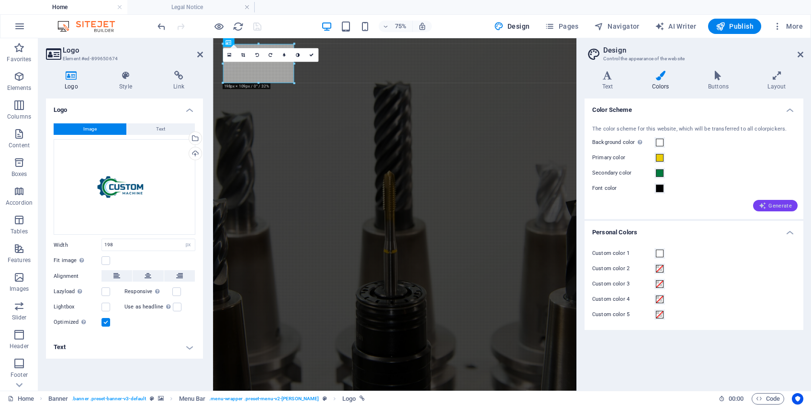
click at [771, 203] on span "Generate" at bounding box center [775, 206] width 33 height 8
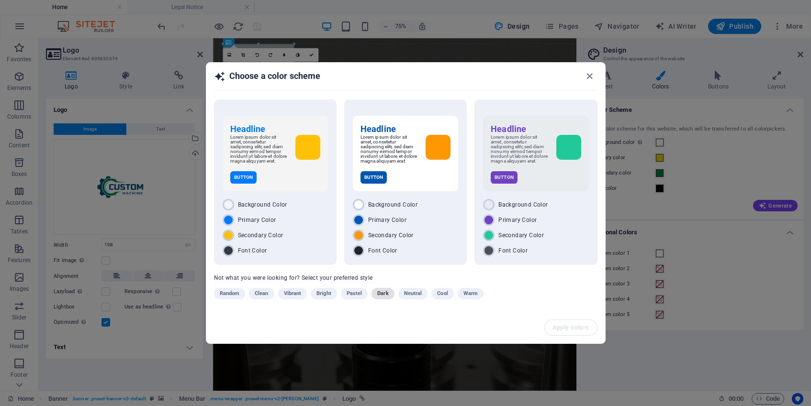
click at [383, 296] on span "Dark" at bounding box center [382, 293] width 11 height 11
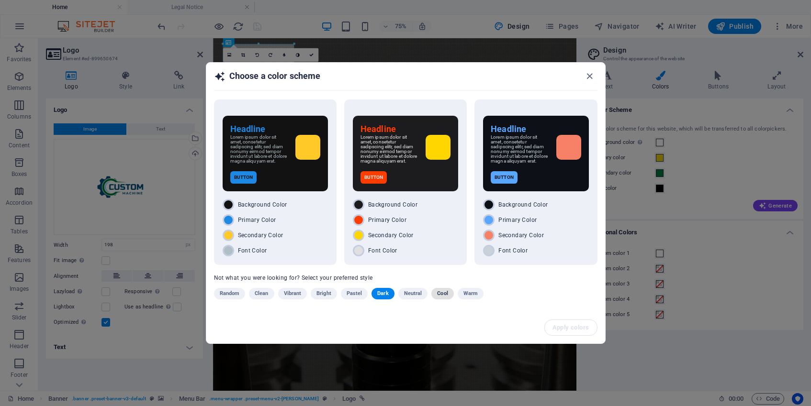
click at [440, 297] on span "Cool" at bounding box center [442, 293] width 11 height 11
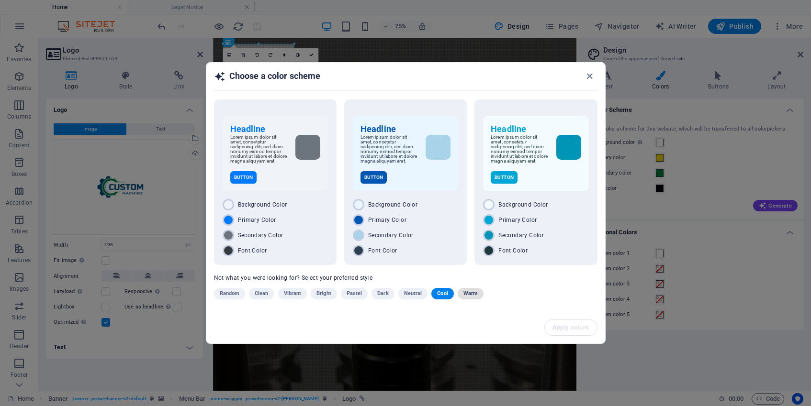
click at [467, 293] on span "Warm" at bounding box center [470, 293] width 14 height 11
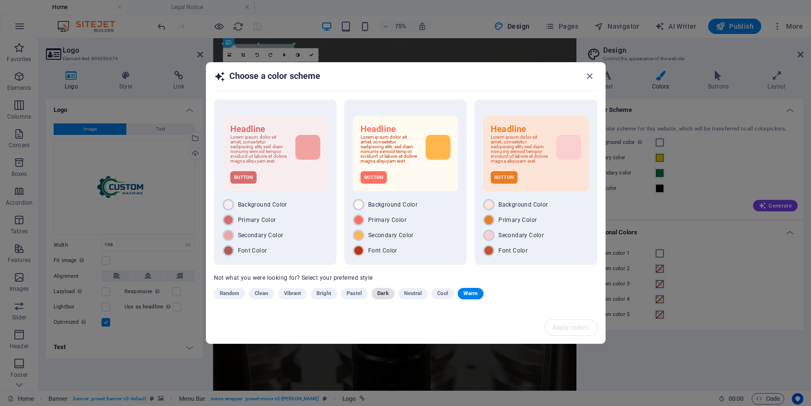
click at [383, 297] on span "Dark" at bounding box center [382, 293] width 11 height 11
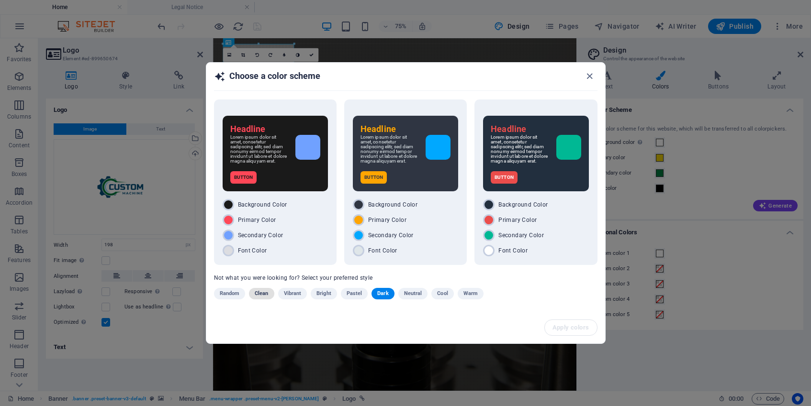
click at [258, 297] on span "Clean" at bounding box center [261, 293] width 13 height 11
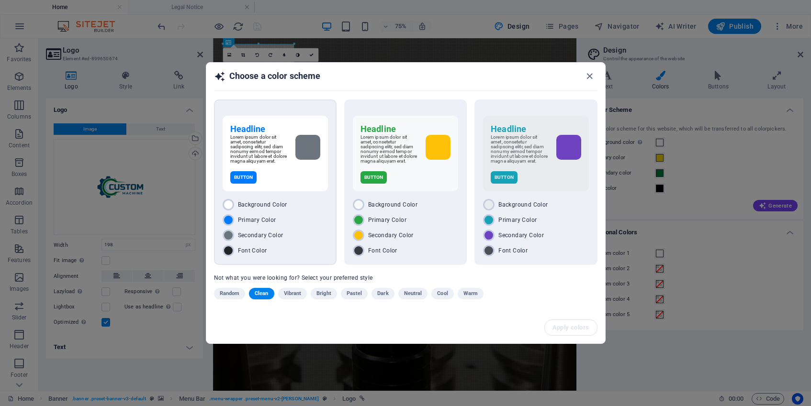
click at [280, 184] on div "Button" at bounding box center [275, 177] width 90 height 12
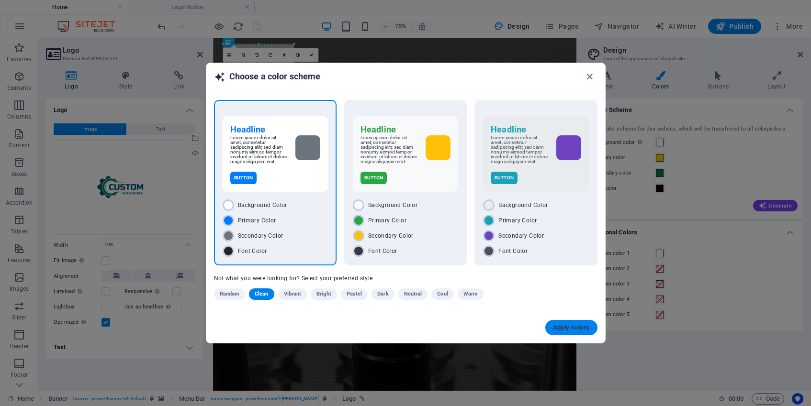
click at [565, 332] on span "Apply colors" at bounding box center [571, 328] width 37 height 8
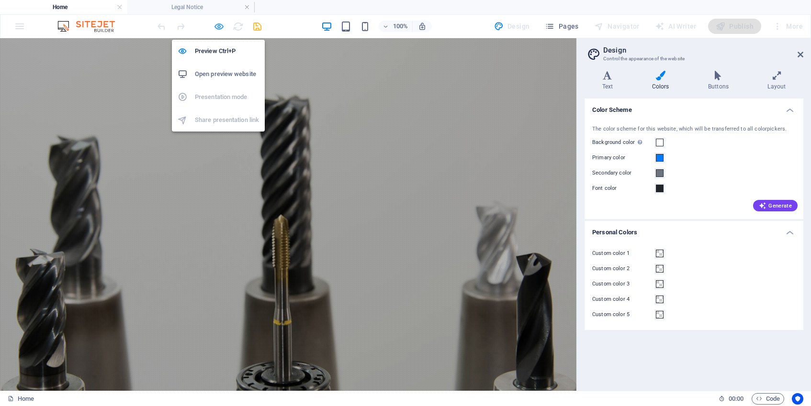
select select "px"
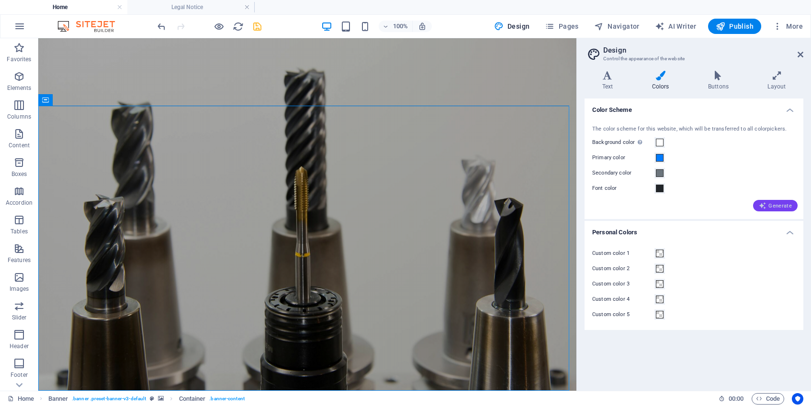
click at [780, 204] on span "Generate" at bounding box center [775, 206] width 33 height 8
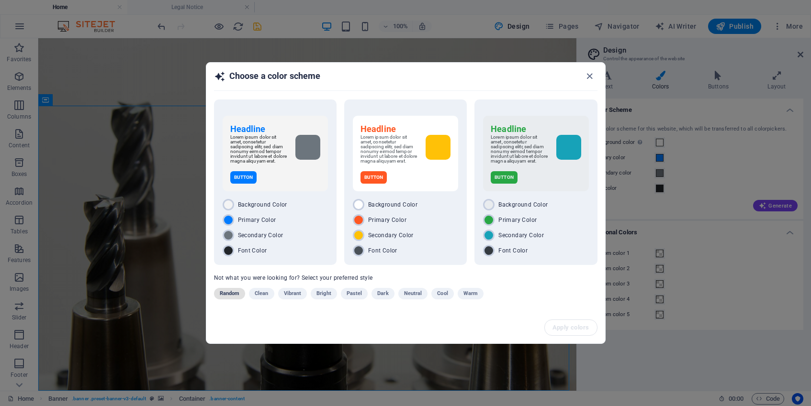
click at [236, 296] on span "Random" at bounding box center [230, 293] width 20 height 11
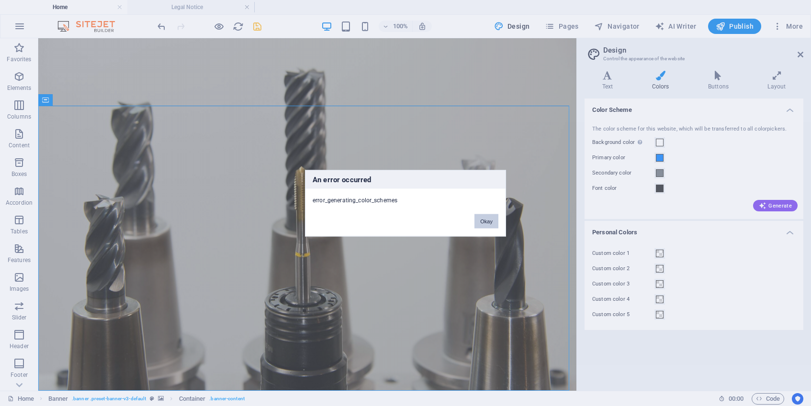
click at [484, 222] on button "Okay" at bounding box center [486, 221] width 24 height 14
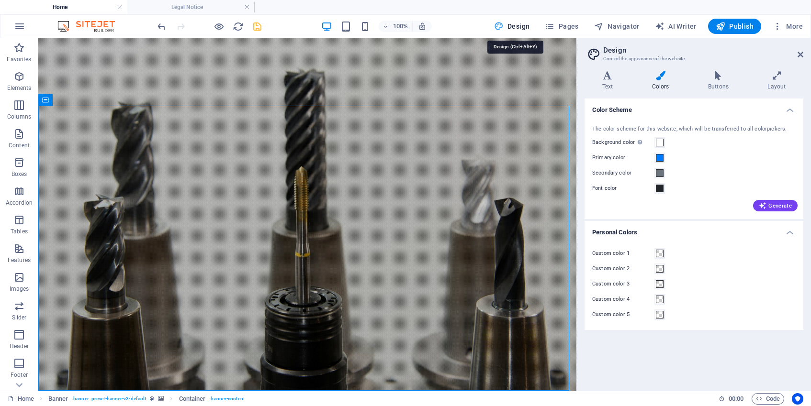
click at [522, 26] on span "Design" at bounding box center [512, 27] width 36 height 10
click at [777, 207] on span "Generate" at bounding box center [775, 206] width 33 height 8
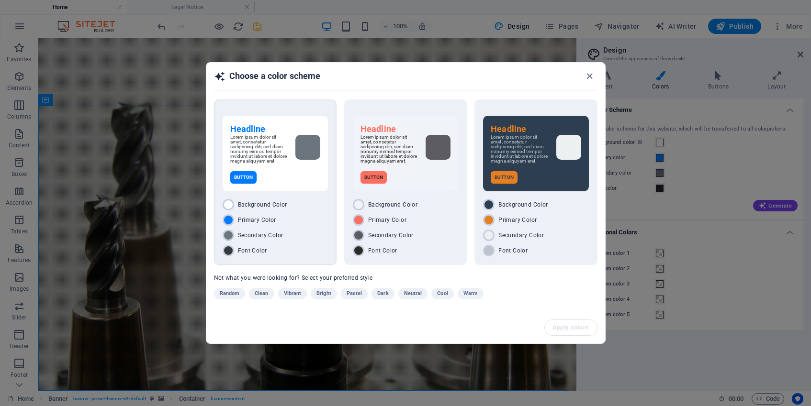
click at [301, 208] on div "Background Color" at bounding box center [275, 204] width 105 height 11
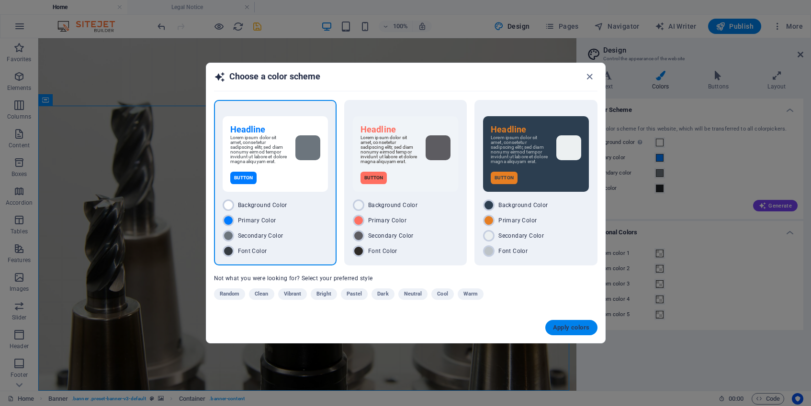
click at [568, 329] on span "Apply colors" at bounding box center [571, 328] width 37 height 8
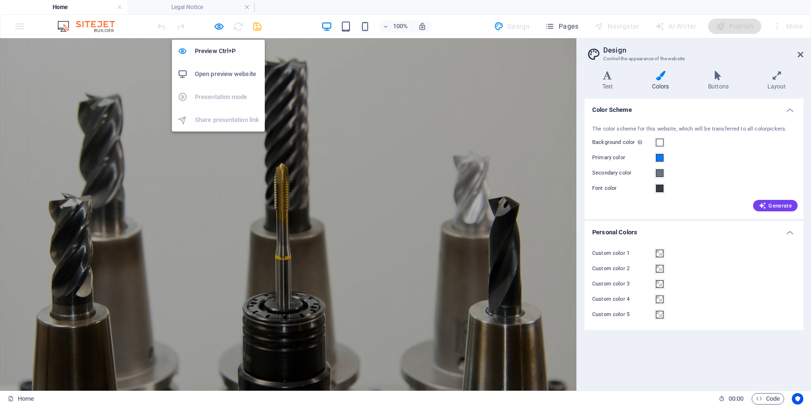
click at [226, 77] on h6 "Open preview website" at bounding box center [227, 73] width 64 height 11
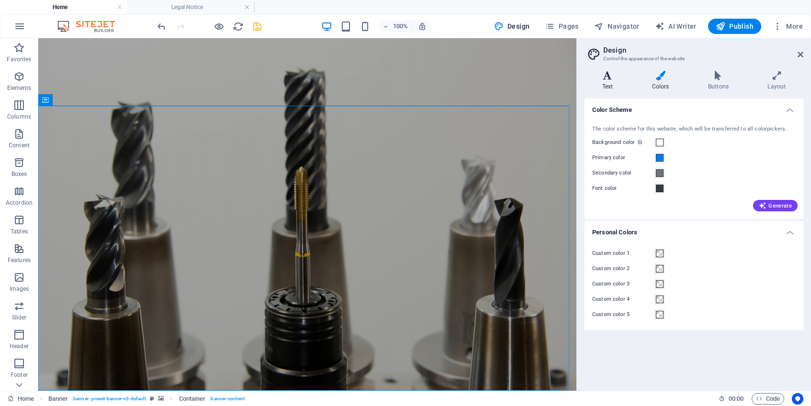
click at [607, 79] on icon at bounding box center [608, 76] width 46 height 10
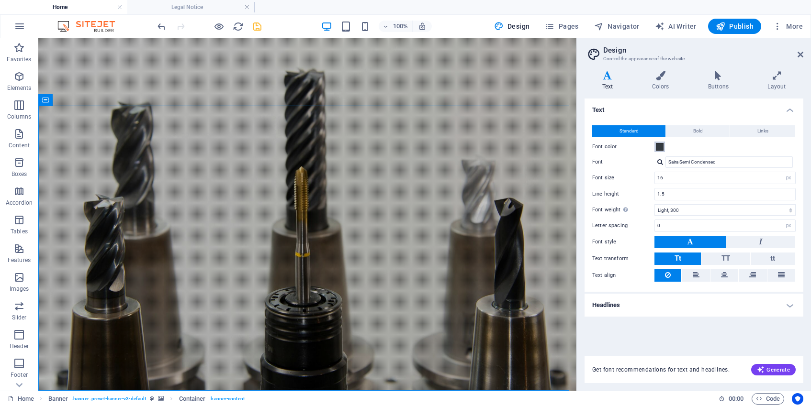
click at [661, 150] on span at bounding box center [660, 147] width 8 height 8
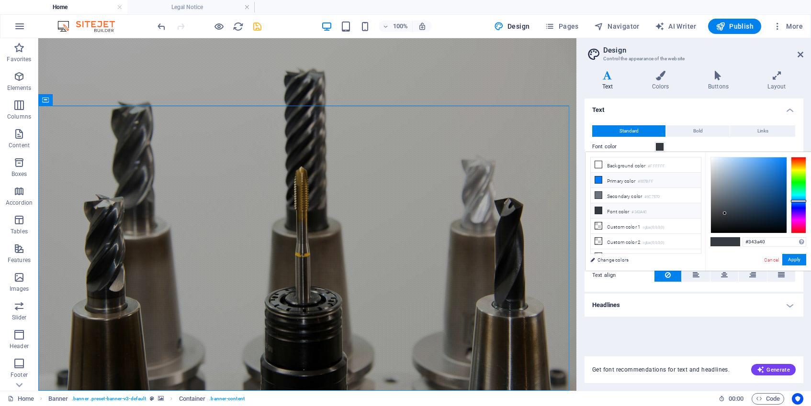
click at [600, 180] on icon at bounding box center [598, 180] width 7 height 7
type input "#007bff"
click at [797, 260] on button "Apply" at bounding box center [794, 259] width 24 height 11
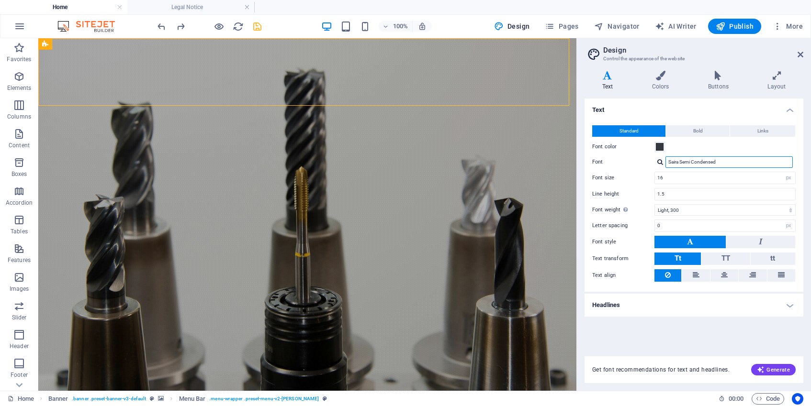
click at [732, 161] on input "Saira Semi Condensed" at bounding box center [728, 162] width 127 height 11
click at [722, 75] on icon at bounding box center [718, 76] width 56 height 10
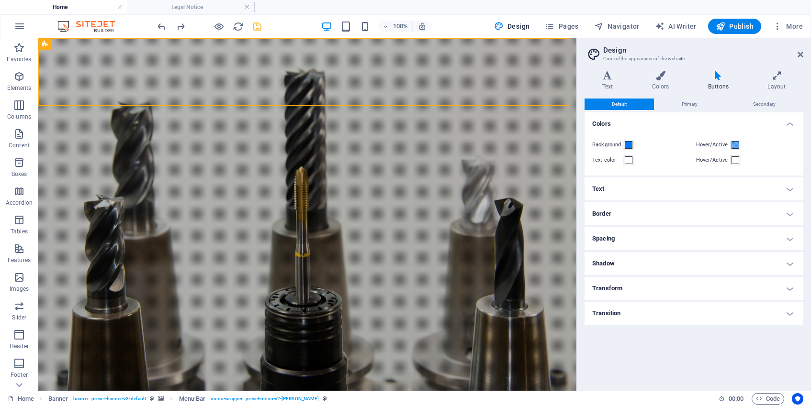
click at [616, 192] on h4 "Text" at bounding box center [694, 189] width 219 height 23
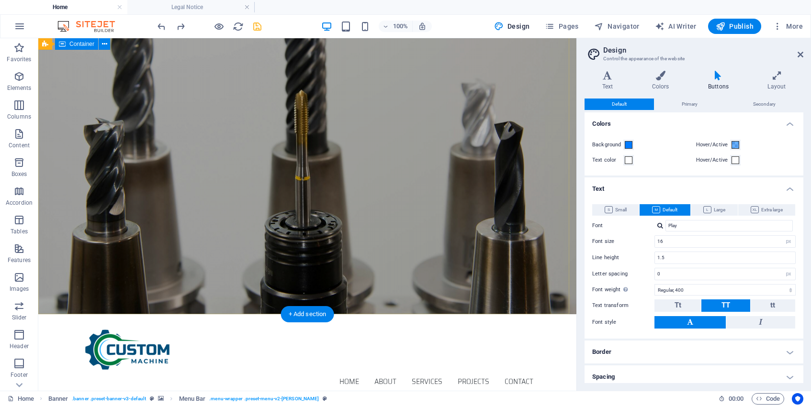
scroll to position [76, 0]
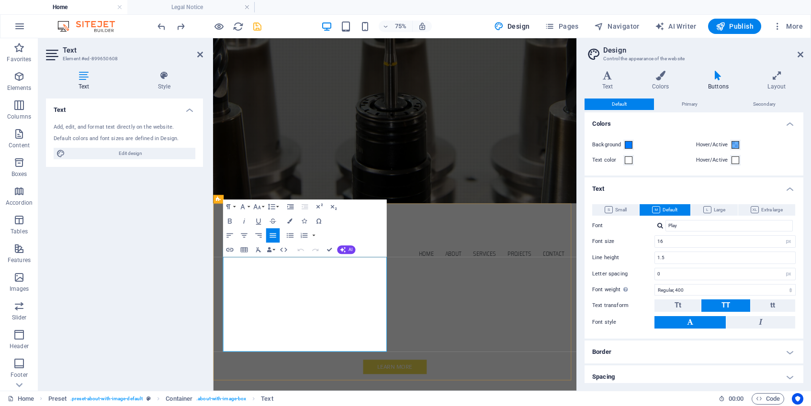
drag, startPoint x: 232, startPoint y: 341, endPoint x: 431, endPoint y: 449, distance: 226.4
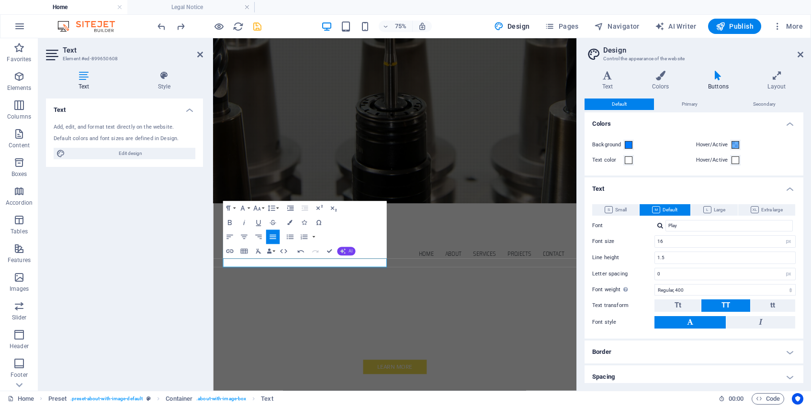
click at [350, 254] on span "AI" at bounding box center [350, 251] width 4 height 4
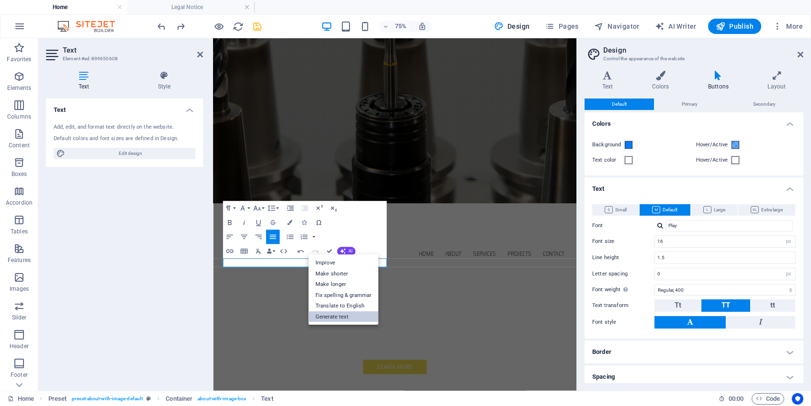
click at [341, 318] on link "Generate text" at bounding box center [343, 317] width 70 height 11
select select "English"
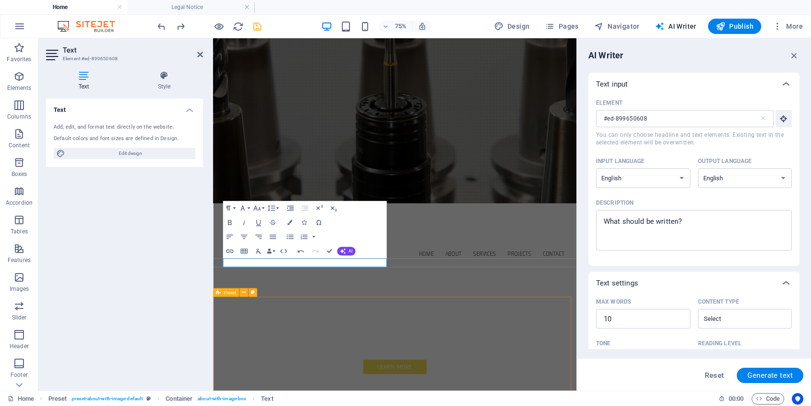
scroll to position [0, 0]
type textarea "x"
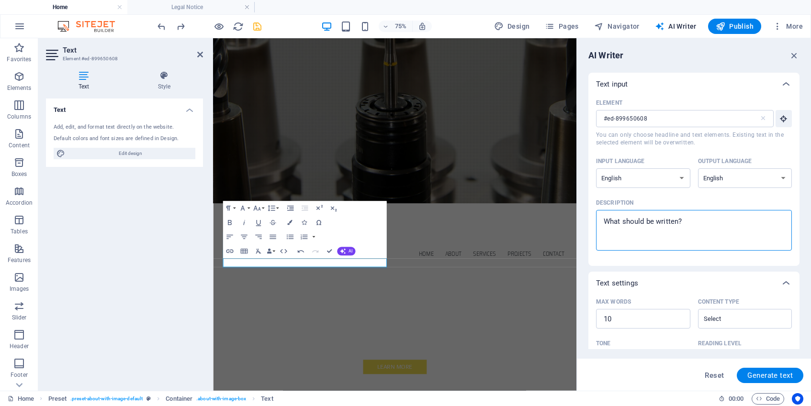
drag, startPoint x: 694, startPoint y: 221, endPoint x: 608, endPoint y: 219, distance: 85.2
click at [608, 219] on textarea "Description x ​" at bounding box center [694, 230] width 186 height 31
type textarea "T"
type textarea "x"
type textarea "Th"
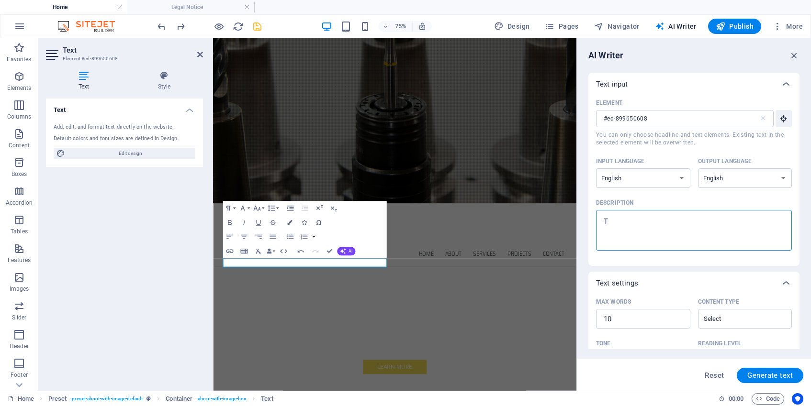
type textarea "x"
type textarea "The"
type textarea "x"
type textarea "Thei"
type textarea "x"
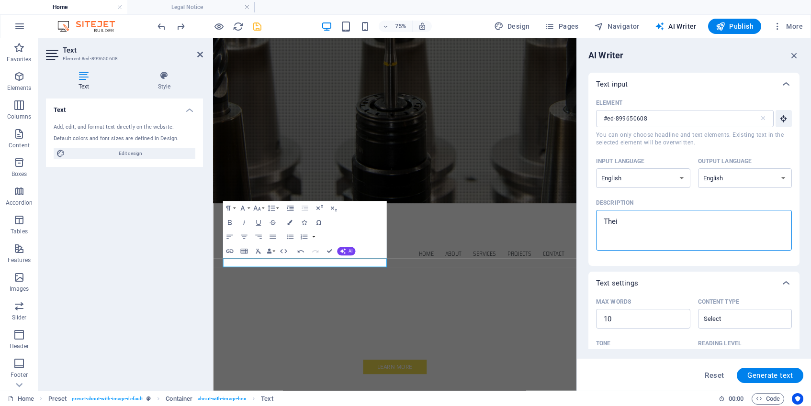
type textarea "[PERSON_NAME]"
type textarea "x"
type textarea "Thei"
type textarea "x"
type textarea "The"
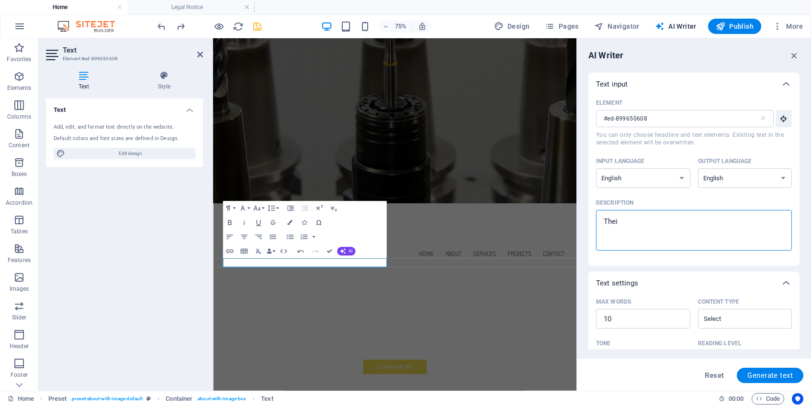
type textarea "x"
type textarea "Th"
type textarea "x"
type textarea "Thi"
type textarea "x"
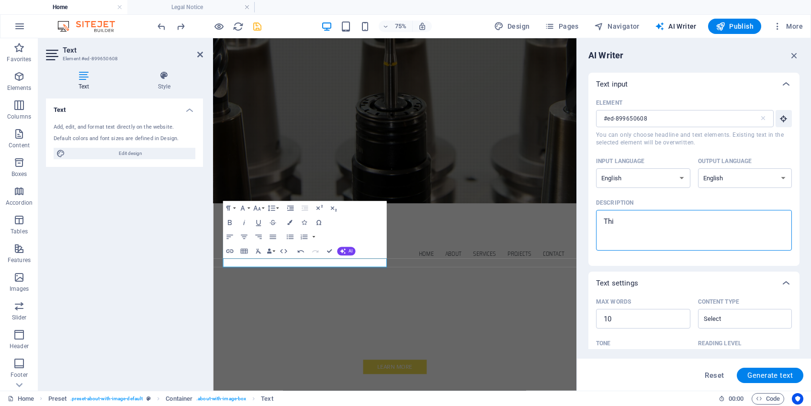
type textarea "This"
type textarea "x"
type textarea "This"
type textarea "x"
type textarea "This m"
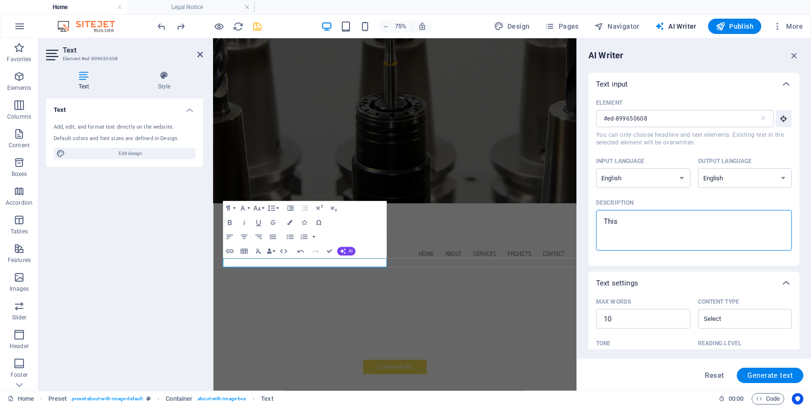
type textarea "x"
type textarea "This ma"
type textarea "x"
type textarea "This mac"
type textarea "x"
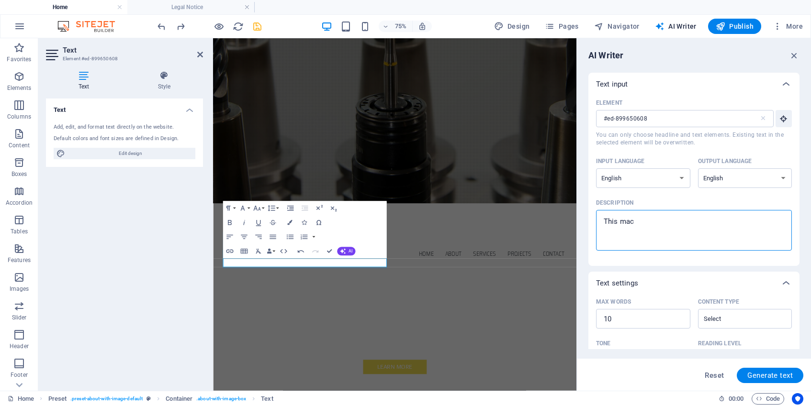
type textarea "This mach"
type textarea "x"
type textarea "This machi"
type textarea "x"
type textarea "This machin"
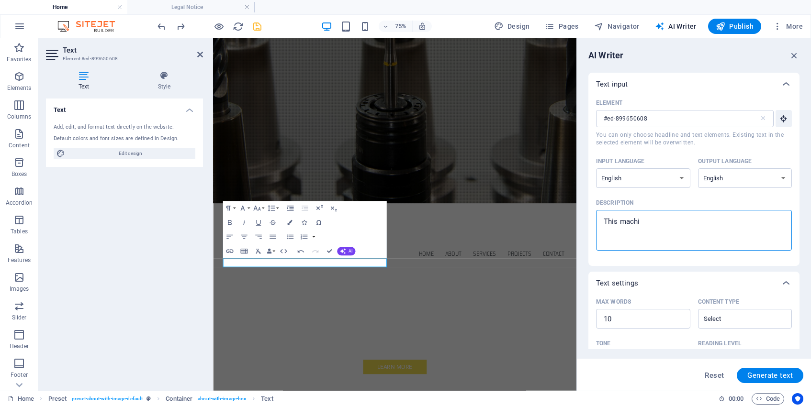
type textarea "x"
type textarea "This machine"
type textarea "x"
type textarea "This machine"
type textarea "x"
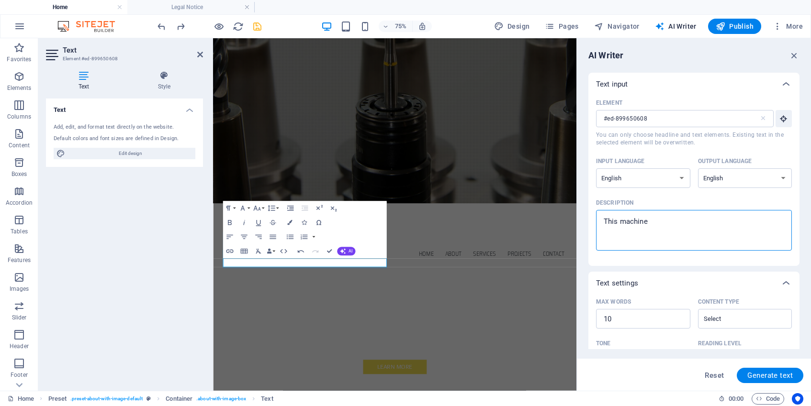
type textarea "This machine s"
type textarea "x"
type textarea "This machine sh"
type textarea "x"
type textarea "This machine sho"
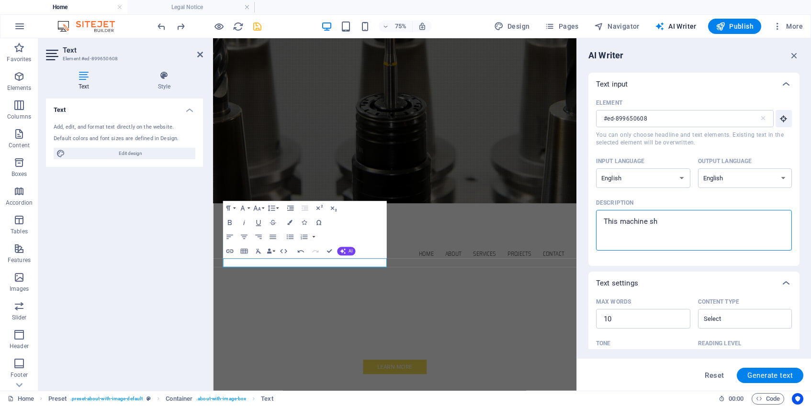
type textarea "x"
type textarea "This machine shop"
type textarea "x"
type textarea "This machine shop"
type textarea "x"
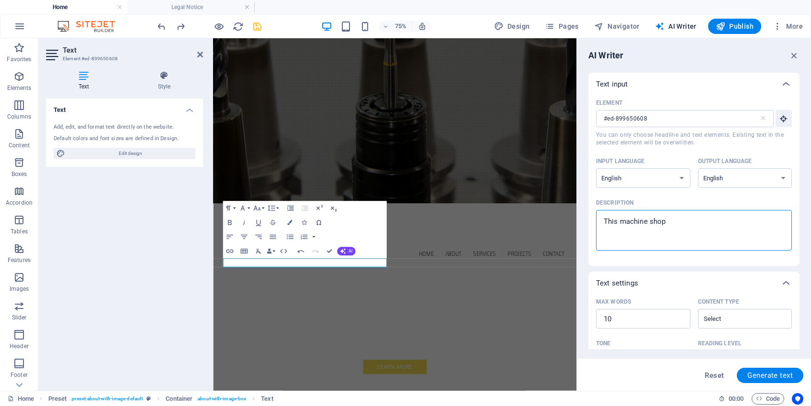
type textarea "This machine shop w"
type textarea "x"
type textarea "This machine shop wa"
type textarea "x"
type textarea "This machine shop was"
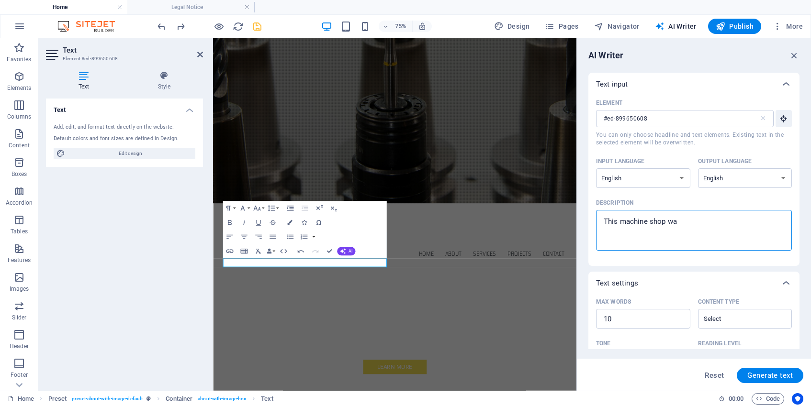
type textarea "x"
type textarea "This machine shop was"
type textarea "x"
type textarea "This machine shop was e"
type textarea "x"
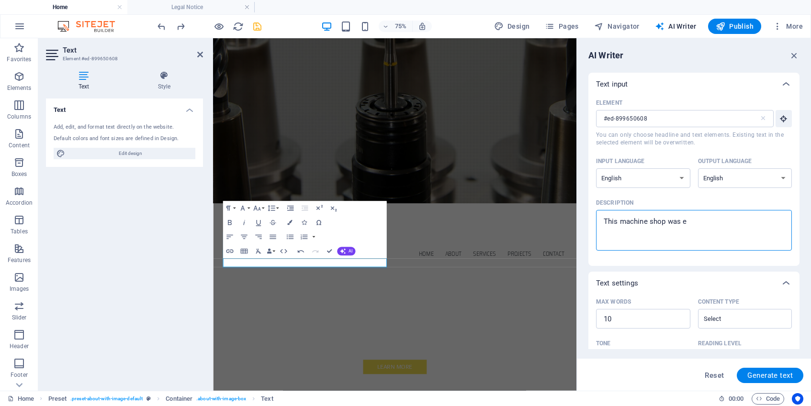
type textarea "This machine shop was es"
type textarea "x"
type textarea "This machine shop was est"
type textarea "x"
type textarea "This machine shop was esta"
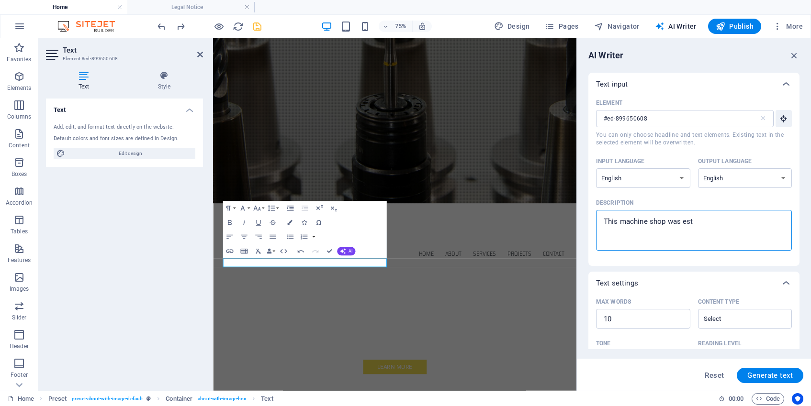
type textarea "x"
type textarea "This machine shop was estab"
type textarea "x"
type textarea "This machine shop was establ"
type textarea "x"
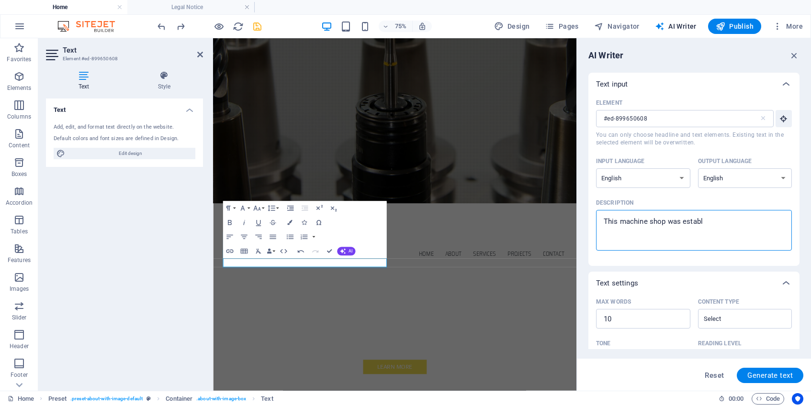
type textarea "This machine shop was establi"
type textarea "x"
type textarea "This machine shop was establis"
type textarea "x"
type textarea "This machine shop was establish"
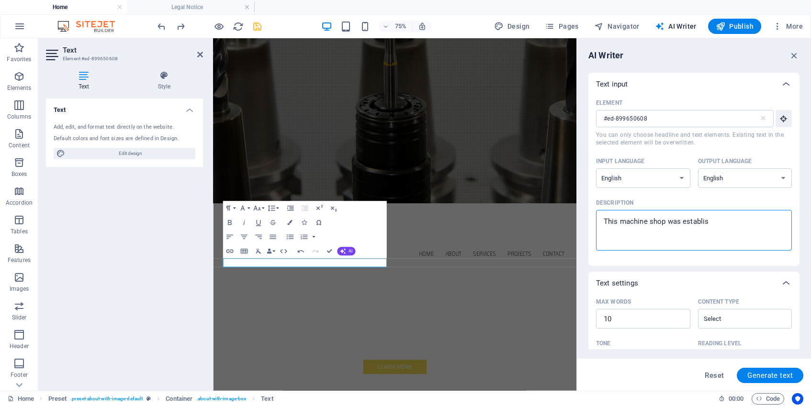
type textarea "x"
type textarea "This machine shop was establishe"
type textarea "x"
type textarea "This machine shop was established"
type textarea "x"
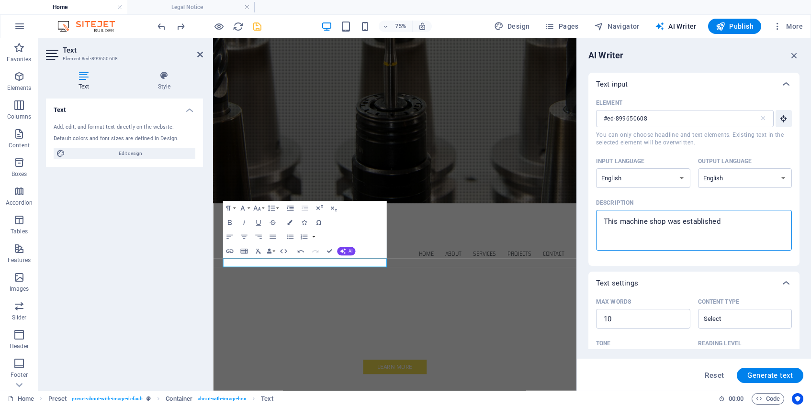
type textarea "This machine shop was established"
type textarea "x"
type textarea "This machine shop was established i"
type textarea "x"
type textarea "This machine shop was established in"
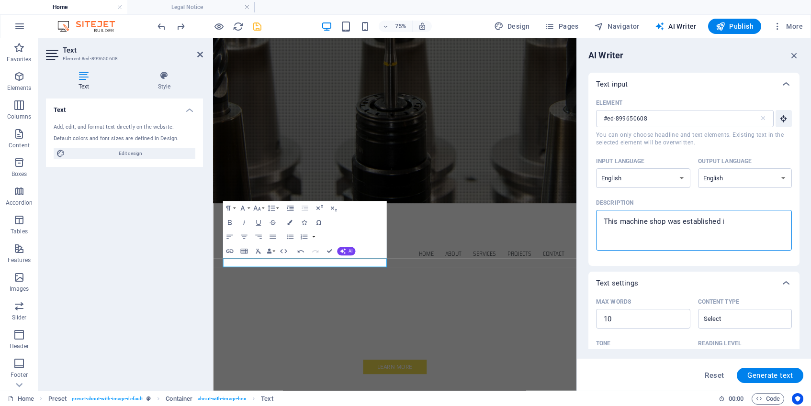
type textarea "x"
type textarea "This machine shop was established in"
type textarea "x"
type textarea "This machine shop was established in 1"
type textarea "x"
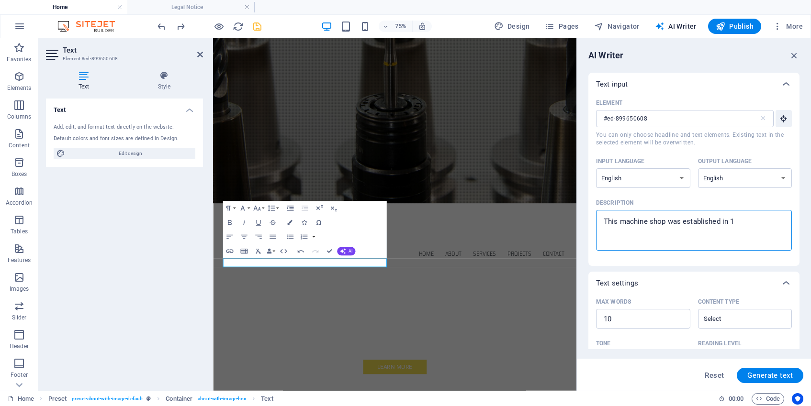
type textarea "This machine shop was established in 19"
type textarea "x"
type textarea "This machine shop was established in 197"
type textarea "x"
type textarea "This machine shop was established in [DATE]"
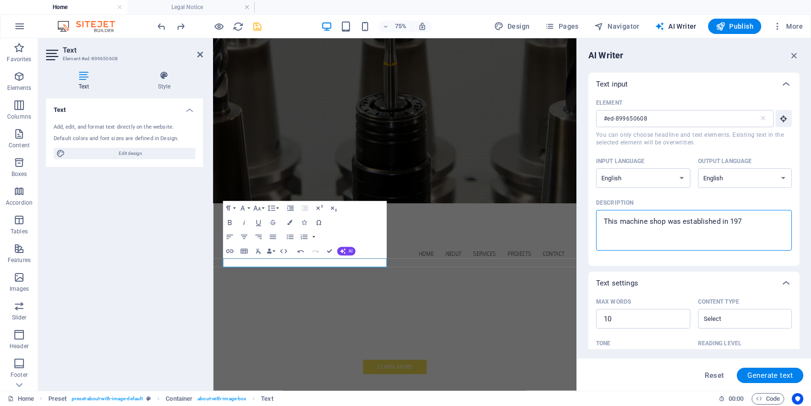
type textarea "x"
type textarea "This machine shop was established in [DATE]"
type textarea "x"
type textarea "This machine shop was established in [DATE] a"
type textarea "x"
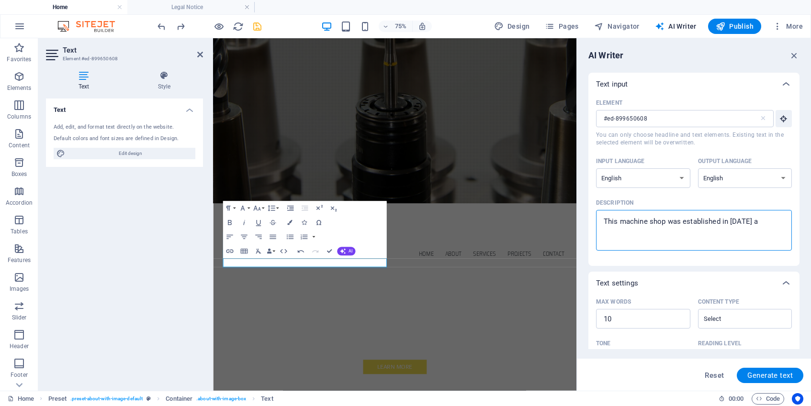
type textarea "This machine shop was established in [DATE] an"
type textarea "x"
type textarea "This machine shop was established in [DATE] and"
type textarea "x"
type textarea "This machine shop was established in [DATE] and"
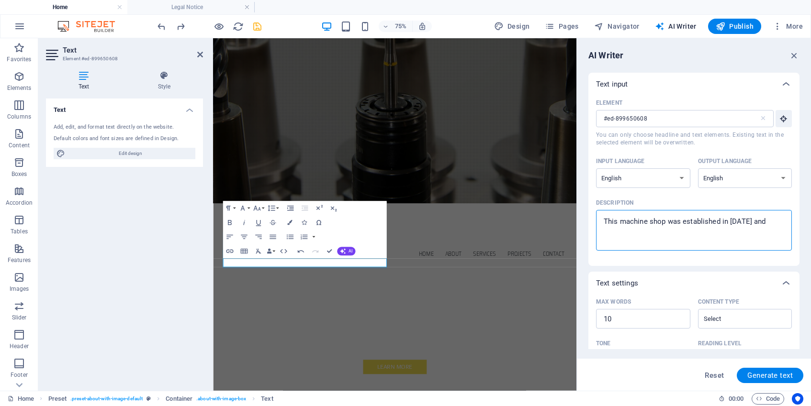
type textarea "x"
type textarea "This machine shop was established in [DATE] and"
type textarea "x"
type textarea "This machine shop was established in [DATE] an"
type textarea "x"
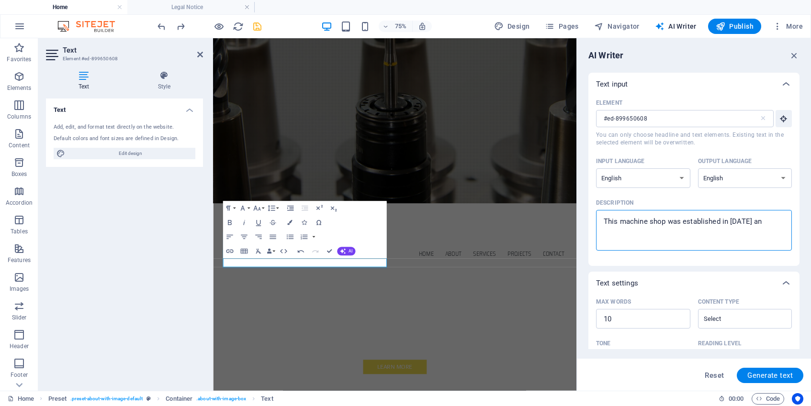
type textarea "This machine shop was established in [DATE] a"
type textarea "x"
type textarea "This machine shop was established in [DATE]"
type textarea "x"
type textarea "This machine shop was established in [DATE] i"
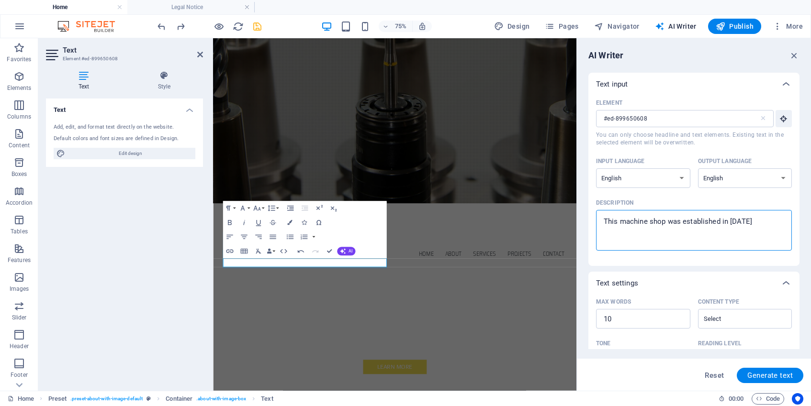
type textarea "x"
type textarea "This machine shop was established in [DATE] in"
type textarea "x"
type textarea "This machine shop was established in [DATE] in"
type textarea "x"
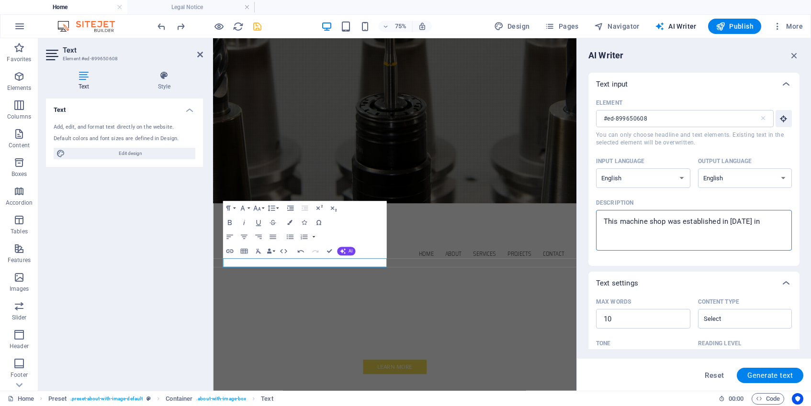
type textarea "This machine shop was established in [DATE] in S"
type textarea "x"
type textarea "This machine shop was established in [DATE] in [GEOGRAPHIC_DATA]"
type textarea "x"
type textarea "This machine shop was established in [DATE] in [GEOGRAPHIC_DATA]"
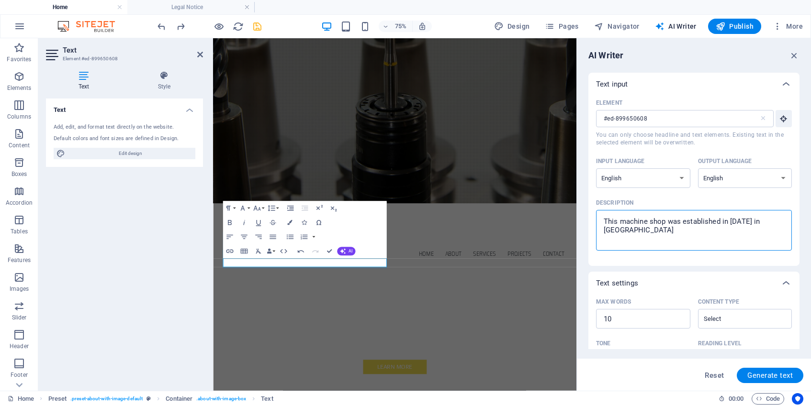
type textarea "x"
type textarea "This machine shop was established in [DATE] in [GEOGRAPHIC_DATA]"
type textarea "x"
type textarea "This machine shop was established in [DATE] in [GEOGRAPHIC_DATA]"
type textarea "x"
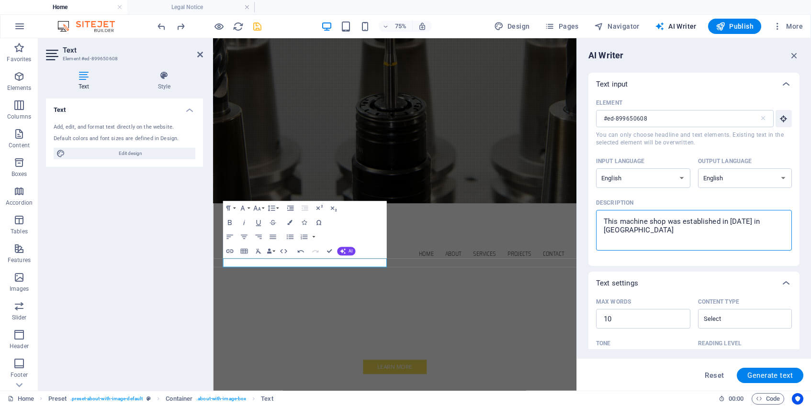
type textarea "This machine shop was established in [DATE] in [GEOGRAPHIC_DATA]"
type textarea "x"
type textarea "This machine shop was established in [DATE] in [GEOGRAPHIC_DATA]"
type textarea "x"
type textarea "This machine shop was established in [DATE] in [GEOGRAPHIC_DATA][PERSON_NAME]"
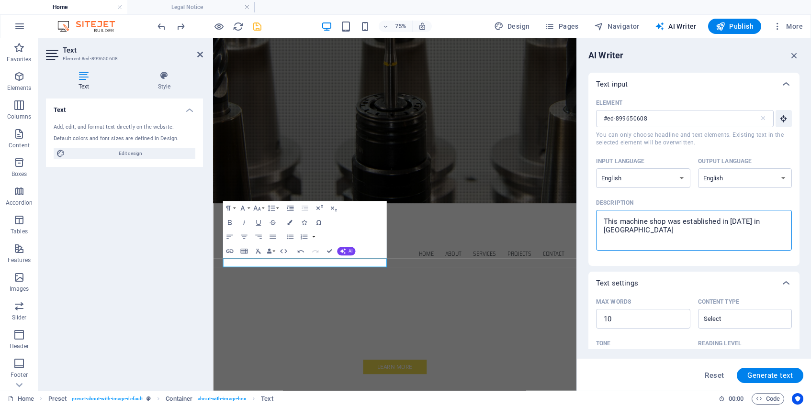
type textarea "x"
type textarea "This machine shop was established in [DATE] in [GEOGRAPHIC_DATA][PERSON_NAME]"
type textarea "x"
type textarea "This machine shop was established in [DATE] in [GEOGRAPHIC_DATA][PERSON_NAME] O"
type textarea "x"
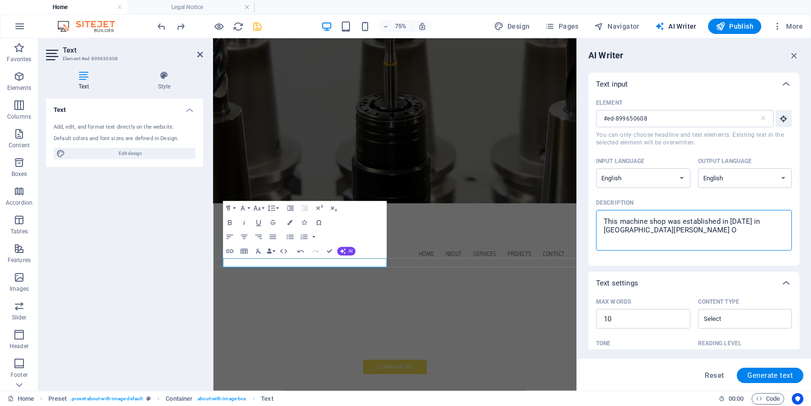
type textarea "This machine shop was established in [DATE] in [GEOGRAPHIC_DATA][PERSON_NAME]"
type textarea "x"
type textarea "This machine shop was established in [DATE] in [GEOGRAPHIC_DATA][PERSON_NAME]"
type textarea "x"
type textarea "This machine shop was established in [DATE] in [GEOGRAPHIC_DATA][PERSON_NAME]"
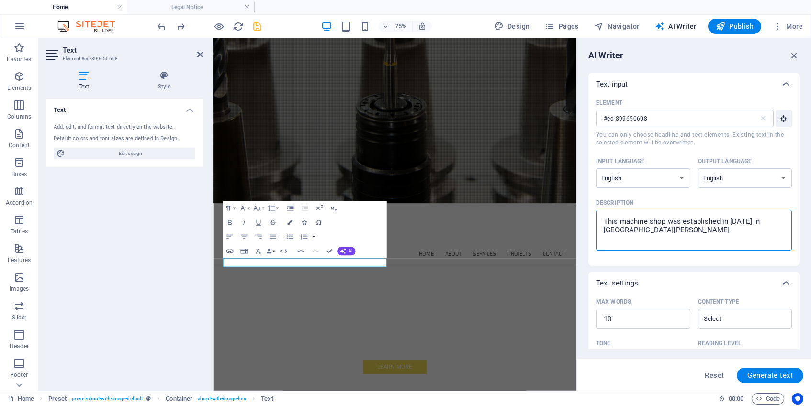
type textarea "x"
type textarea "This machine shop was established in [DATE] in [GEOGRAPHIC_DATA][PERSON_NAME]"
type textarea "x"
type textarea "This machine shop was established in [DATE] in [GEOGRAPHIC_DATA][PERSON_NAME]"
type textarea "x"
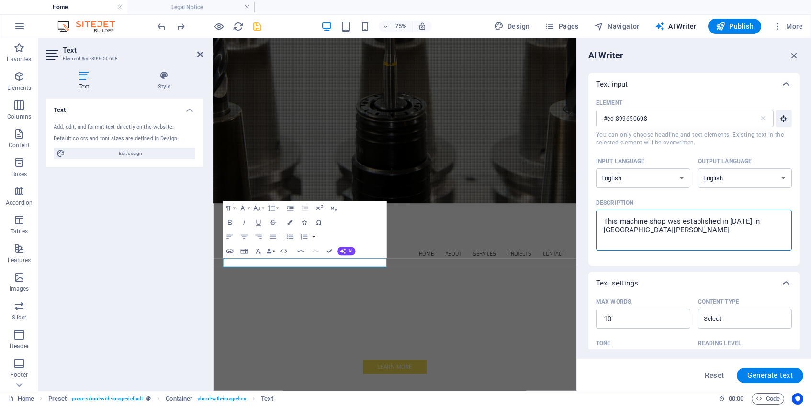
type textarea "This machine shop was established in [DATE] in [GEOGRAPHIC_DATA][PERSON_NAME]"
type textarea "x"
type textarea "This machine shop was established in [DATE] in [GEOGRAPHIC_DATA][PERSON_NAME] C"
type textarea "x"
type textarea "This machine shop was established in [DATE] in [GEOGRAPHIC_DATA] Ca"
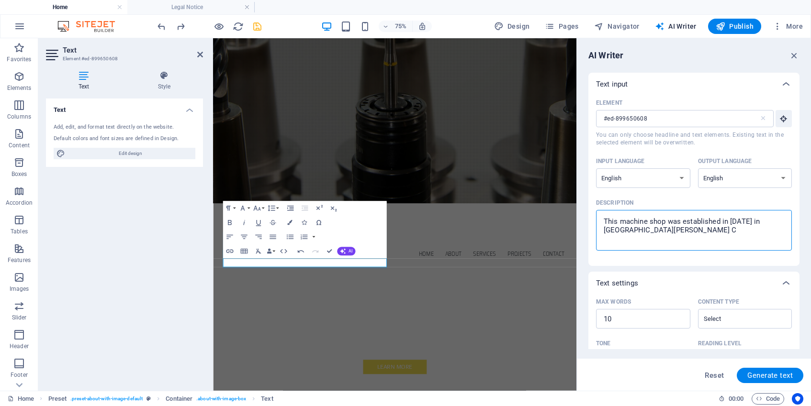
type textarea "x"
type textarea "This machine shop was established in [DATE] in [GEOGRAPHIC_DATA][PERSON_NAME]"
type textarea "x"
type textarea "This machine shop was established in [DATE] in [GEOGRAPHIC_DATA][PERSON_NAME] […"
type textarea "x"
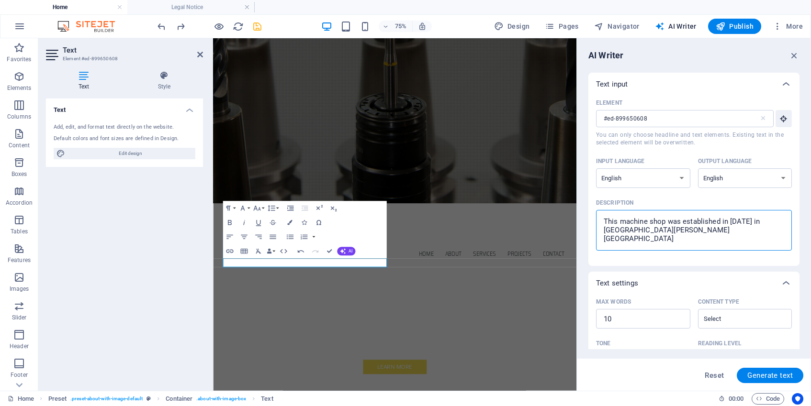
type textarea "This machine shop was established in [DATE] in [GEOGRAPHIC_DATA] Calif"
type textarea "x"
type textarea "This machine shop was established in [DATE] in [GEOGRAPHIC_DATA][PERSON_NAME] C…"
type textarea "x"
type textarea "This machine shop was established in [DATE] in [GEOGRAPHIC_DATA][PERSON_NAME] C…"
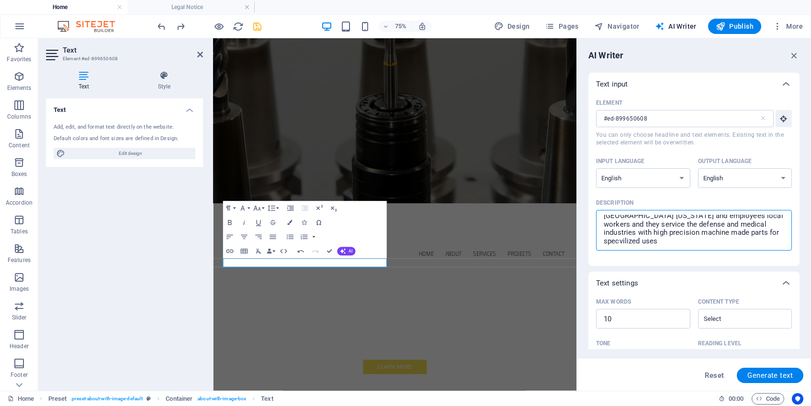
scroll to position [23, 0]
click at [639, 236] on textarea "This machine shop was established in [DATE] in [GEOGRAPHIC_DATA] [US_STATE] and…" at bounding box center [694, 230] width 186 height 31
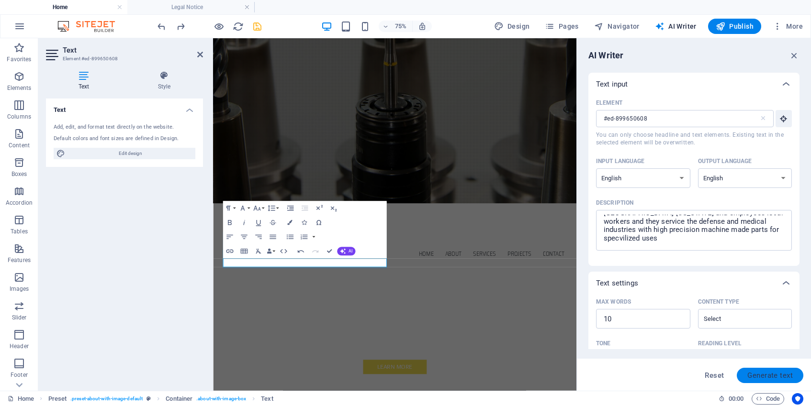
click at [769, 376] on span "Generate text" at bounding box center [769, 376] width 45 height 8
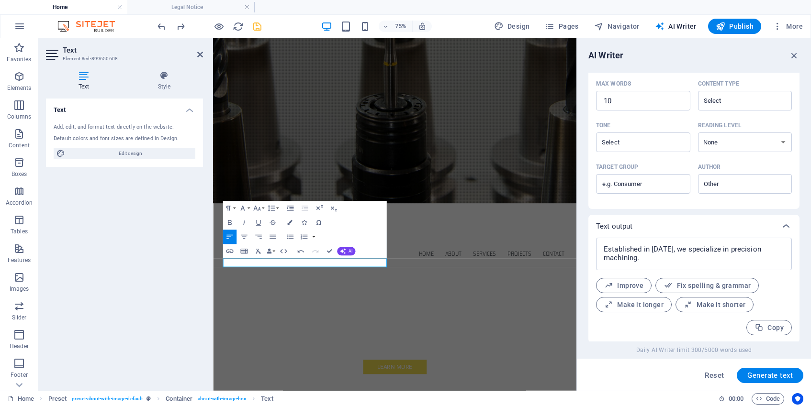
scroll to position [220, 0]
click at [644, 308] on button "Make it longer" at bounding box center [634, 303] width 76 height 15
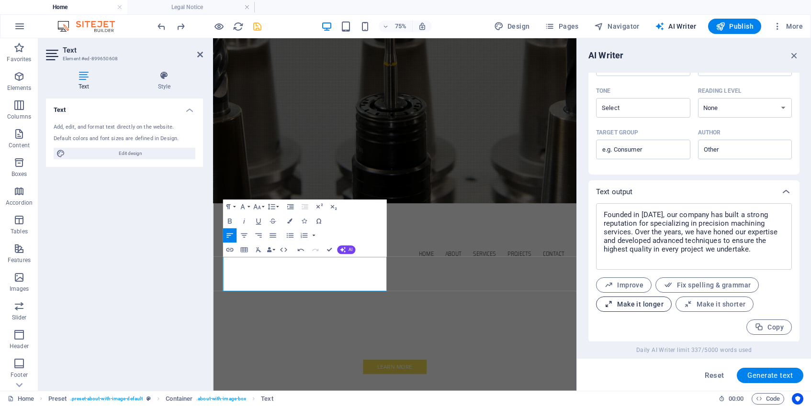
scroll to position [254, 0]
click at [700, 287] on span "Fix spelling & grammar" at bounding box center [707, 284] width 87 height 9
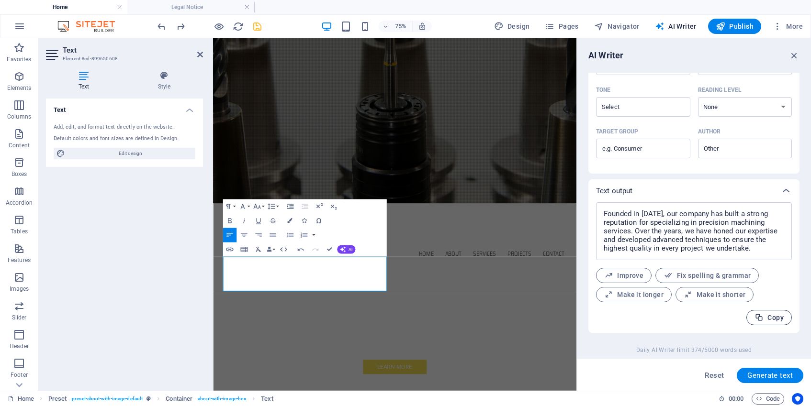
click at [765, 319] on span "Copy" at bounding box center [768, 318] width 29 height 9
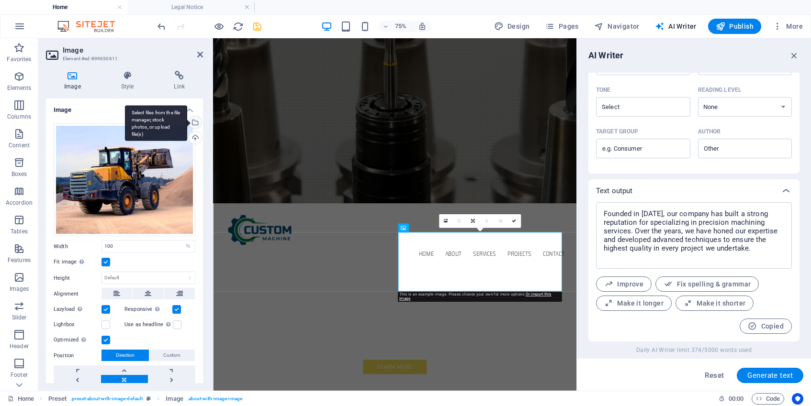
click at [190, 124] on div "Select files from the file manager, stock photos, or upload file(s)" at bounding box center [194, 123] width 14 height 14
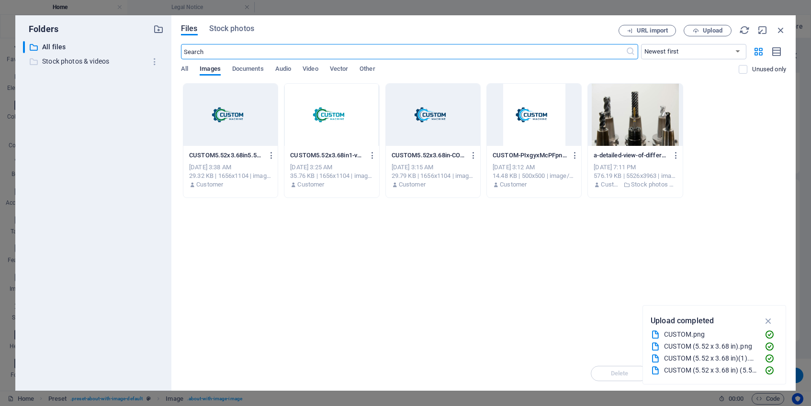
click at [98, 63] on p "Stock photos & videos" at bounding box center [94, 61] width 104 height 11
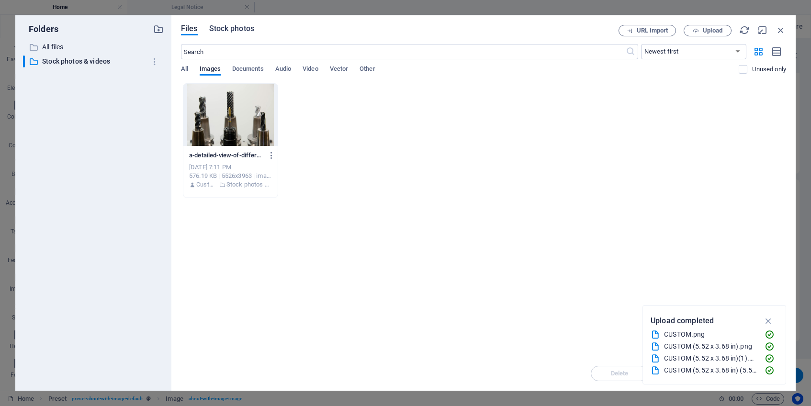
click at [247, 29] on span "Stock photos" at bounding box center [231, 28] width 45 height 11
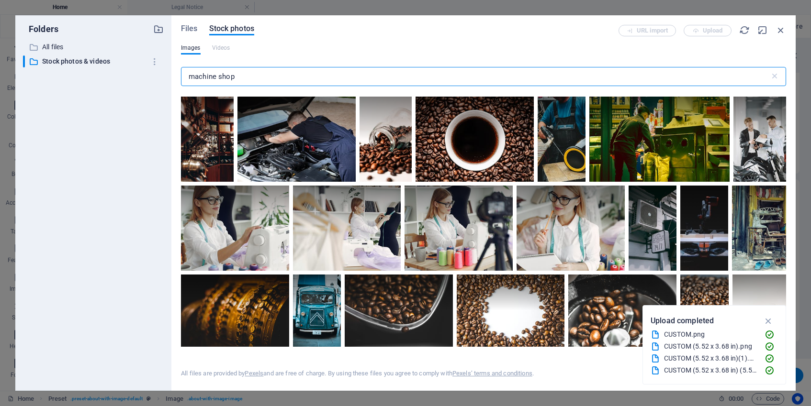
scroll to position [2110, 0]
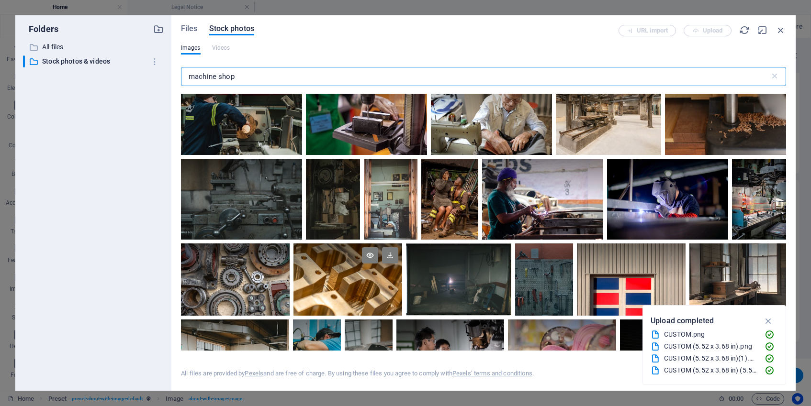
click at [352, 272] on div at bounding box center [347, 262] width 109 height 36
click at [398, 248] on icon at bounding box center [390, 256] width 16 height 16
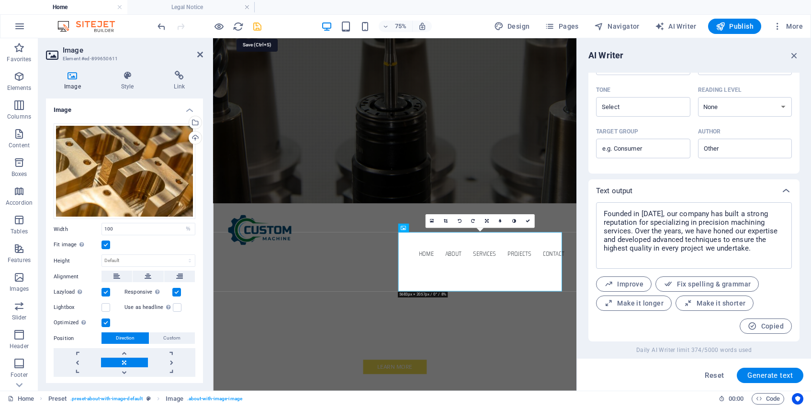
click at [255, 26] on icon "save" at bounding box center [257, 26] width 11 height 11
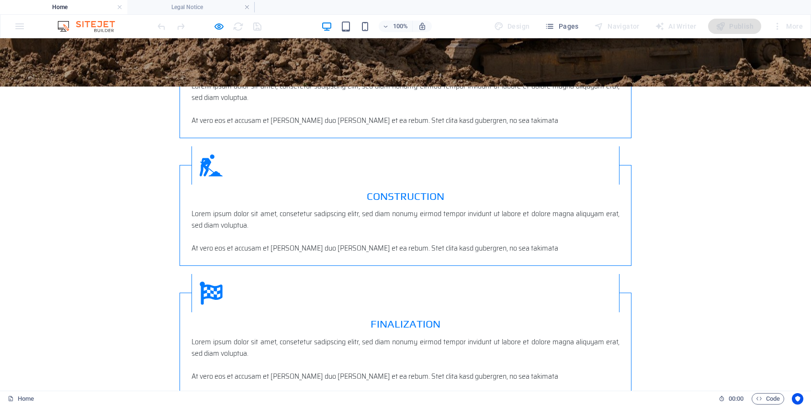
scroll to position [0, 0]
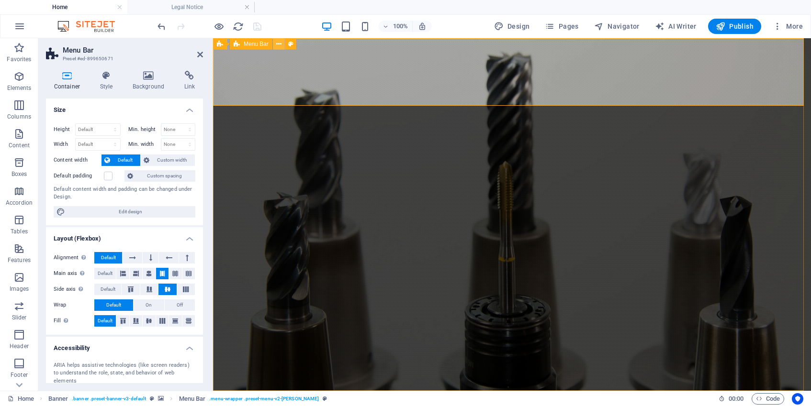
click at [282, 45] on button at bounding box center [278, 43] width 11 height 11
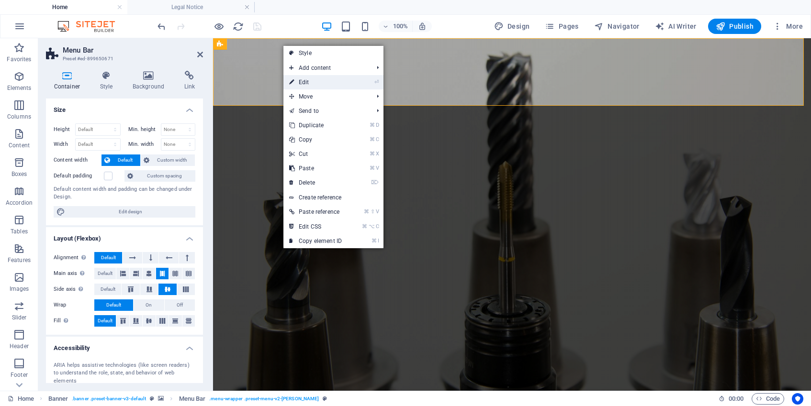
click at [309, 77] on link "⏎ Edit" at bounding box center [315, 82] width 64 height 14
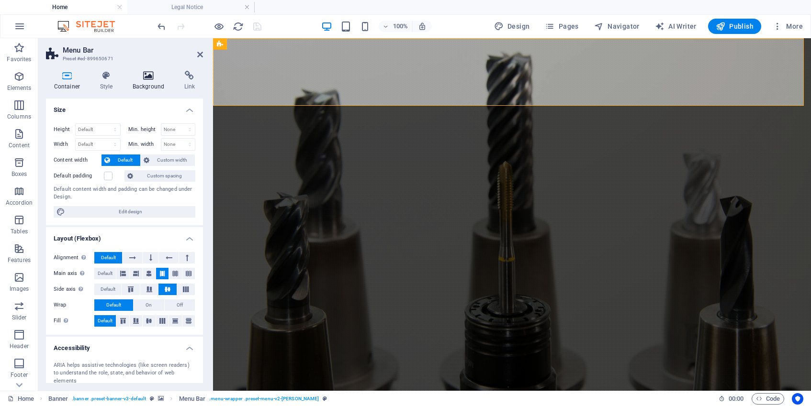
click at [147, 75] on icon at bounding box center [148, 76] width 48 height 10
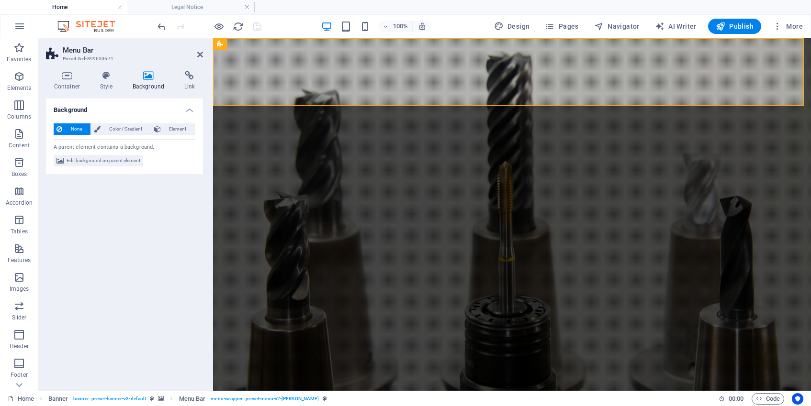
click at [75, 131] on span "None" at bounding box center [76, 129] width 23 height 11
click at [117, 163] on span "Edit background on parent element" at bounding box center [104, 160] width 74 height 11
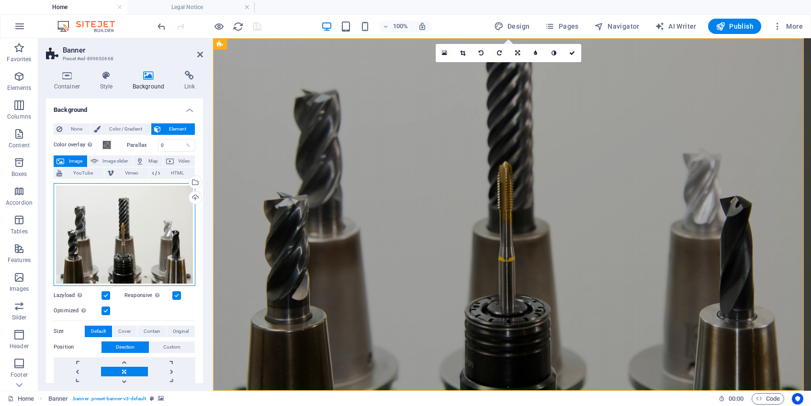
click at [156, 211] on div "Drag files here, click to choose files or select files from Files or our free s…" at bounding box center [125, 234] width 142 height 103
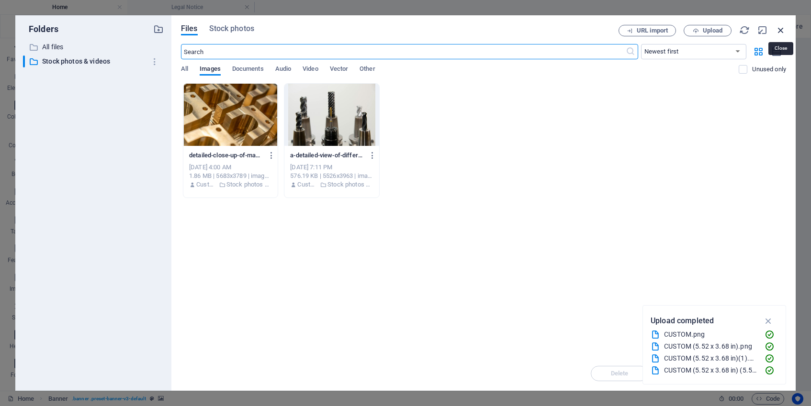
click at [785, 31] on icon "button" at bounding box center [781, 30] width 11 height 11
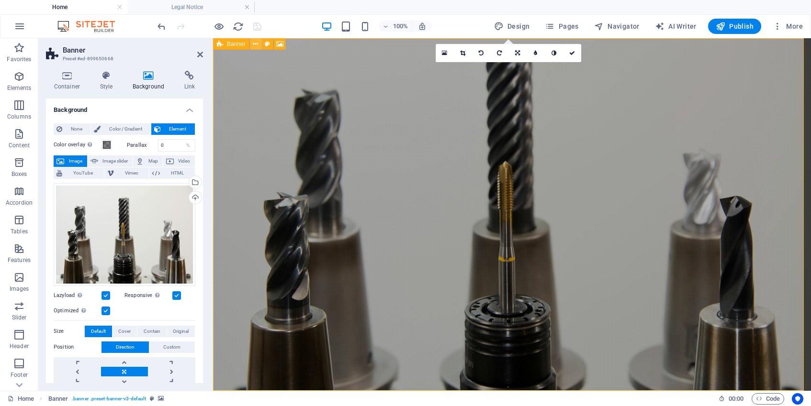
click at [253, 45] on button at bounding box center [255, 43] width 11 height 11
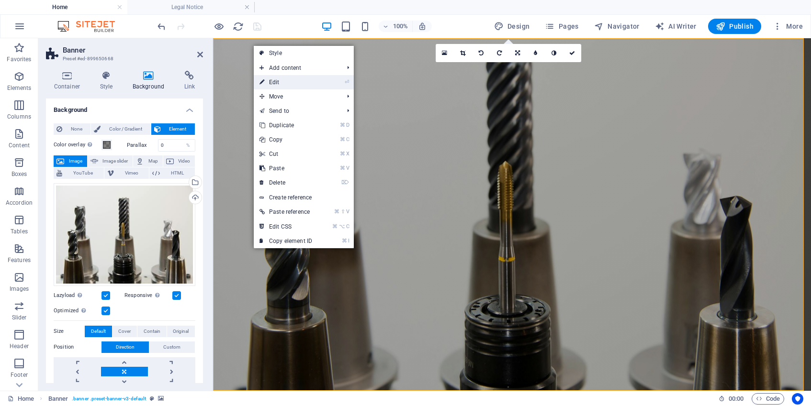
click at [280, 84] on link "⏎ Edit" at bounding box center [286, 82] width 64 height 14
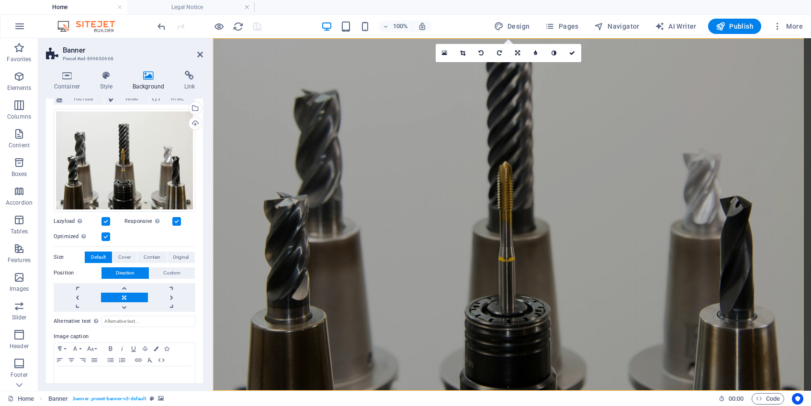
scroll to position [75, 0]
click at [122, 304] on link at bounding box center [124, 307] width 47 height 10
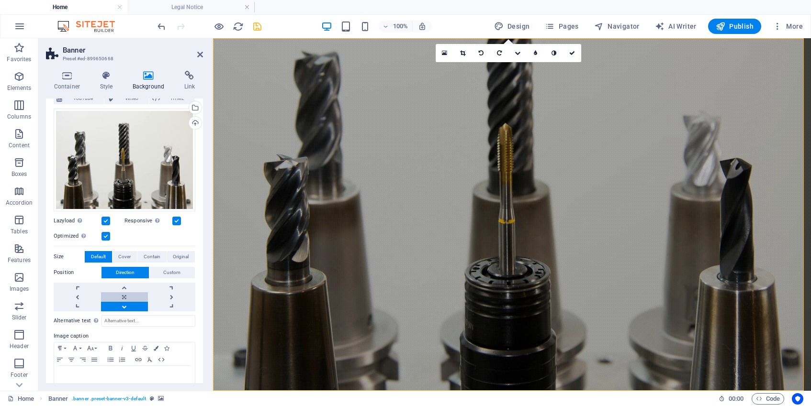
click at [122, 293] on link at bounding box center [124, 298] width 47 height 10
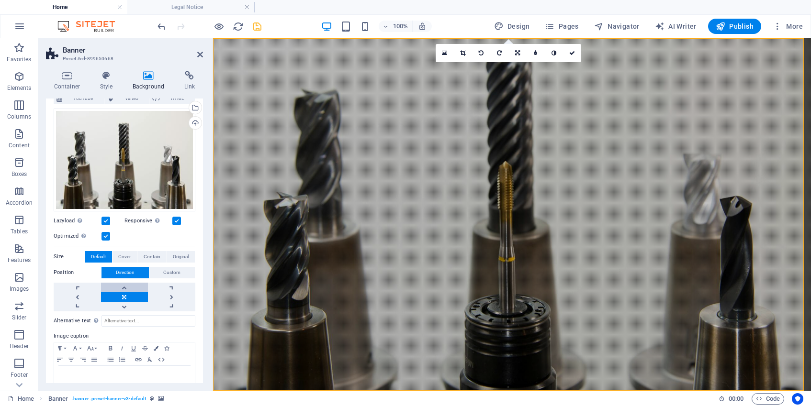
click at [122, 284] on link at bounding box center [124, 288] width 47 height 10
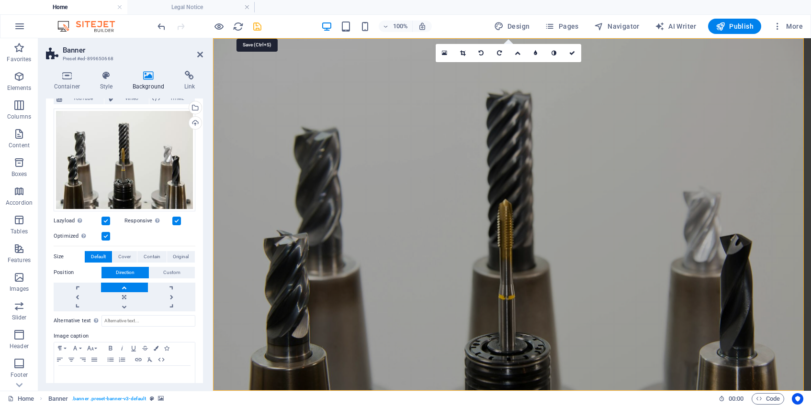
click at [260, 24] on icon "save" at bounding box center [257, 26] width 11 height 11
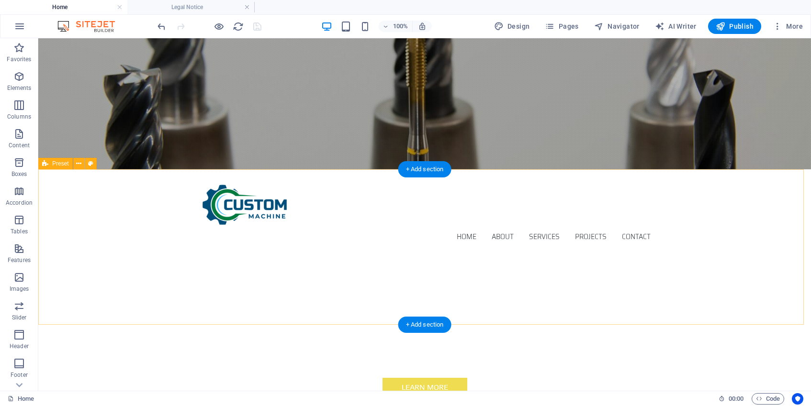
scroll to position [0, 0]
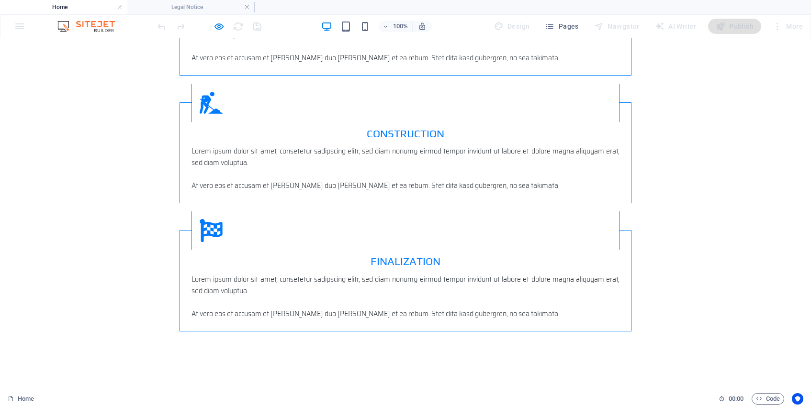
scroll to position [1509, 0]
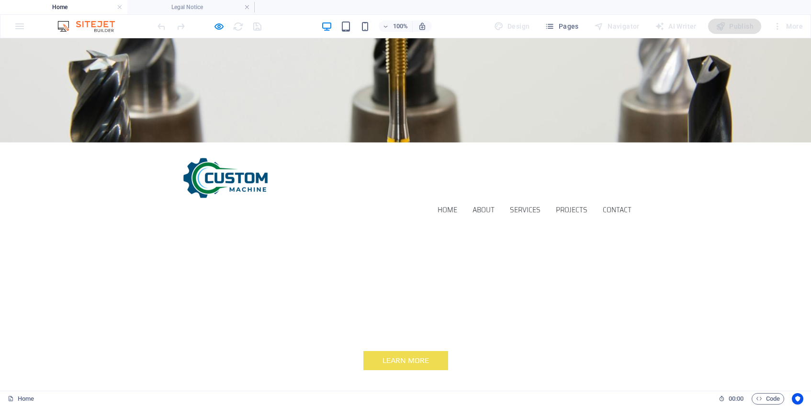
scroll to position [0, 0]
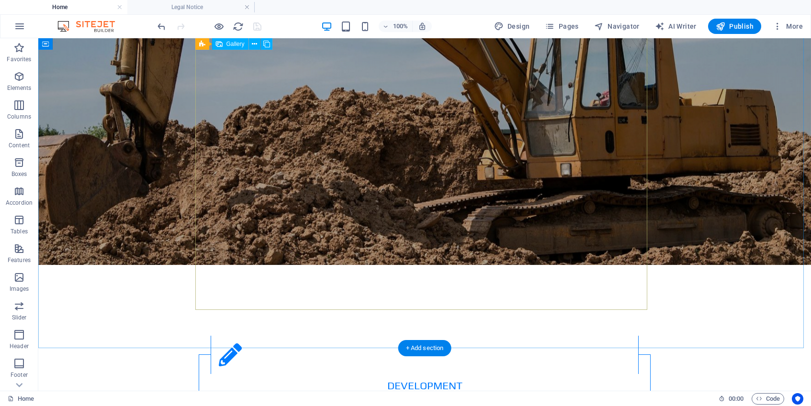
scroll to position [1501, 0]
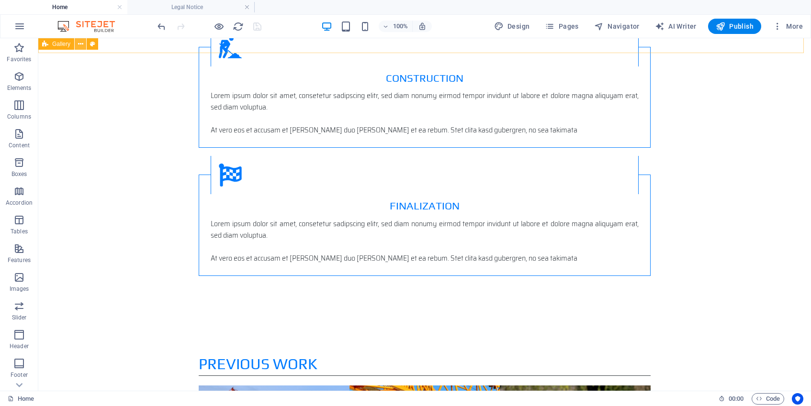
click at [79, 43] on icon at bounding box center [80, 44] width 5 height 10
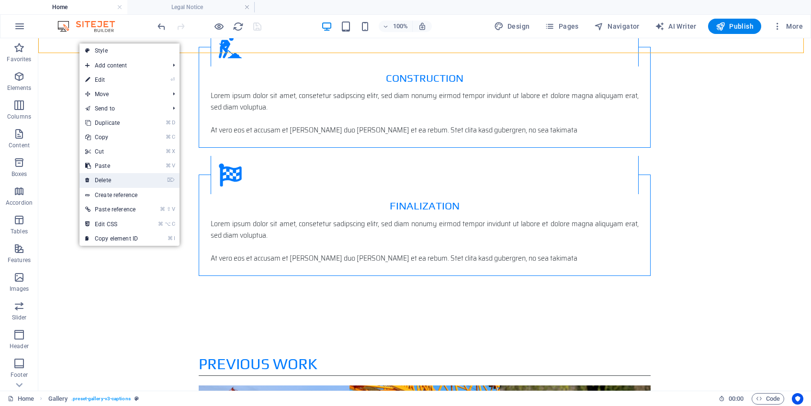
click at [126, 181] on link "⌦ Delete" at bounding box center [111, 180] width 64 height 14
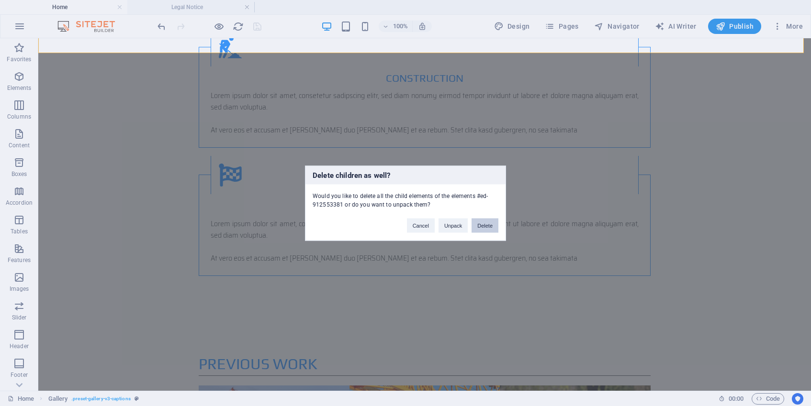
click at [479, 226] on button "Delete" at bounding box center [485, 225] width 27 height 14
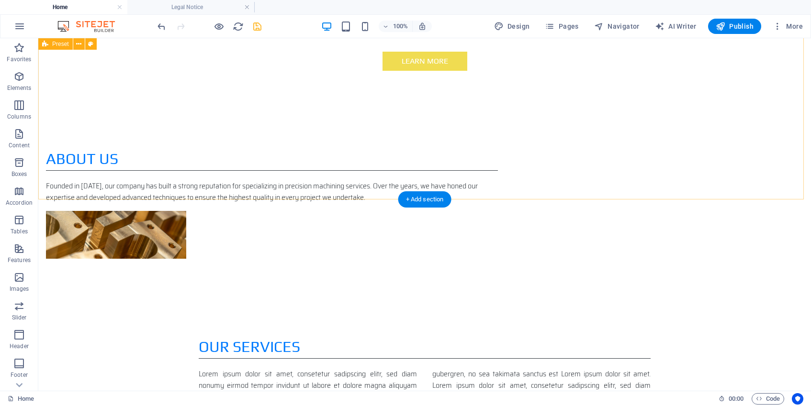
scroll to position [0, 0]
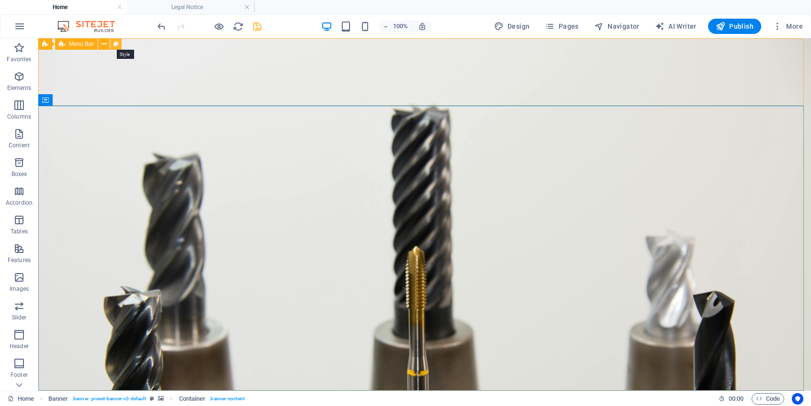
click at [114, 43] on icon at bounding box center [115, 44] width 5 height 10
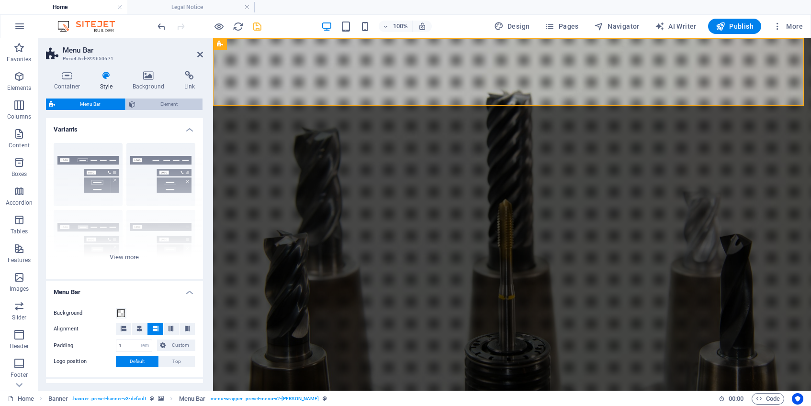
click at [174, 101] on span "Element" at bounding box center [169, 104] width 62 height 11
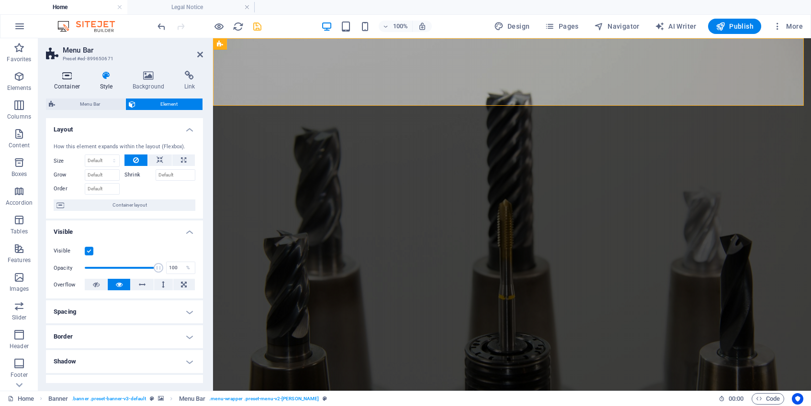
click at [72, 77] on icon at bounding box center [67, 76] width 42 height 10
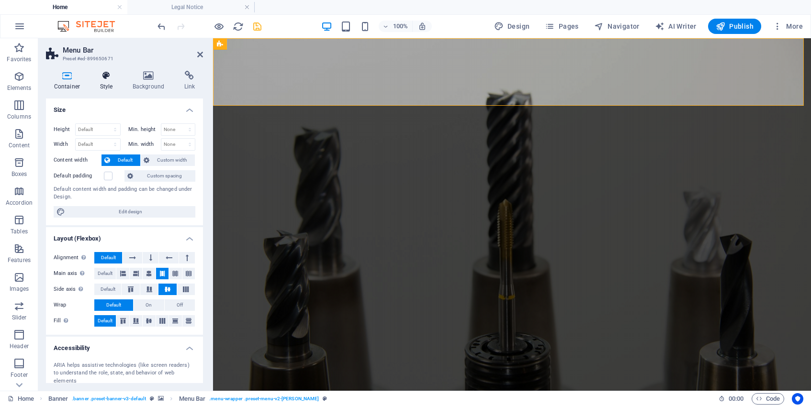
click at [105, 77] on icon at bounding box center [106, 76] width 29 height 10
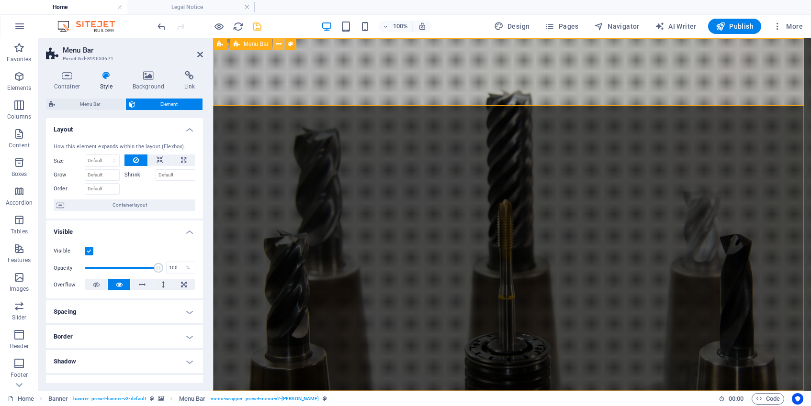
click at [279, 46] on icon at bounding box center [278, 44] width 5 height 10
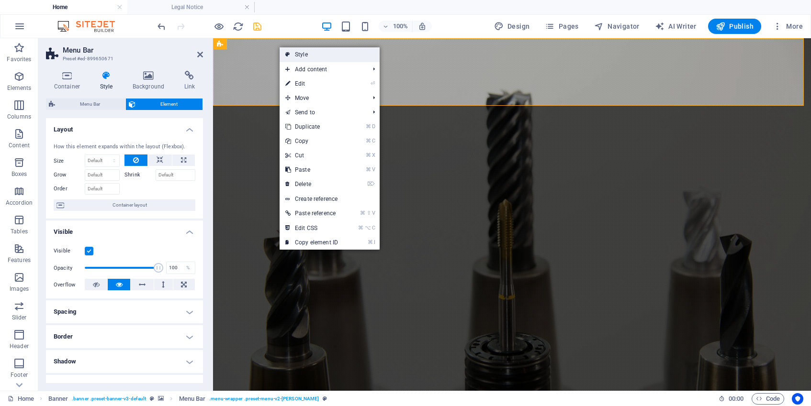
click at [308, 56] on link "Style" at bounding box center [330, 54] width 100 height 14
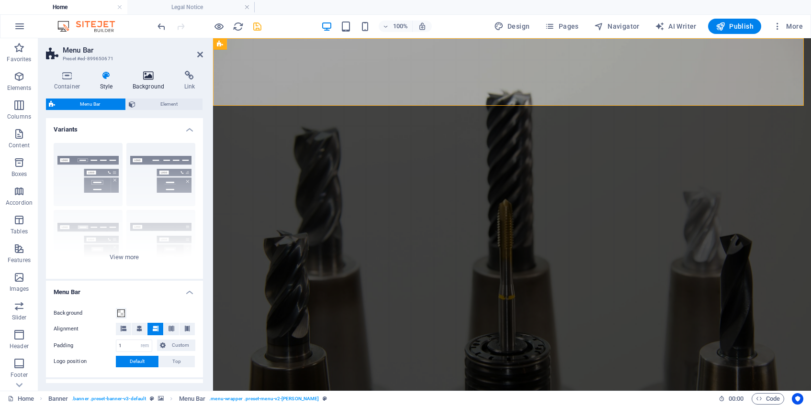
click at [153, 77] on icon at bounding box center [148, 76] width 48 height 10
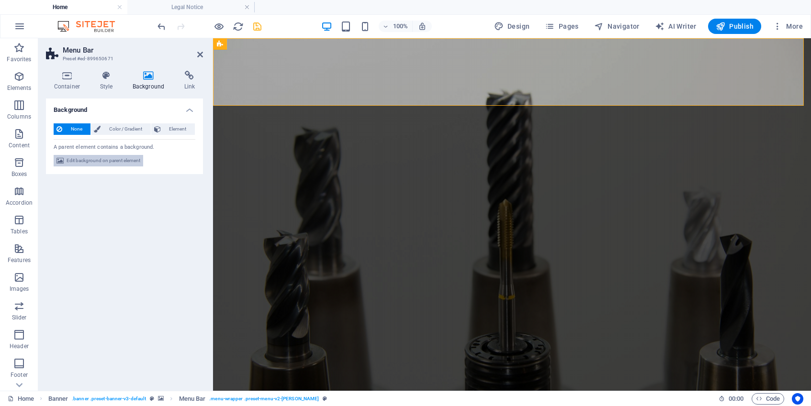
click at [108, 159] on span "Edit background on parent element" at bounding box center [104, 160] width 74 height 11
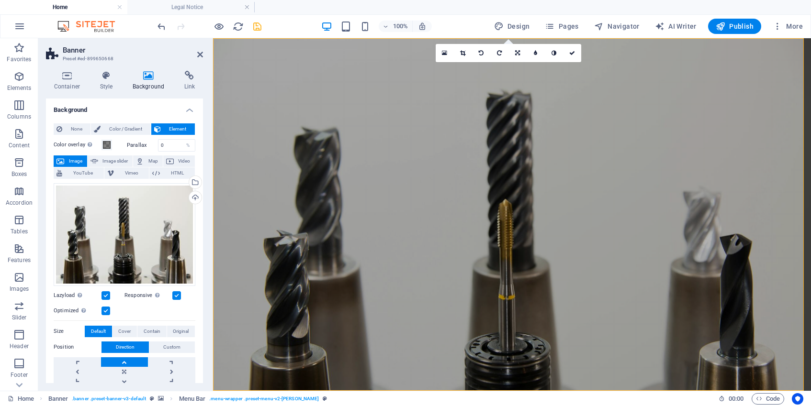
click at [108, 159] on span "Image slider" at bounding box center [115, 161] width 29 height 11
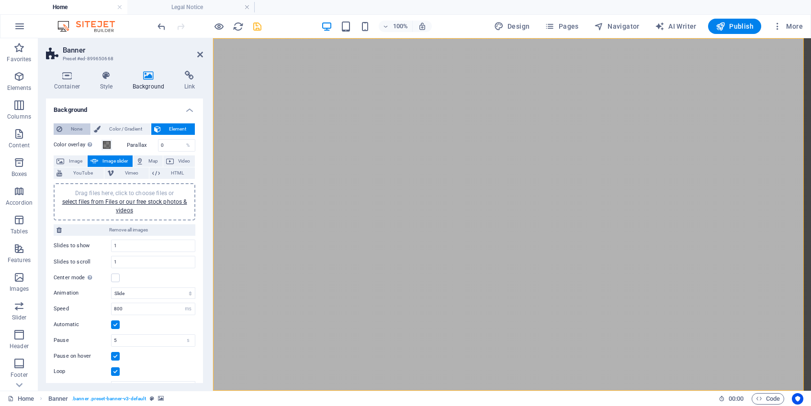
click at [75, 128] on span "None" at bounding box center [76, 129] width 23 height 11
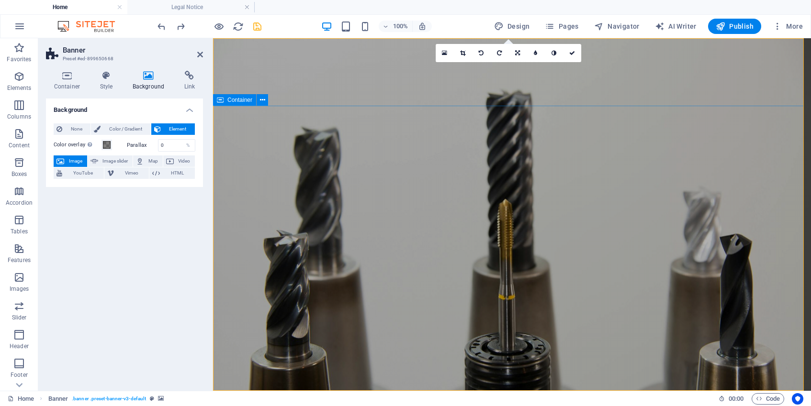
click at [575, 51] on icon at bounding box center [572, 53] width 6 height 6
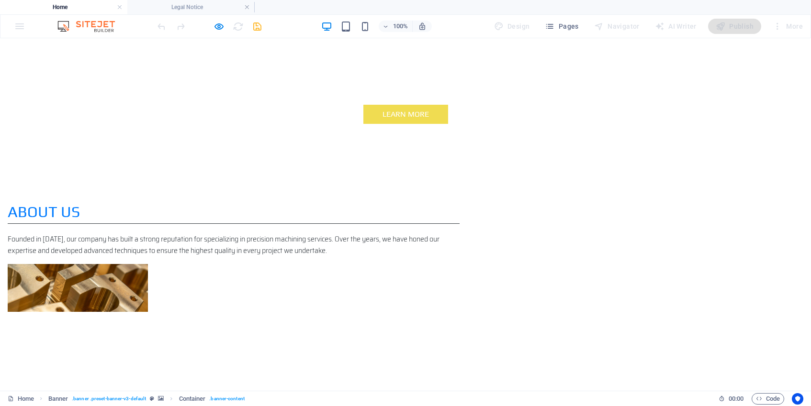
scroll to position [495, 0]
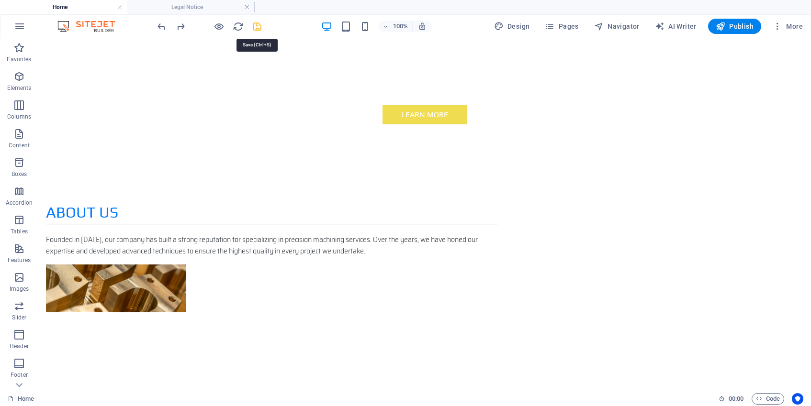
click at [257, 26] on icon "save" at bounding box center [257, 26] width 11 height 11
